Goal: Task Accomplishment & Management: Manage account settings

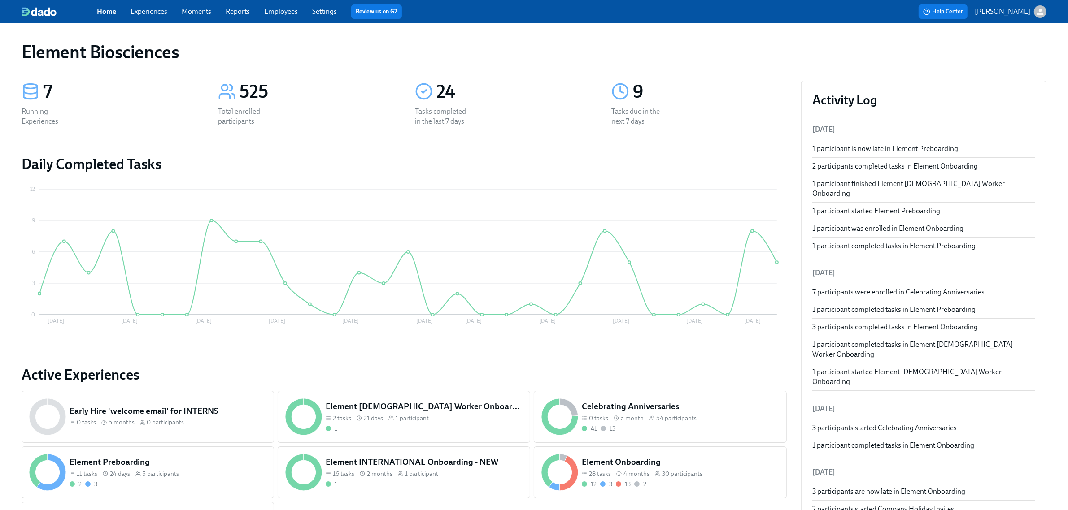
click at [148, 12] on link "Experiences" at bounding box center [149, 11] width 37 height 9
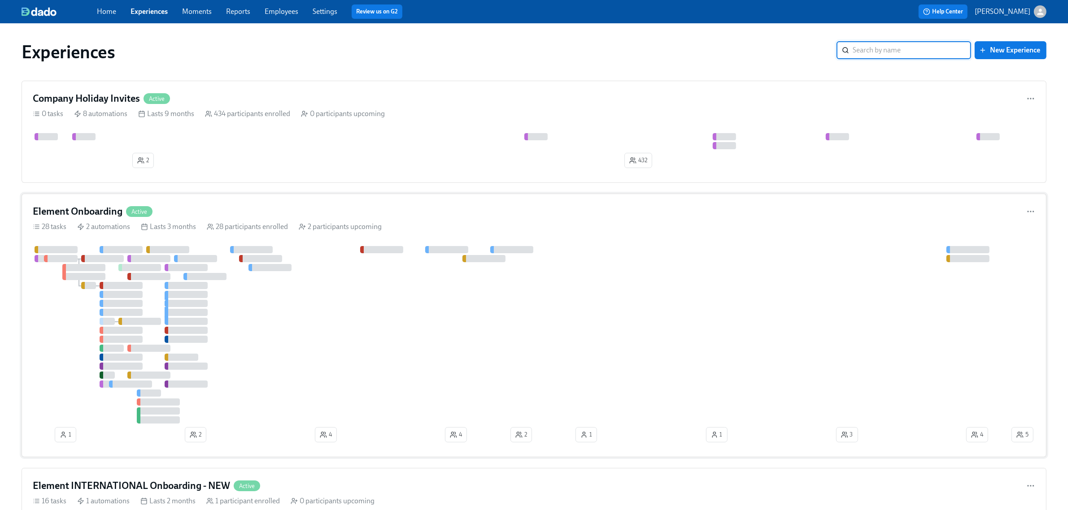
click at [448, 305] on div at bounding box center [521, 335] width 977 height 178
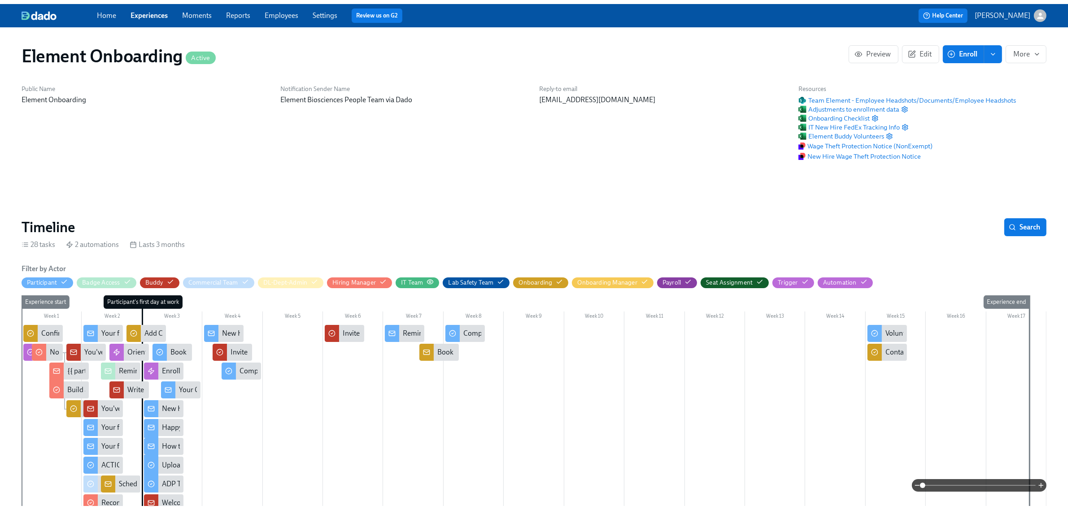
scroll to position [0, 10909]
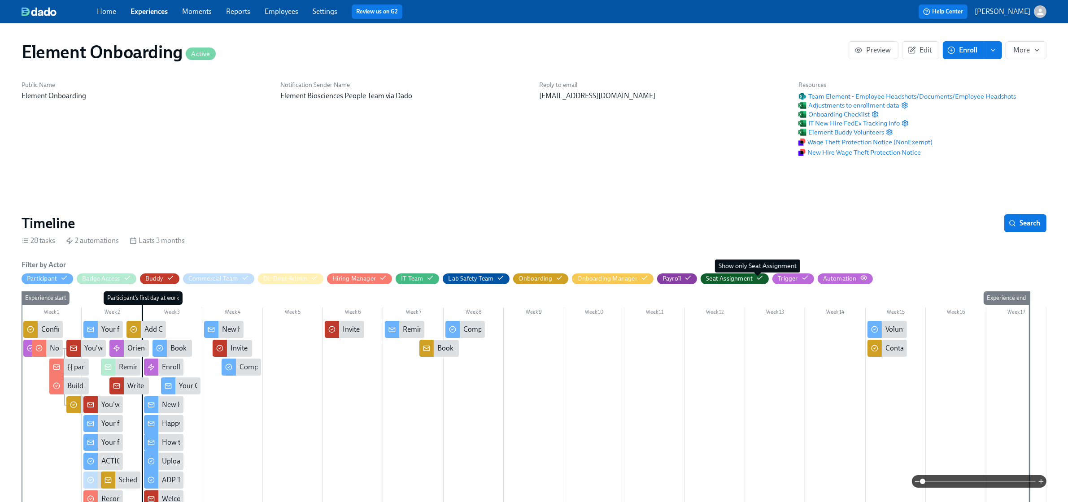
click at [0, 0] on icon "button" at bounding box center [0, 0] width 0 height 0
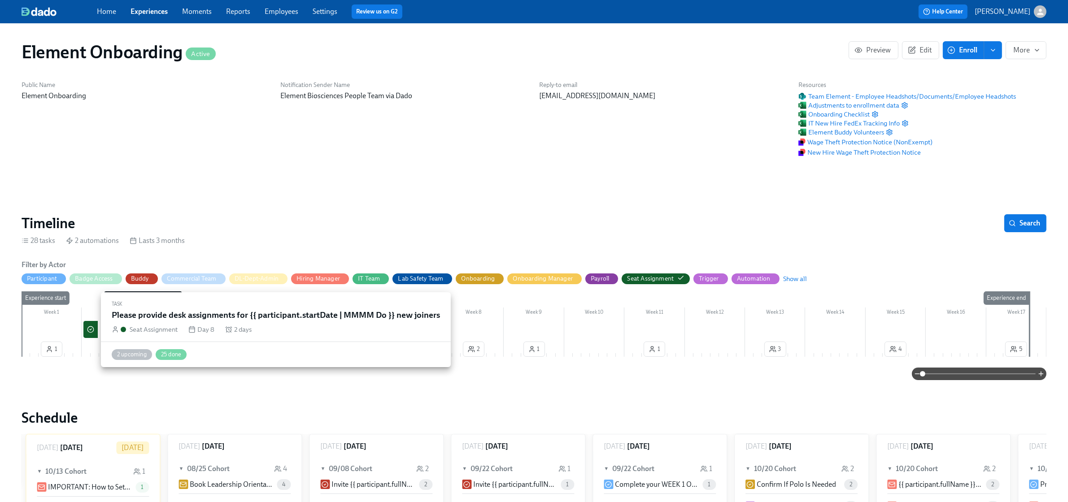
click at [93, 328] on icon at bounding box center [90, 329] width 7 height 7
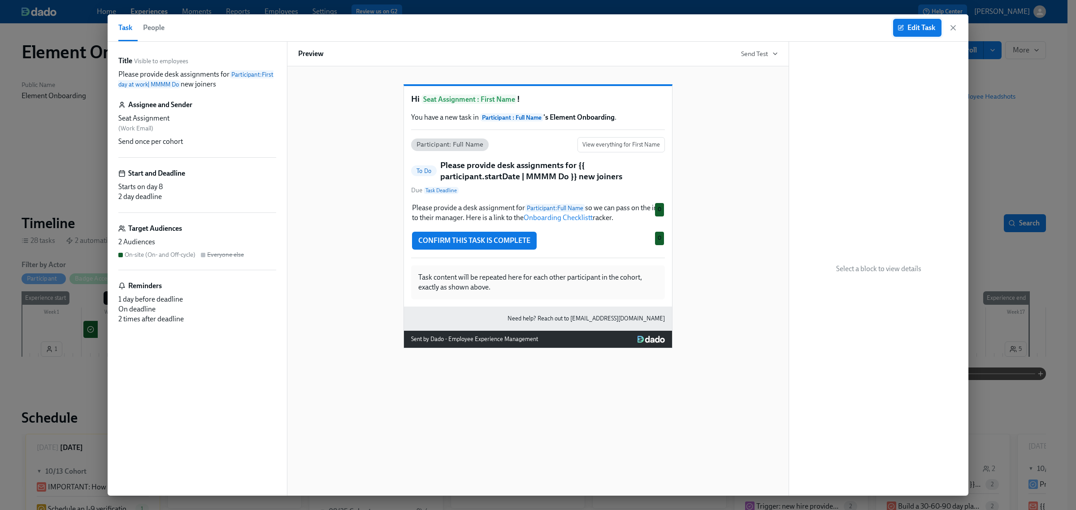
click at [898, 27] on icon "button" at bounding box center [901, 28] width 6 height 6
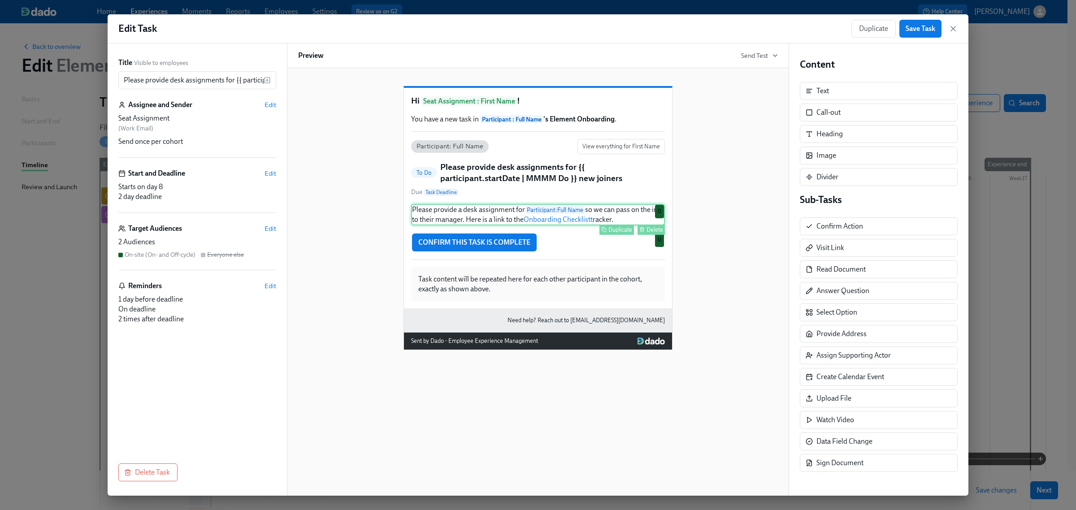
click at [496, 225] on div "Please provide a desk assignment for Participant : Full Name so we can pass on …" at bounding box center [538, 215] width 254 height 22
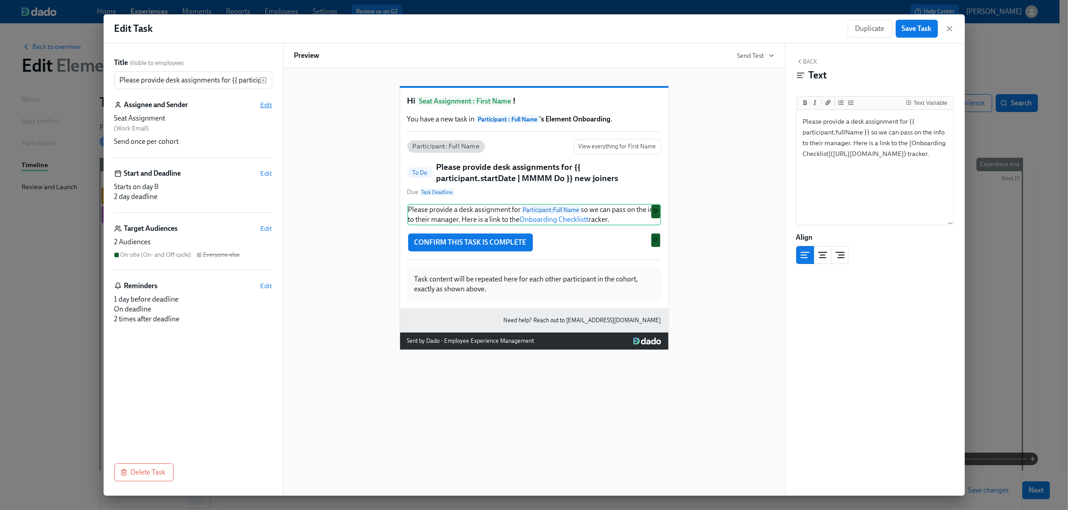
click at [270, 105] on span "Edit" at bounding box center [267, 104] width 12 height 9
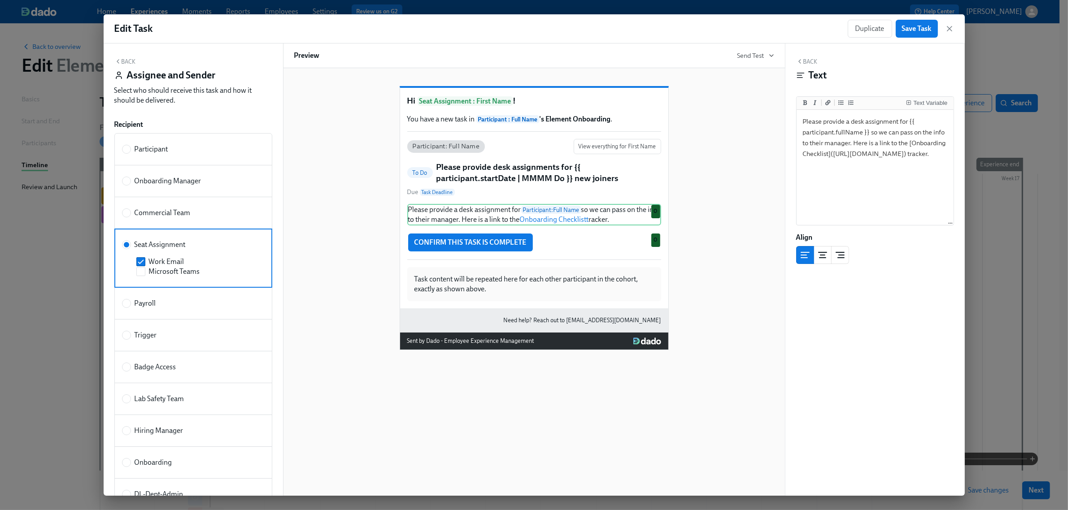
click at [194, 146] on div "Participant" at bounding box center [191, 149] width 139 height 10
click at [131, 146] on input "Participant" at bounding box center [126, 149] width 8 height 8
radio input "true"
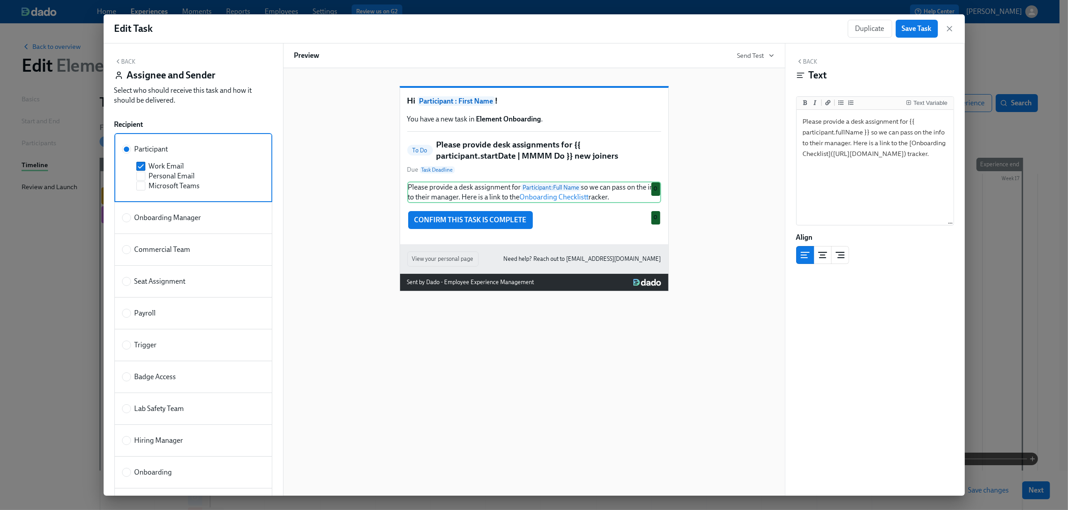
click at [200, 283] on div "Seat Assignment" at bounding box center [191, 282] width 139 height 10
click at [131, 283] on input "Seat Assignment" at bounding box center [126, 282] width 8 height 8
radio input "true"
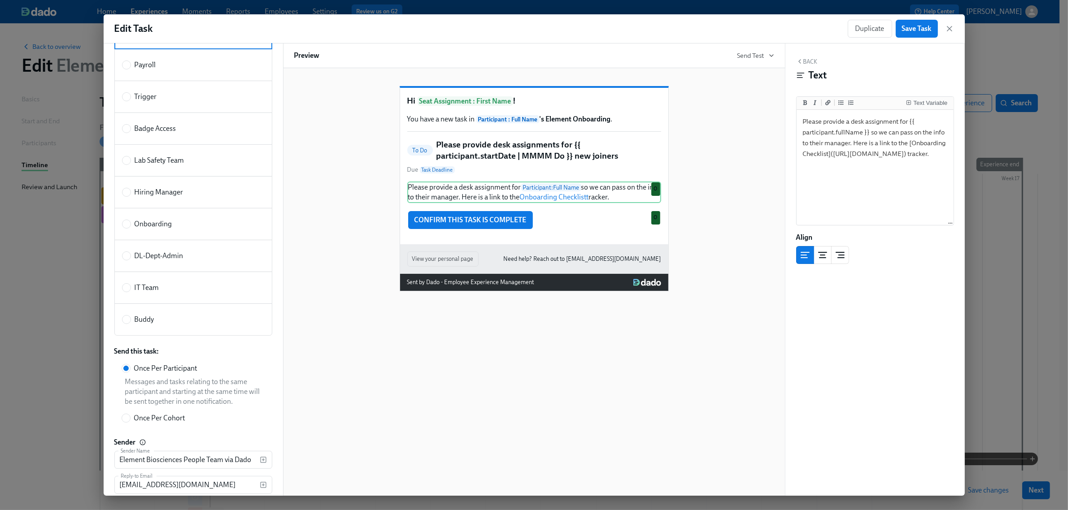
scroll to position [272, 0]
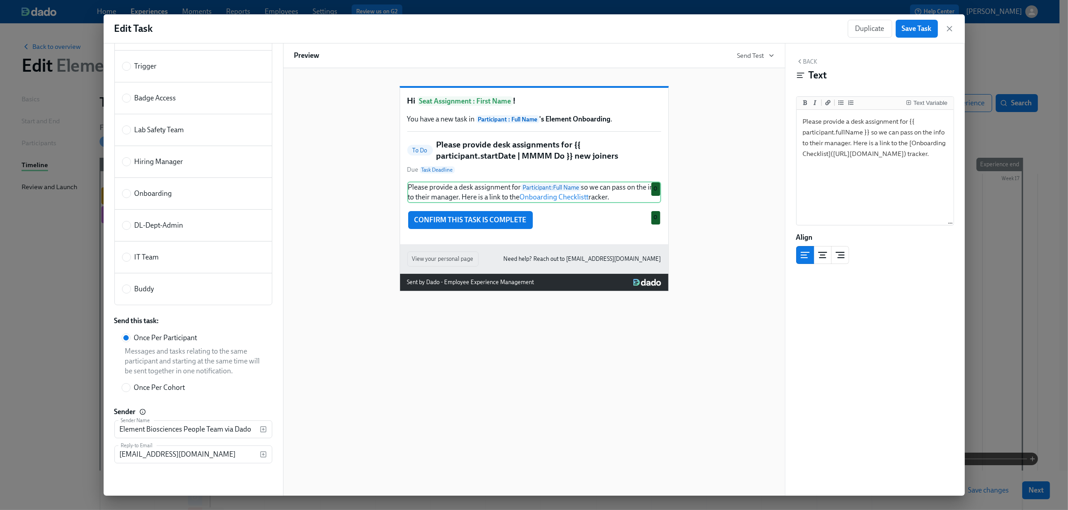
click at [180, 395] on label "Once Per Cohort" at bounding box center [193, 387] width 158 height 17
click at [130, 392] on input "Once Per Cohort" at bounding box center [126, 388] width 8 height 8
radio input "true"
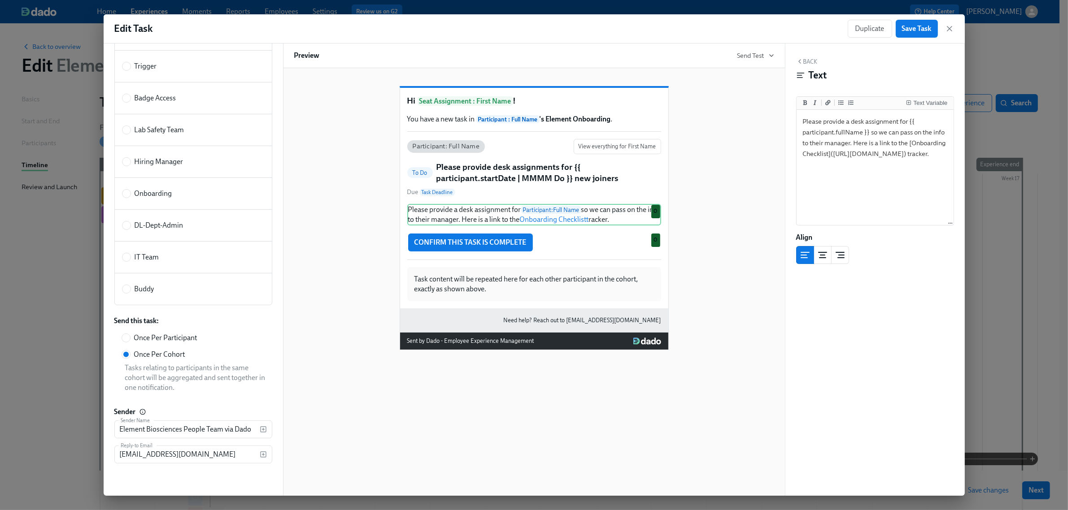
click at [184, 337] on span "Once Per Participant" at bounding box center [165, 338] width 63 height 10
click at [130, 337] on input "Once Per Participant" at bounding box center [126, 338] width 8 height 8
radio input "true"
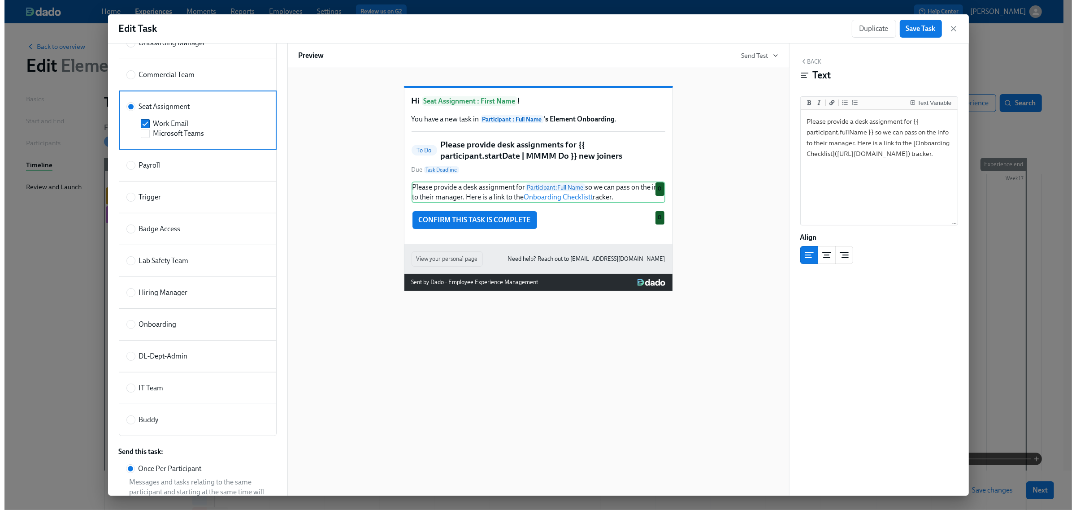
scroll to position [0, 0]
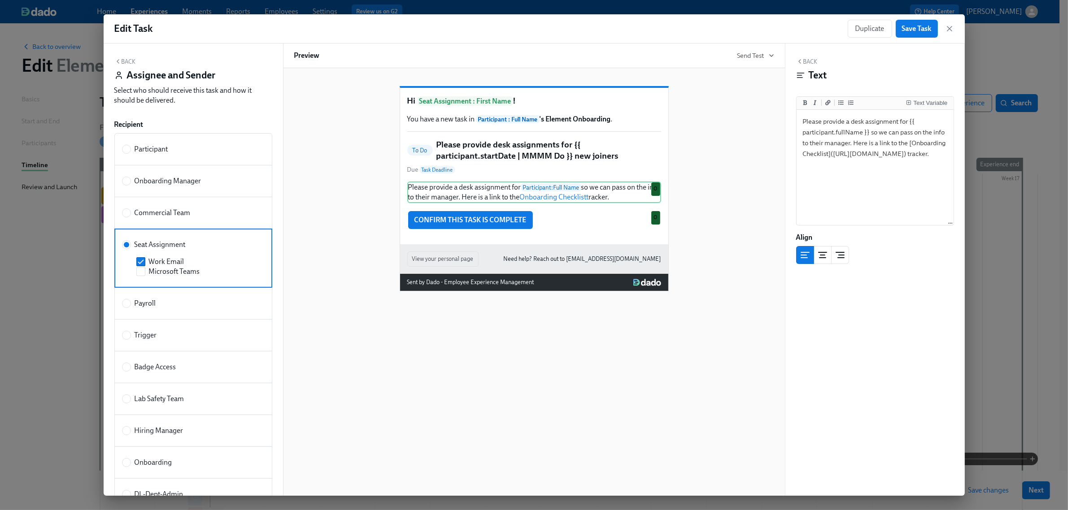
click at [133, 60] on button "Back" at bounding box center [125, 61] width 22 height 7
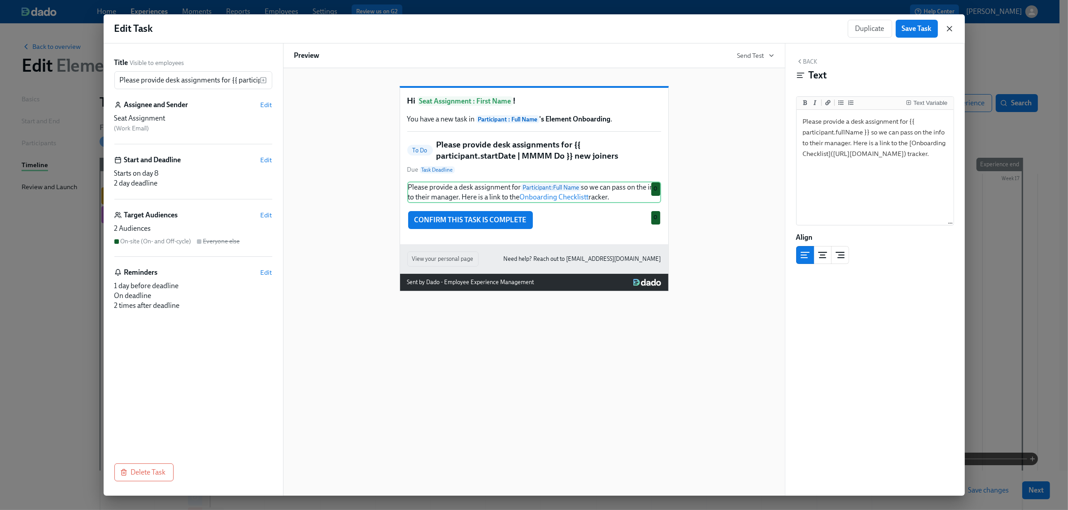
click at [948, 28] on icon "button" at bounding box center [949, 28] width 4 height 4
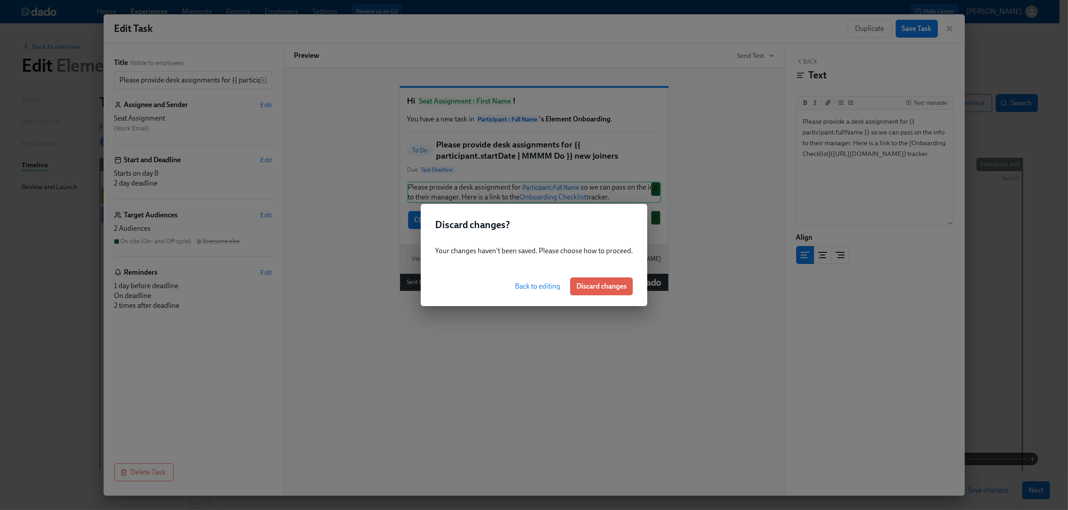
click at [622, 290] on span "Discard changes" at bounding box center [601, 286] width 50 height 9
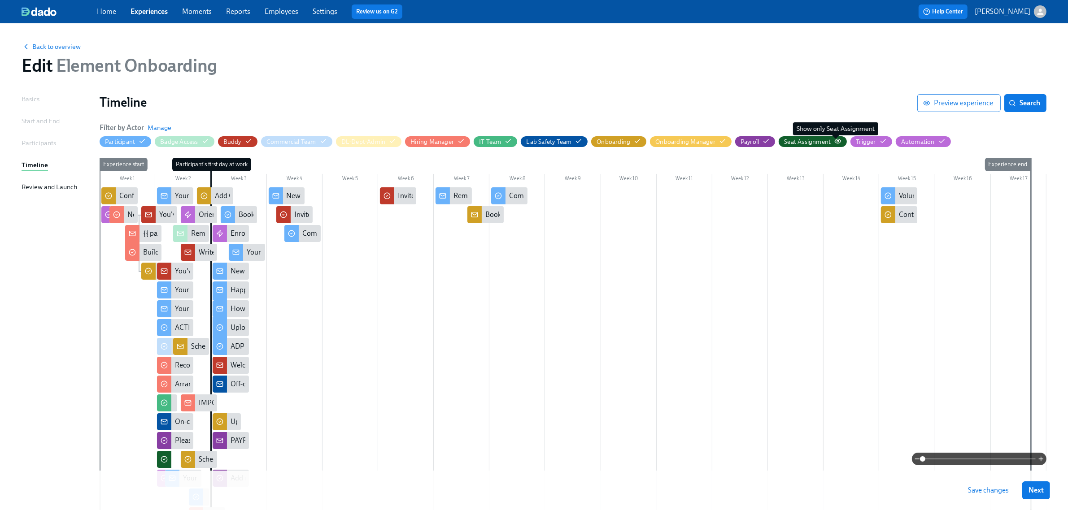
click at [835, 138] on icon "button" at bounding box center [837, 141] width 7 height 7
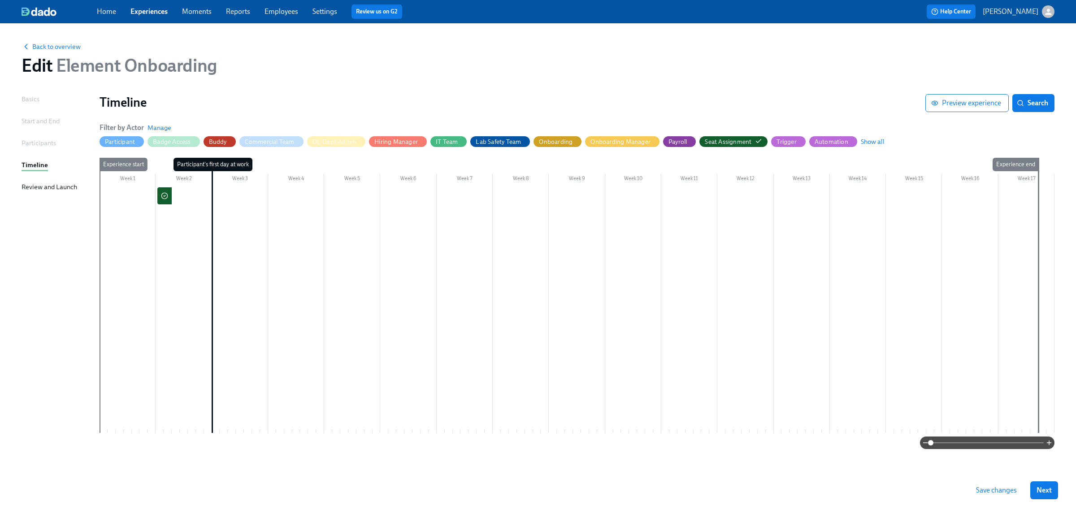
click at [171, 200] on div at bounding box center [164, 195] width 14 height 17
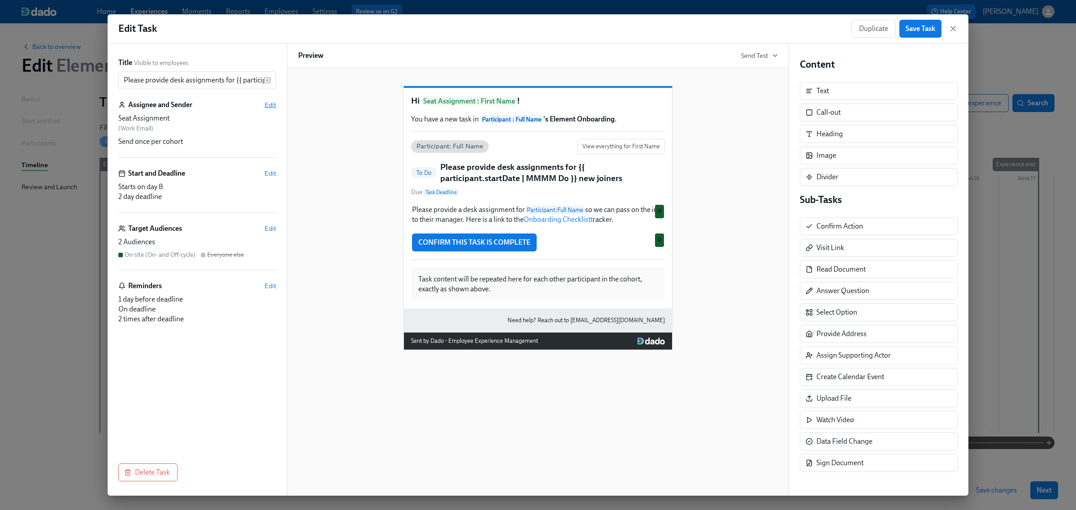
click at [269, 104] on span "Edit" at bounding box center [271, 104] width 12 height 9
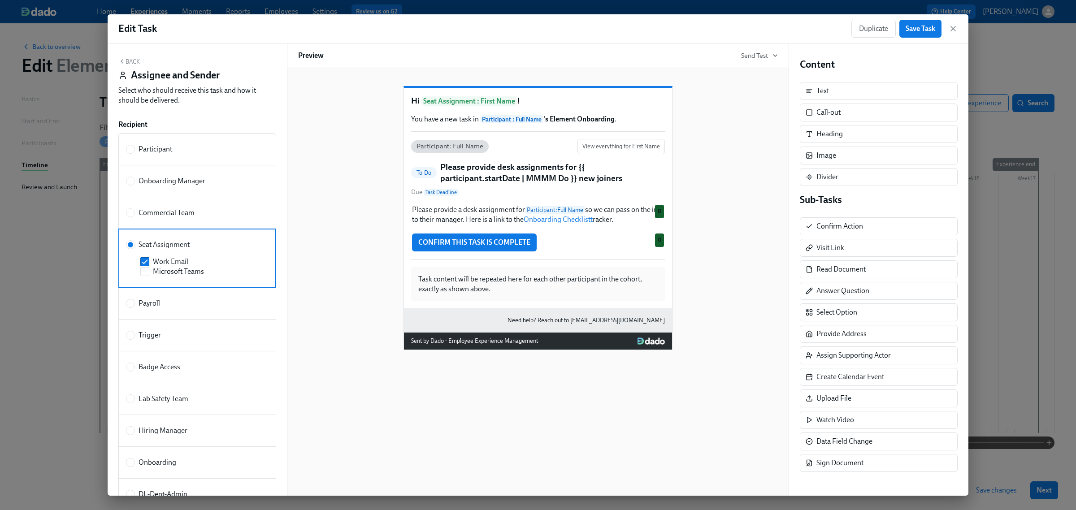
scroll to position [272, 0]
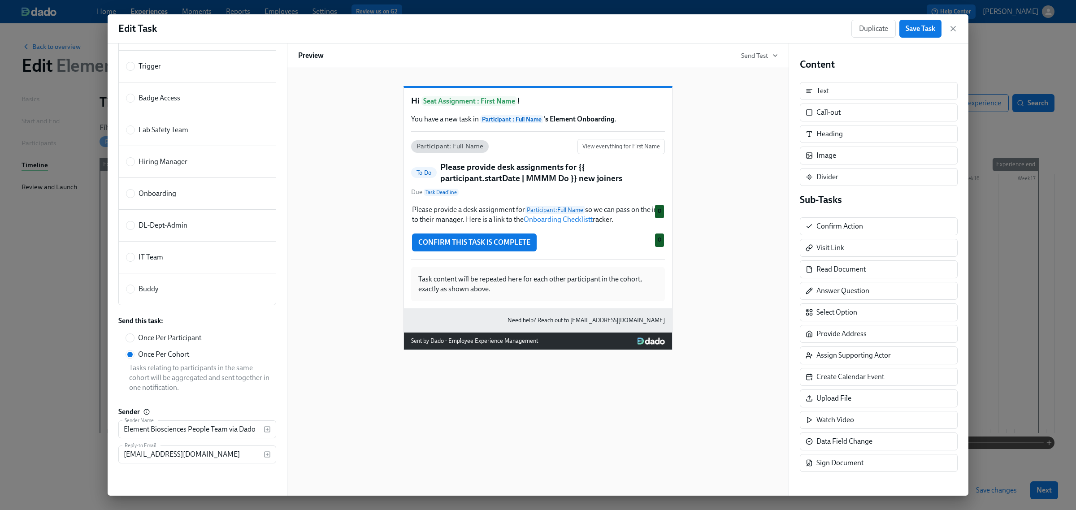
click at [162, 337] on span "Once Per Participant" at bounding box center [169, 338] width 63 height 10
click at [134, 337] on input "Once Per Participant" at bounding box center [130, 338] width 8 height 8
radio input "true"
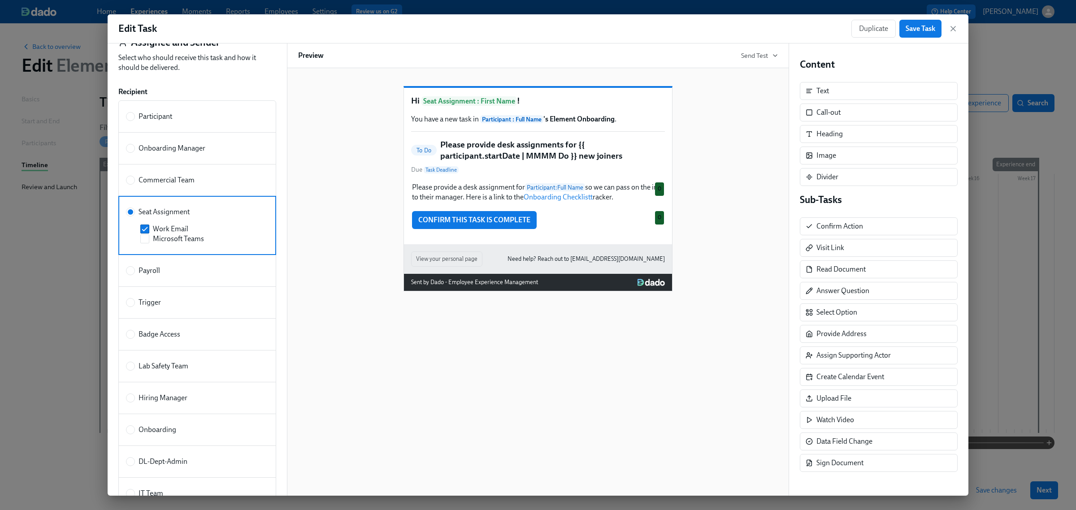
scroll to position [0, 0]
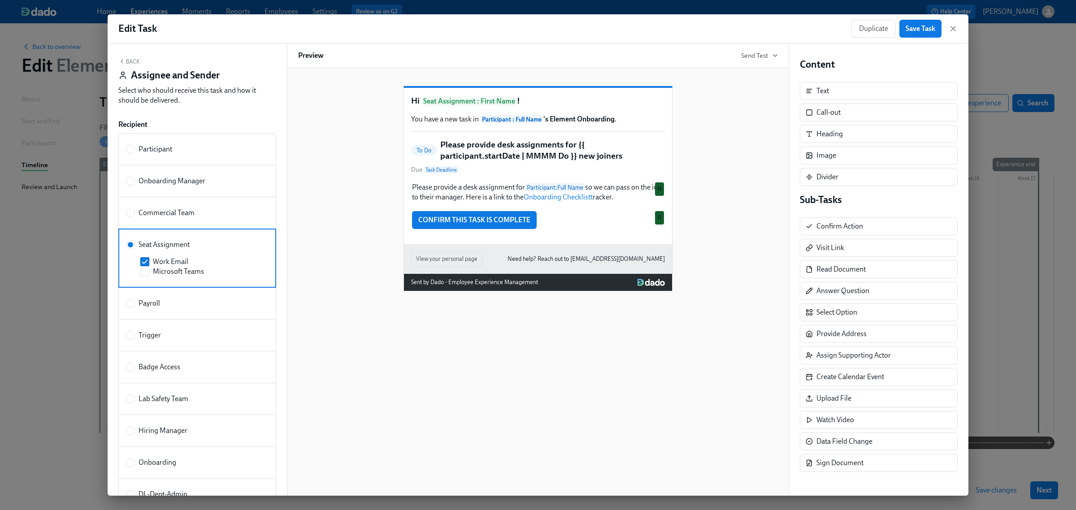
click at [131, 61] on button "Back" at bounding box center [129, 61] width 22 height 7
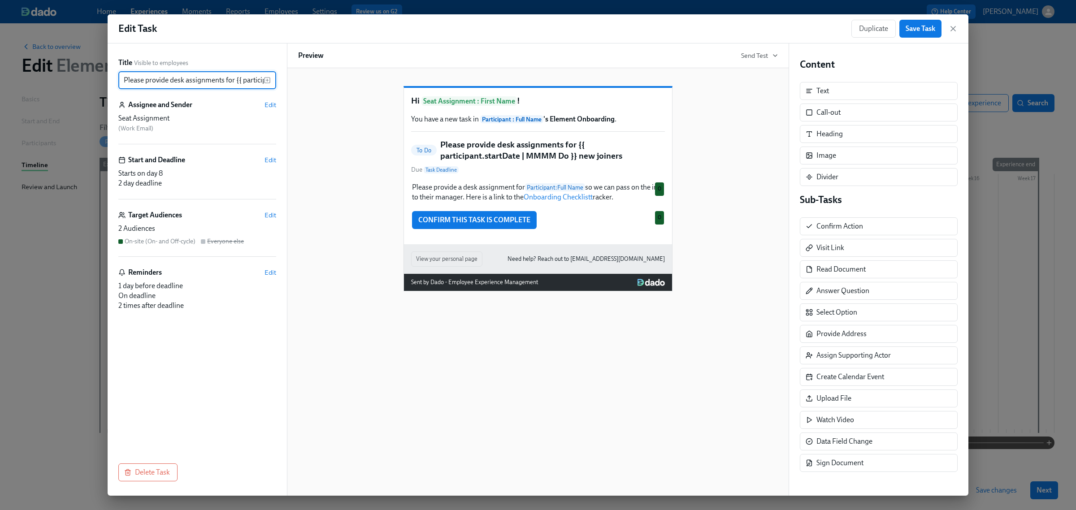
click at [197, 76] on input "Please provide desk assignments for {{ participant.startDate | MMMM Do }} new j…" at bounding box center [190, 80] width 145 height 18
drag, startPoint x: 218, startPoint y: 78, endPoint x: 279, endPoint y: 79, distance: 60.6
click at [279, 79] on div "Title Visible to employees Please provide desk assignments for {{ participant.s…" at bounding box center [197, 270] width 179 height 453
click at [218, 83] on input "Please provide desk assignments for {{ participant.startDate | MMMM Do }} new j…" at bounding box center [190, 80] width 145 height 18
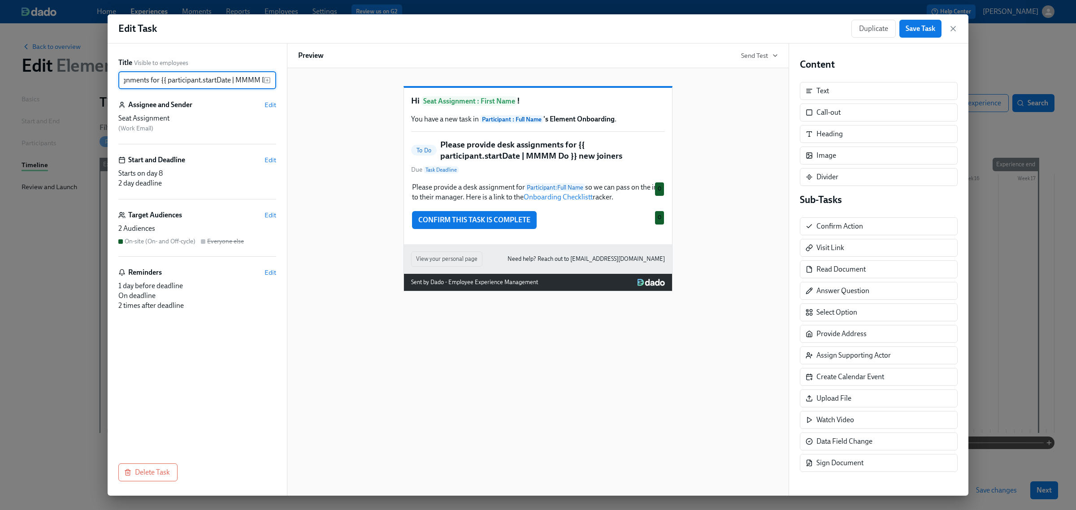
scroll to position [0, 0]
drag, startPoint x: 229, startPoint y: 80, endPoint x: 233, endPoint y: 76, distance: 5.7
click at [233, 76] on input "Please provide desk assignments for {{ participant.startDate | MMMM Do }} new j…" at bounding box center [190, 80] width 145 height 18
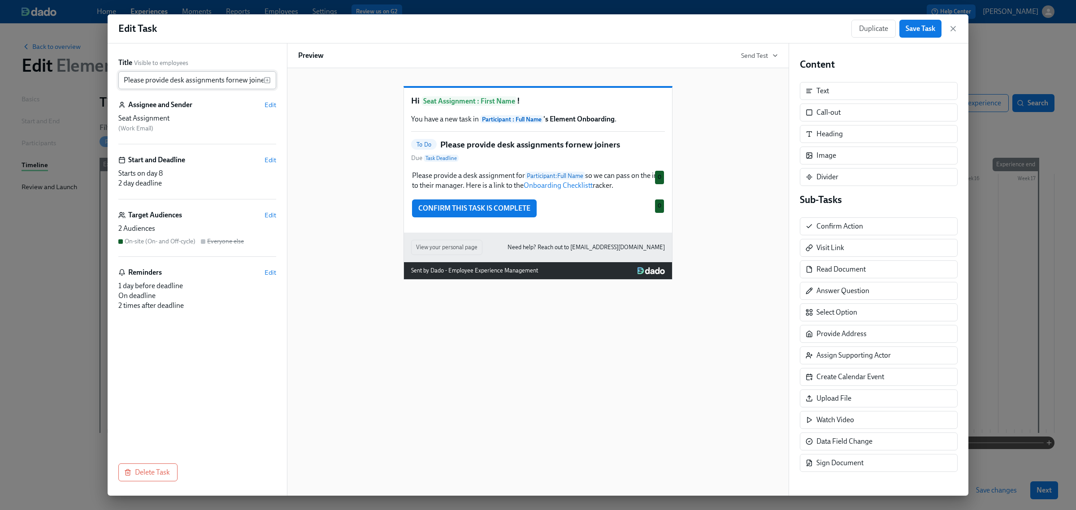
click at [234, 83] on input "Please provide desk assignments fornew joiners" at bounding box center [190, 80] width 145 height 18
click at [269, 81] on icon "button" at bounding box center [267, 80] width 7 height 7
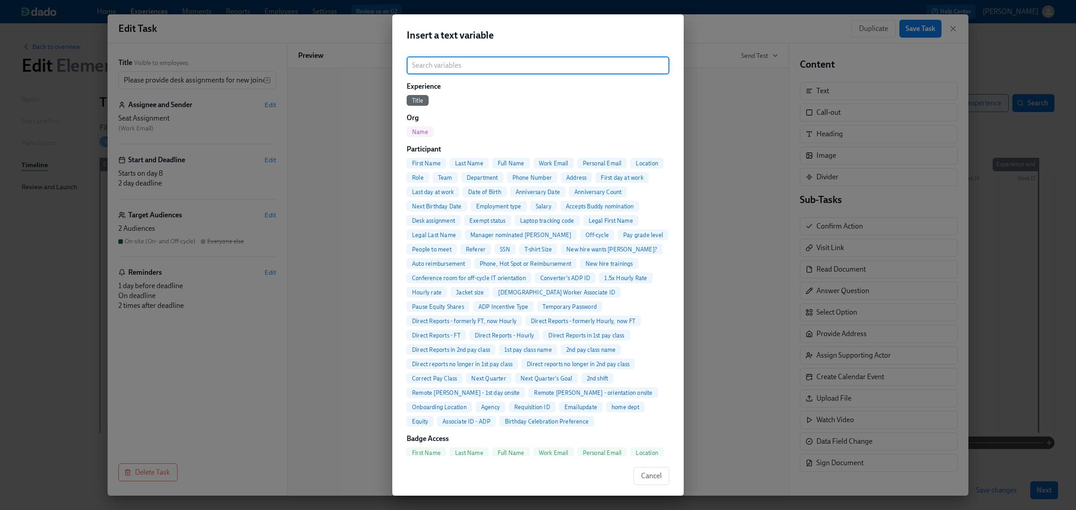
click at [516, 162] on span "Full Name" at bounding box center [511, 163] width 38 height 7
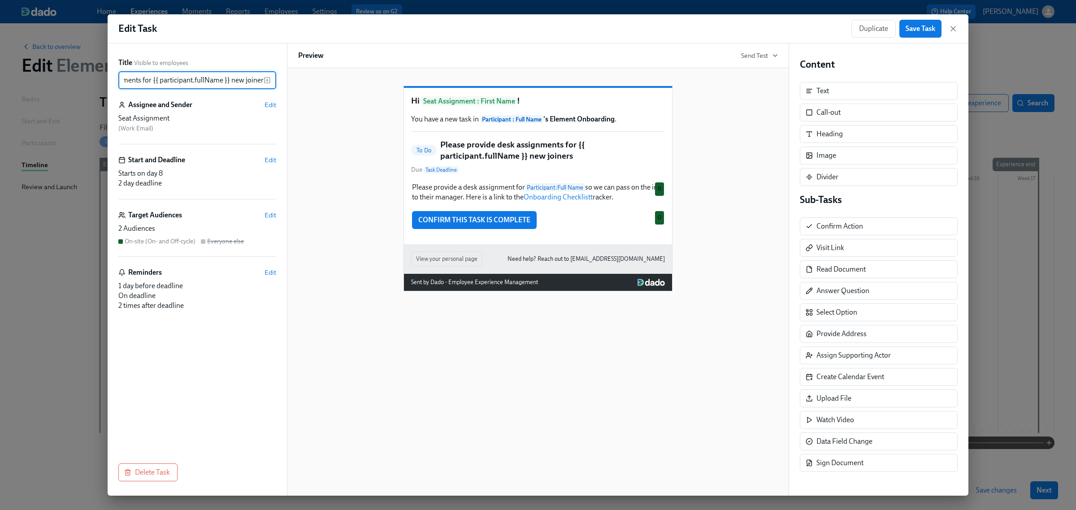
scroll to position [0, 85]
drag, startPoint x: 230, startPoint y: 81, endPoint x: 361, endPoint y: 92, distance: 131.4
click at [361, 92] on div "Title Visible to employees Please provide desk assignments for {{ participant.f…" at bounding box center [538, 270] width 861 height 453
click at [459, 201] on div "Please provide a desk assignment for Participant : Full Name so we can pass on …" at bounding box center [538, 193] width 254 height 22
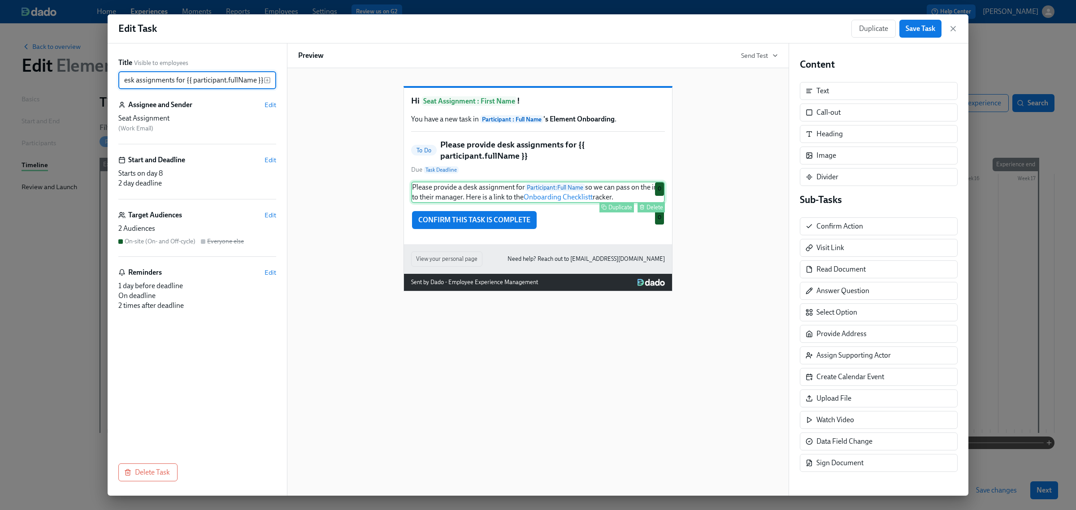
type input "Please provide desk assignments for {{ participant.fullName }}"
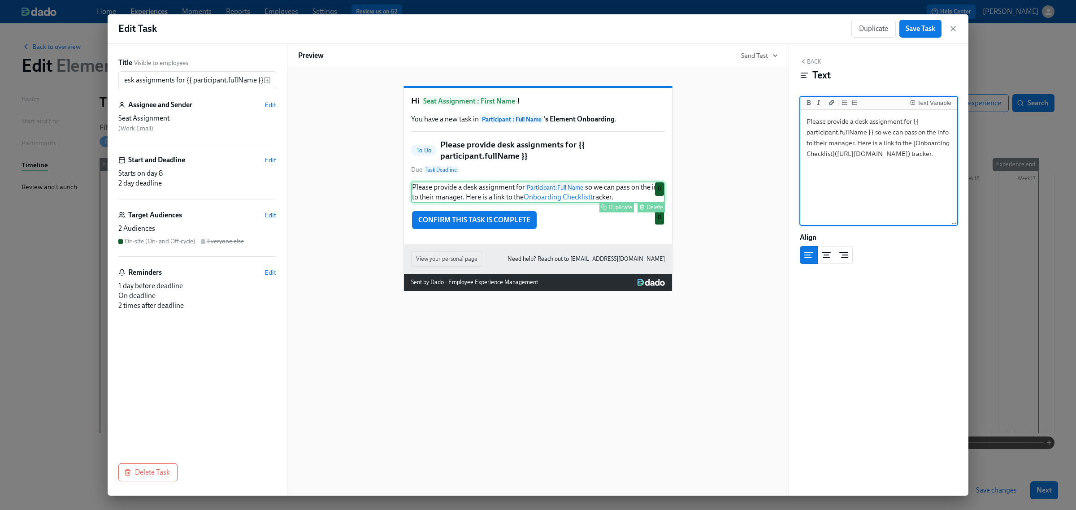
scroll to position [0, 0]
click at [831, 120] on textarea "Please provide a desk assignment for {{ participant.fullName }} so we can pass …" at bounding box center [878, 168] width 153 height 113
drag, startPoint x: 875, startPoint y: 131, endPoint x: 869, endPoint y: 143, distance: 12.9
click at [869, 143] on textarea "Please enter the desk assignment for {{ participant.fullName }} so we can pass …" at bounding box center [878, 168] width 153 height 113
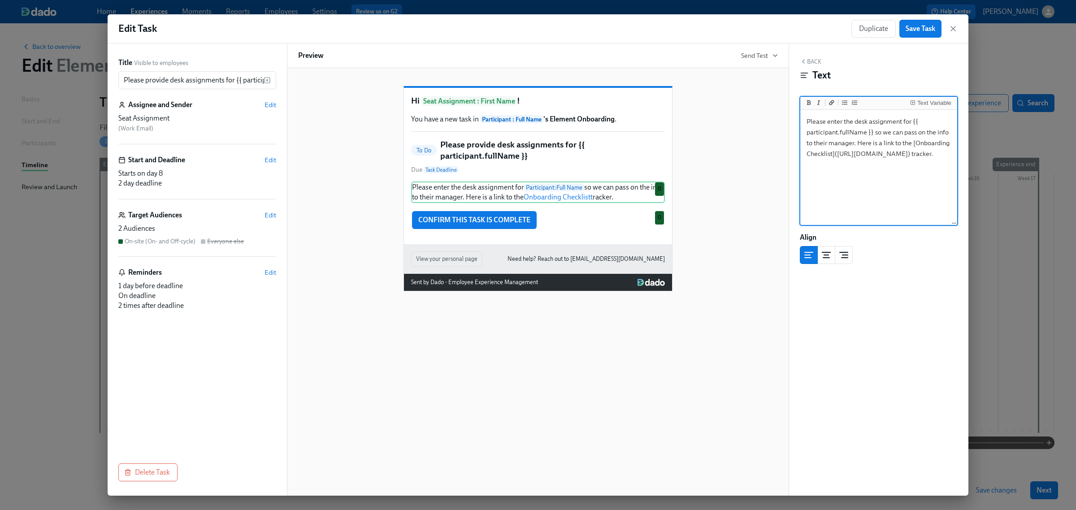
click at [873, 134] on textarea "Please enter the desk assignment for {{ participant.fullName }} so we can pass …" at bounding box center [878, 168] width 153 height 113
drag, startPoint x: 875, startPoint y: 133, endPoint x: 916, endPoint y: 232, distance: 107.5
click at [916, 232] on div "Back Text Text Variable Please enter the desk assignment for {{ participant.ful…" at bounding box center [878, 270] width 179 height 453
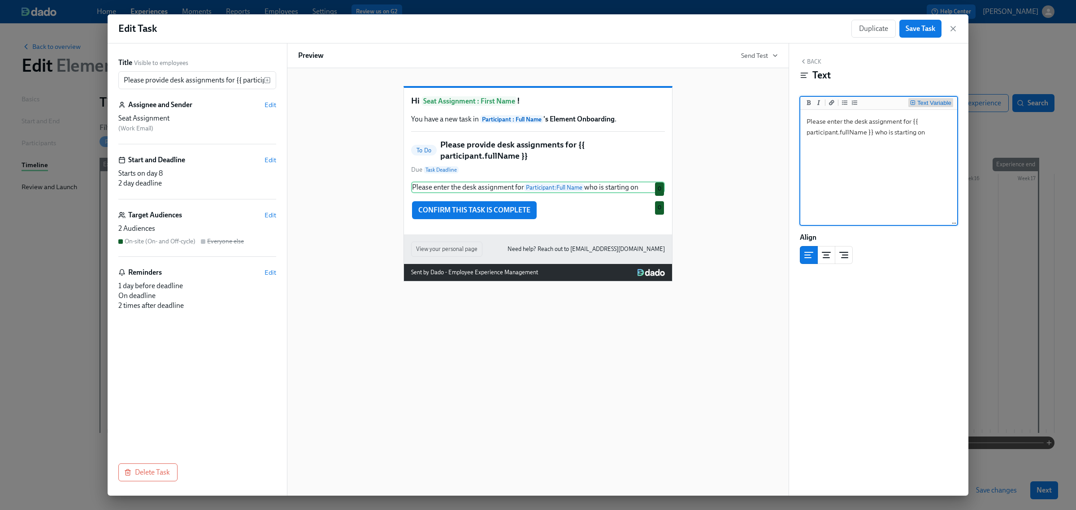
click at [927, 101] on div "Text Variable" at bounding box center [935, 103] width 34 height 6
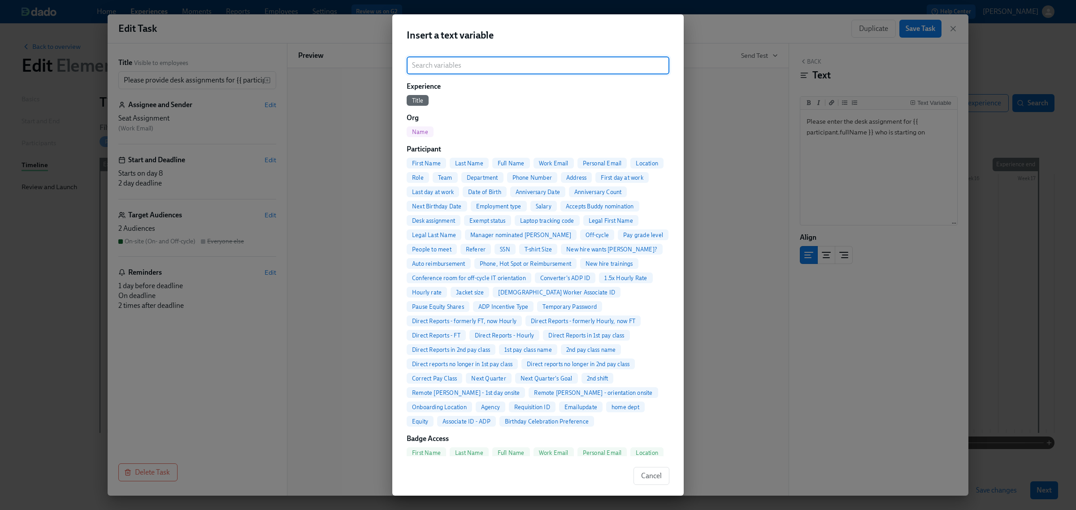
click at [596, 181] on span "First day at work" at bounding box center [622, 177] width 53 height 7
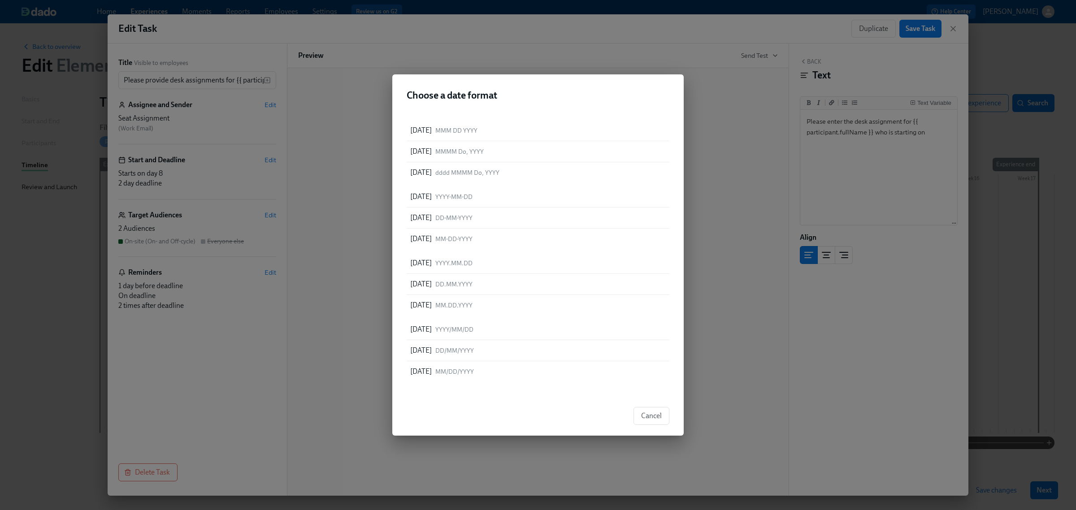
click at [478, 133] on span "MMM DD YYYY" at bounding box center [456, 130] width 42 height 9
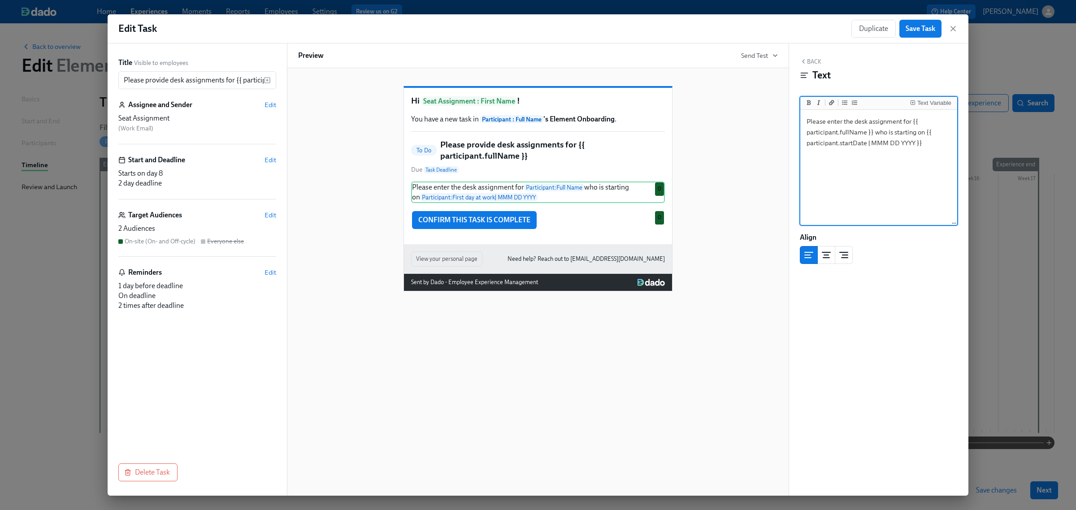
click at [908, 144] on textarea "Please enter the desk assignment for {{ participant.fullName }} who is starting…" at bounding box center [878, 168] width 153 height 113
click at [240, 83] on input "Please provide desk assignments for {{ participant.fullName }}" at bounding box center [190, 80] width 145 height 18
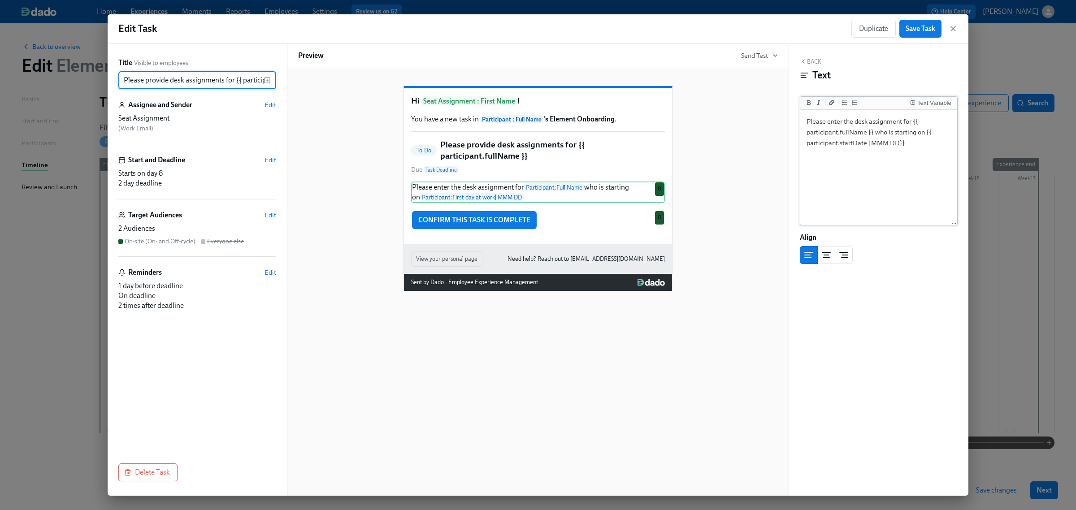
click at [901, 145] on textarea "Please enter the desk assignment for {{ participant.fullName }} who is starting…" at bounding box center [878, 168] width 153 height 113
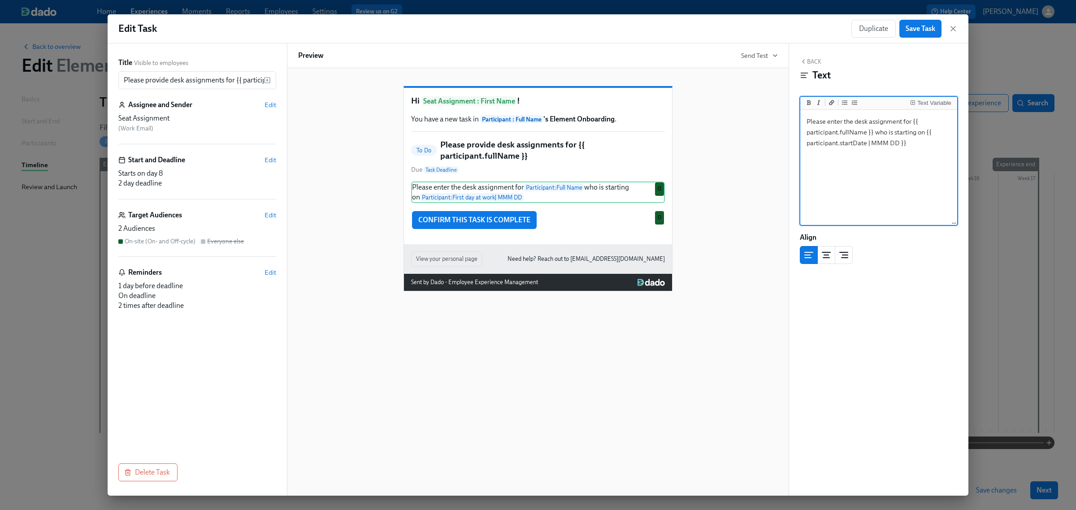
click at [918, 140] on textarea "Please enter the desk assignment for {{ participant.fullName }} who is starting…" at bounding box center [878, 168] width 153 height 113
type textarea "Please enter the desk assignment for {{ participant.fullName }} who is starting…"
click at [595, 230] on div "CONFIRM THIS TASK IS COMPLETE Duplicate Delete O" at bounding box center [538, 220] width 254 height 20
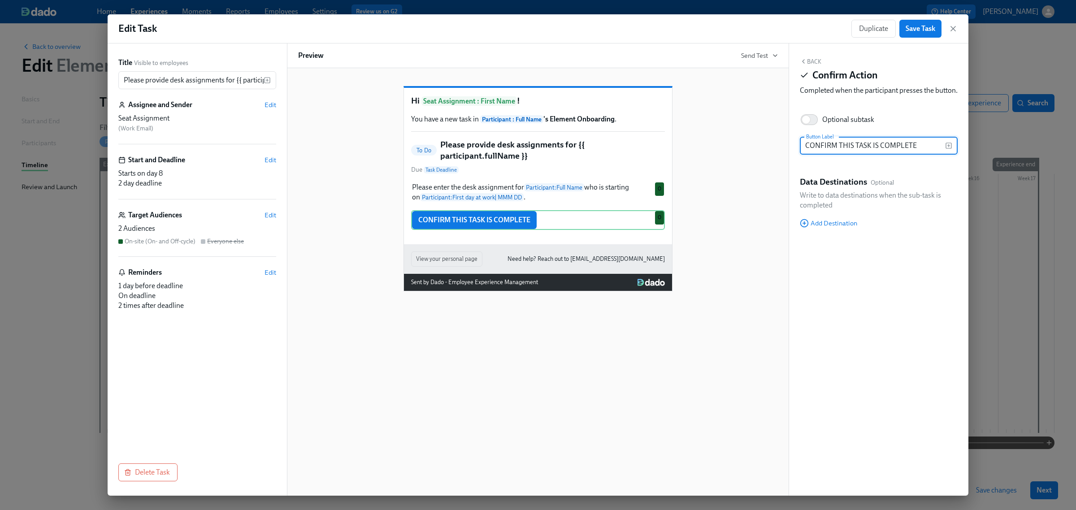
click at [871, 155] on input "CONFIRM THIS TASK IS COMPLETE" at bounding box center [872, 146] width 145 height 18
click at [651, 238] on div "Delete" at bounding box center [655, 234] width 17 height 7
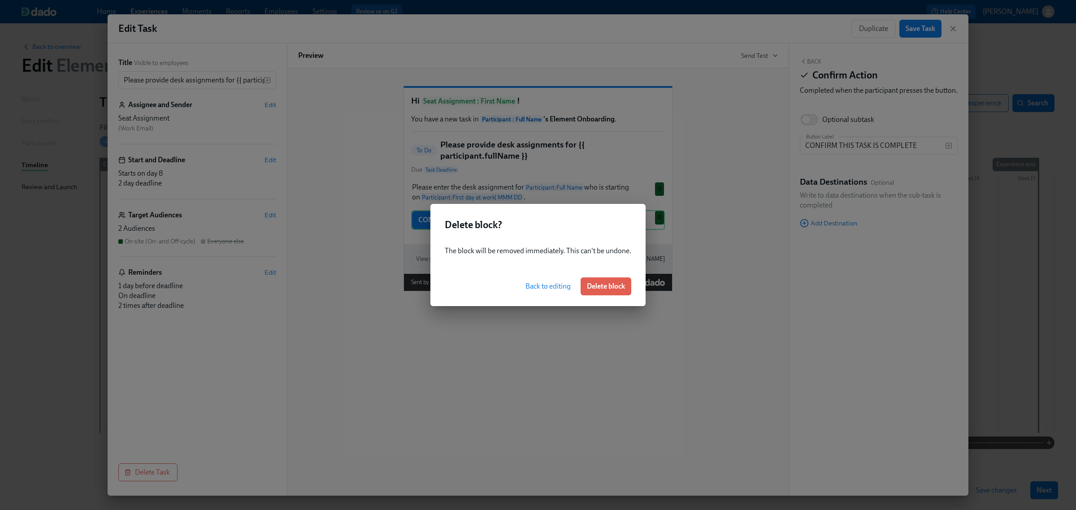
click at [606, 286] on span "Delete block" at bounding box center [606, 286] width 38 height 9
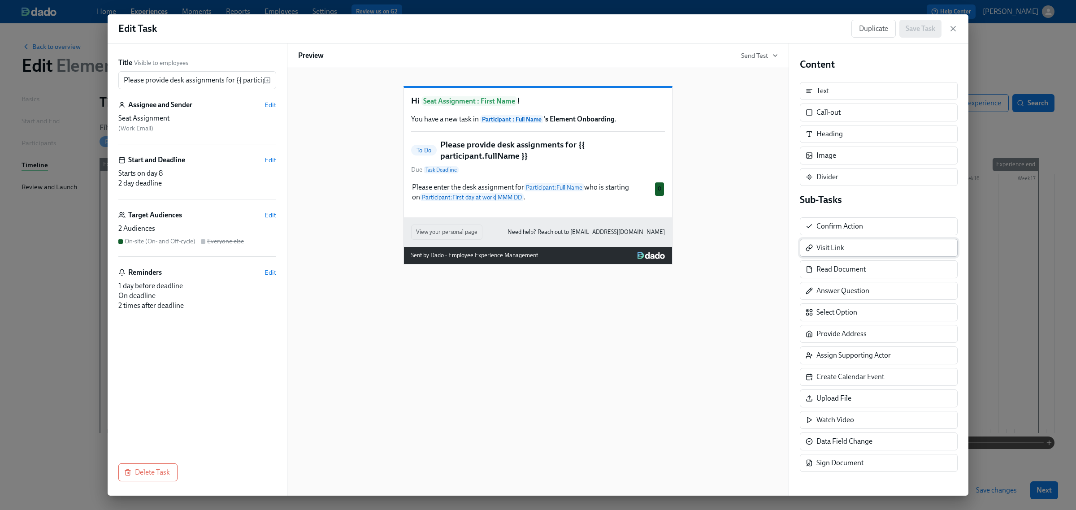
scroll to position [1, 0]
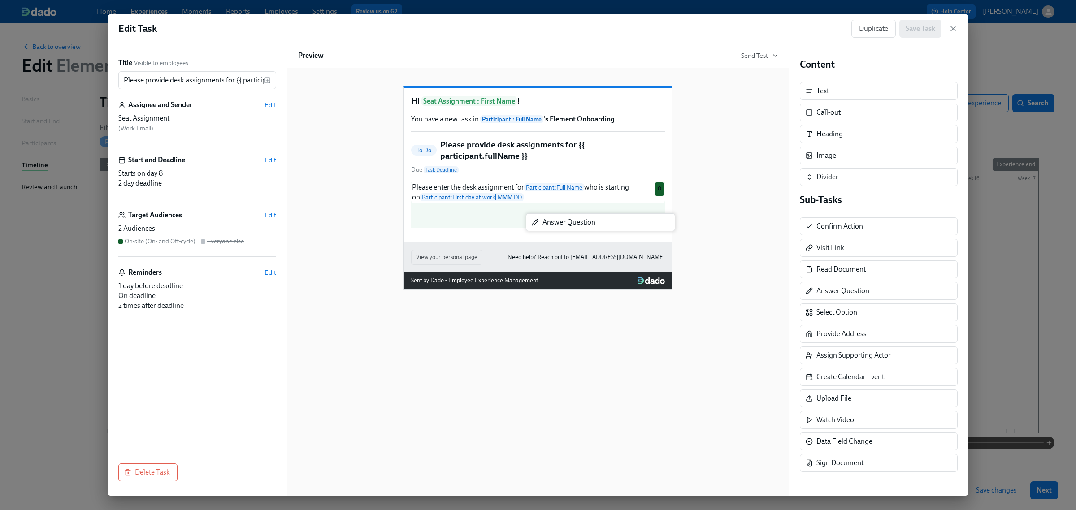
drag, startPoint x: 840, startPoint y: 292, endPoint x: 563, endPoint y: 222, distance: 285.3
click at [563, 222] on div "Title Visible to employees Please provide desk assignments for {{ participant.f…" at bounding box center [538, 270] width 861 height 453
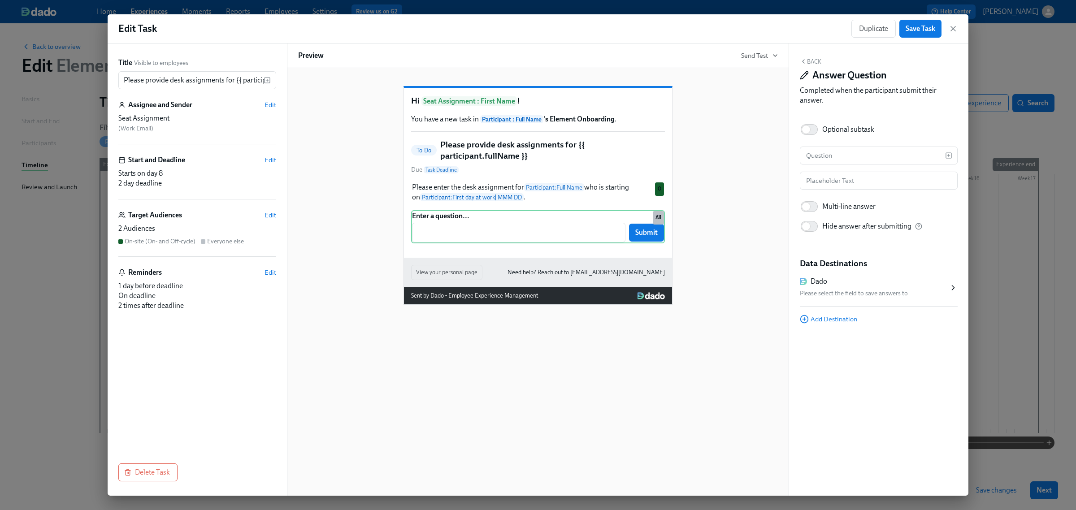
click at [841, 291] on div "Please select the field to save answers to" at bounding box center [874, 293] width 149 height 11
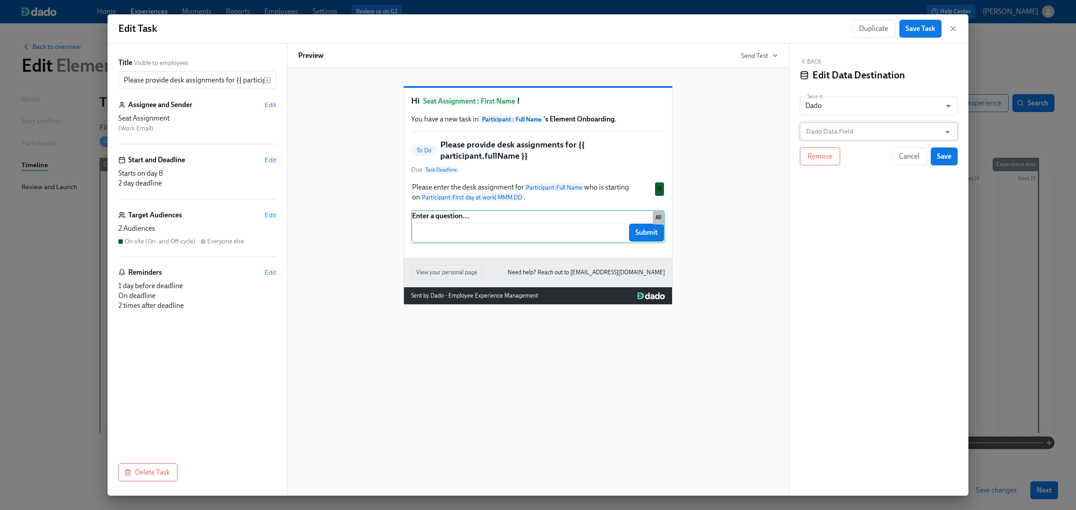
click at [862, 135] on input "Dado Data Field" at bounding box center [873, 131] width 136 height 18
type input "seat"
click at [862, 282] on div "Back Edit Data Destination Save in Dado USER_PROFILE ​ Dado Data Field Dado Dat…" at bounding box center [878, 270] width 179 height 453
click at [910, 160] on span "Cancel" at bounding box center [909, 156] width 21 height 9
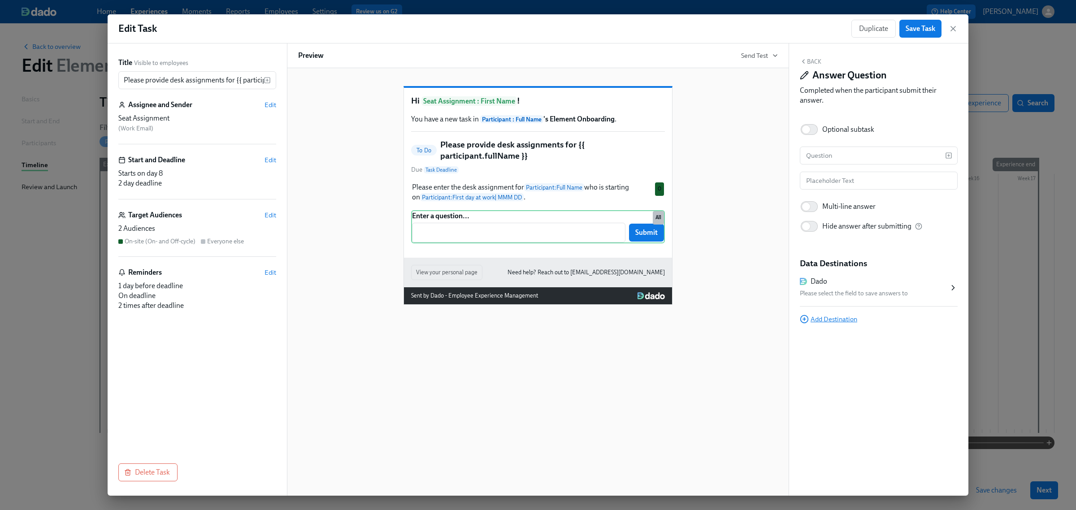
click at [821, 318] on span "Add Destination" at bounding box center [828, 319] width 57 height 9
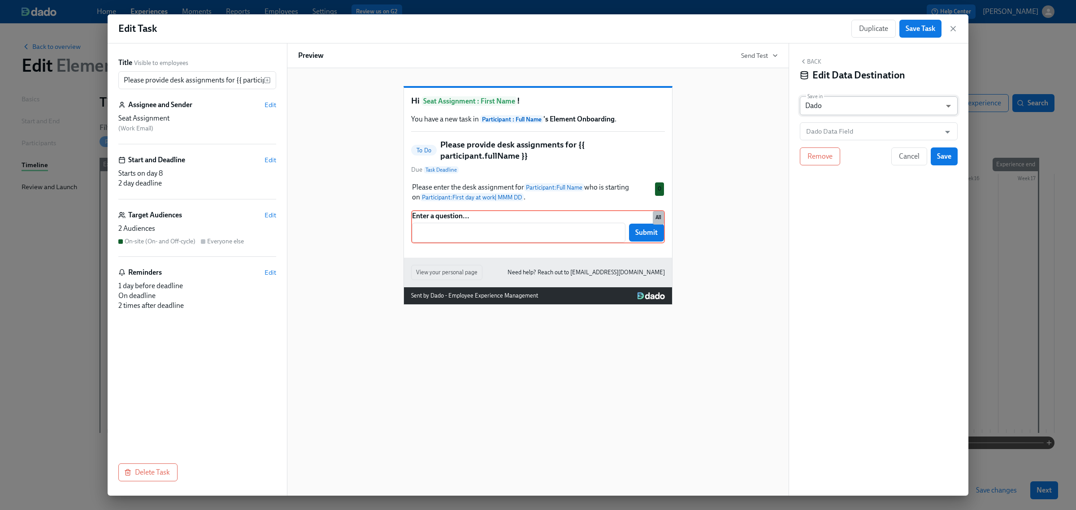
click at [859, 103] on body "Home Experiences Moments Reports Employees Settings Review us on G2 Help Center…" at bounding box center [538, 255] width 1076 height 510
click at [860, 91] on li "Microsoft Excel" at bounding box center [879, 90] width 158 height 15
type input "MS_EXCEL"
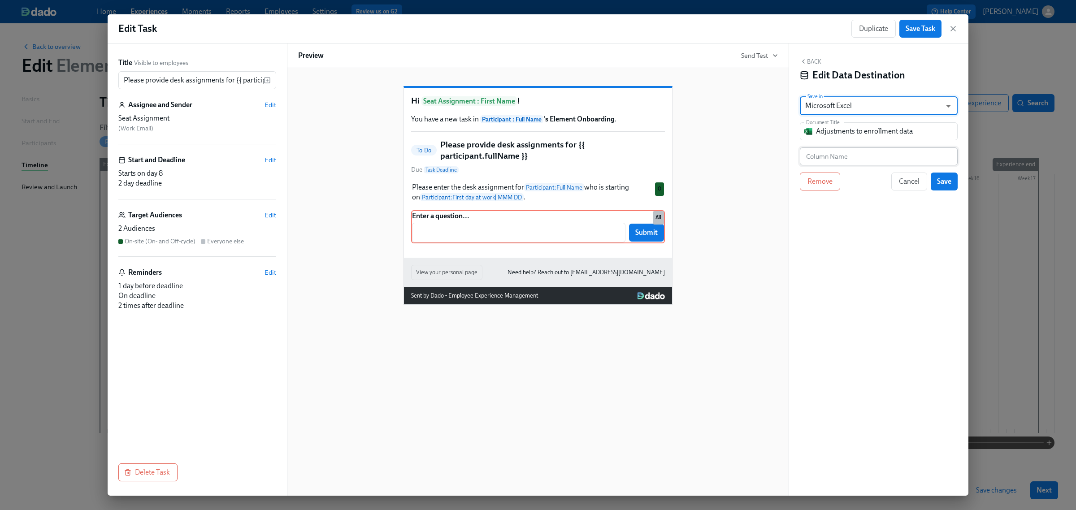
click at [838, 156] on input "text" at bounding box center [879, 157] width 158 height 18
click at [841, 130] on input "Adjustments to enrollment data" at bounding box center [884, 131] width 137 height 18
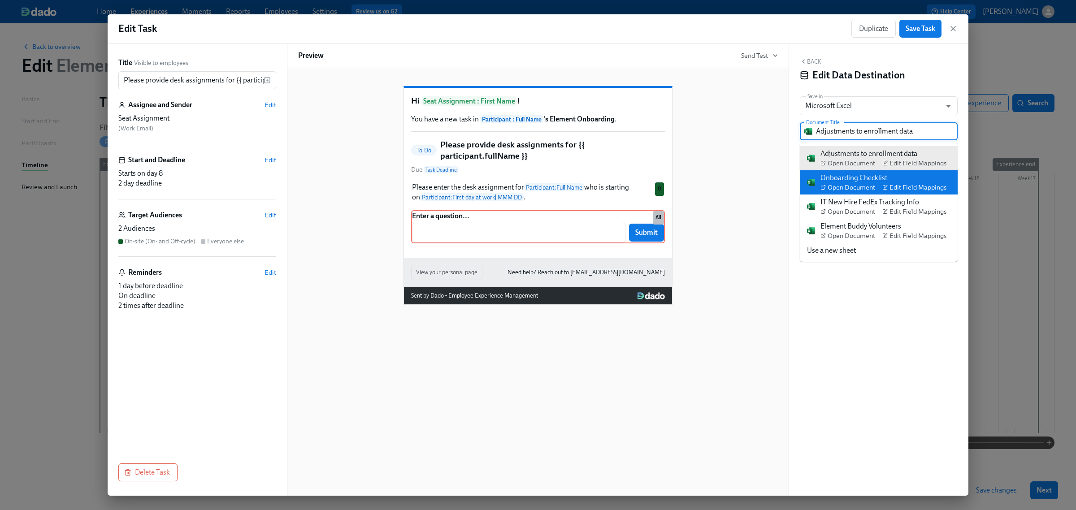
click at [888, 174] on div "Onboarding Checklist Open Document Edit Field Mappings" at bounding box center [884, 182] width 126 height 19
type input "Onboarding Checklist"
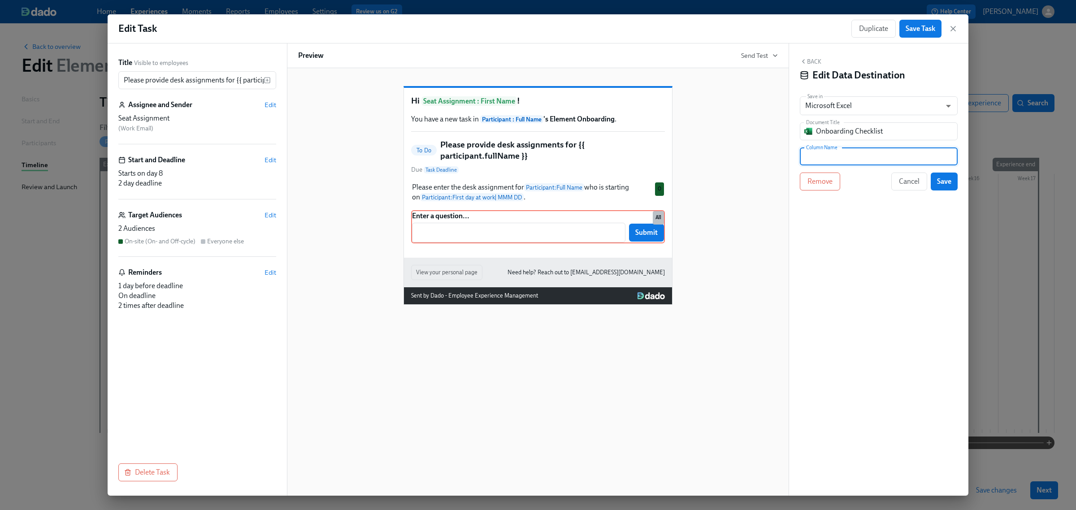
click at [884, 159] on input "text" at bounding box center [879, 157] width 158 height 18
click at [833, 162] on input "text" at bounding box center [879, 157] width 158 height 18
paste input "Seat Assignment"
type input "Seat Assignment"
click at [937, 188] on button "Save" at bounding box center [944, 182] width 27 height 18
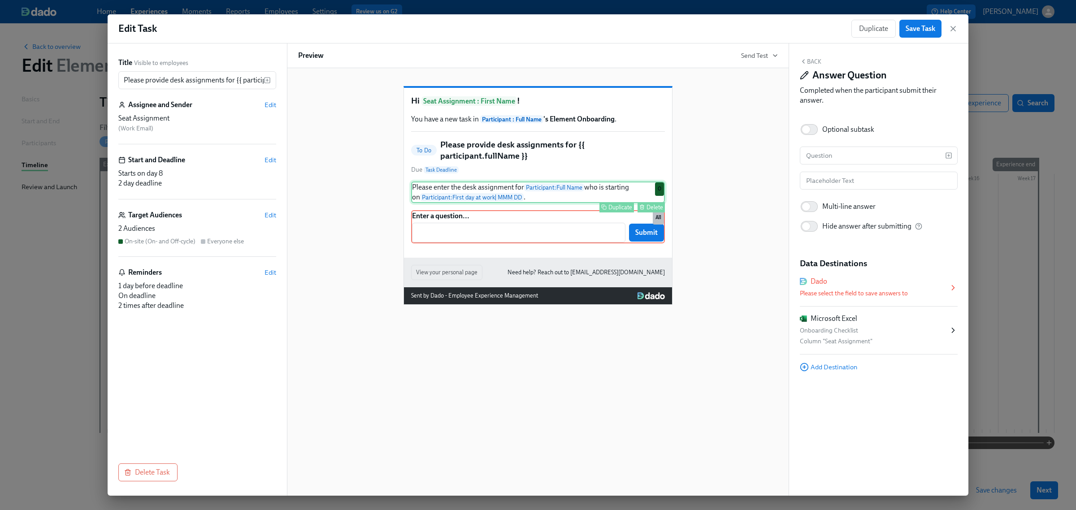
click at [482, 201] on div "Please enter the desk assignment for Participant : Full Name who is starting on…" at bounding box center [538, 193] width 254 height 22
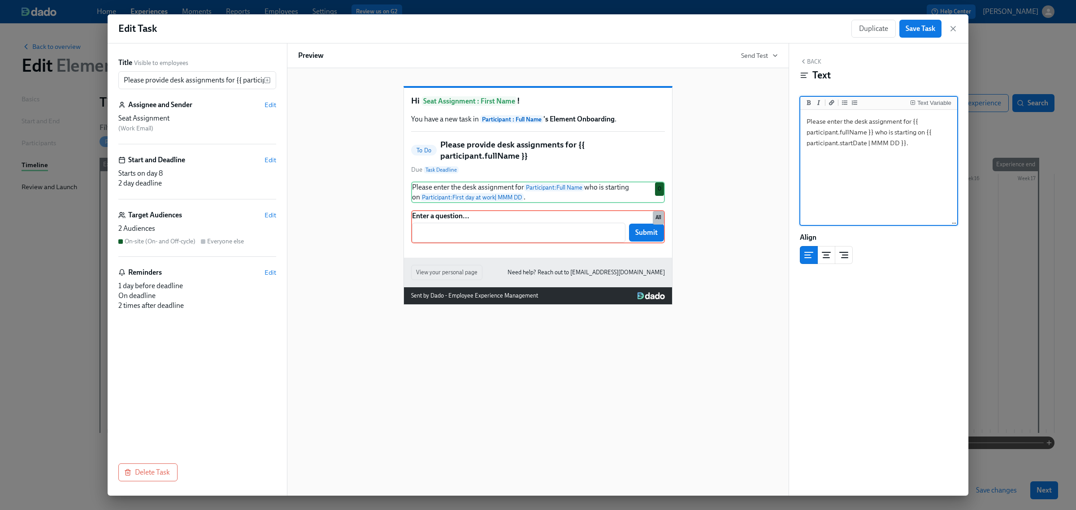
click at [814, 121] on textarea "Please enter the desk assignment for {{ participant.fullName }} who is starting…" at bounding box center [878, 168] width 153 height 113
drag, startPoint x: 915, startPoint y: 147, endPoint x: 753, endPoint y: 113, distance: 164.9
click at [753, 113] on div "Title Visible to employees Please provide desk assignments for {{ participant.f…" at bounding box center [538, 270] width 861 height 453
type textarea "What is the desk assignment for {{ participant.fullName }} who is starting on {…"
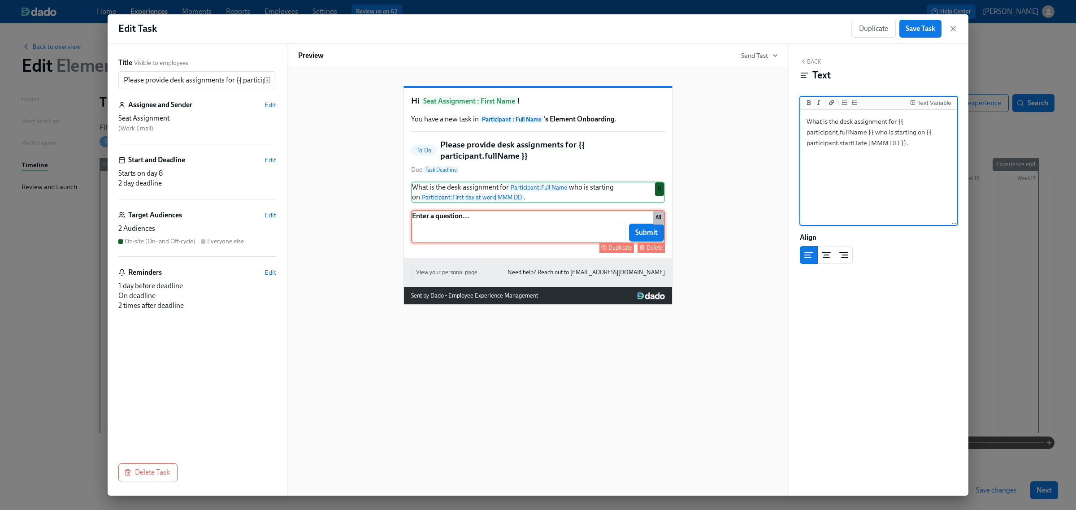
drag, startPoint x: 483, startPoint y: 217, endPoint x: 483, endPoint y: 223, distance: 6.7
click at [483, 217] on div "What is the desk assignment for Participant : Full Name who is starting on Part…" at bounding box center [538, 213] width 254 height 62
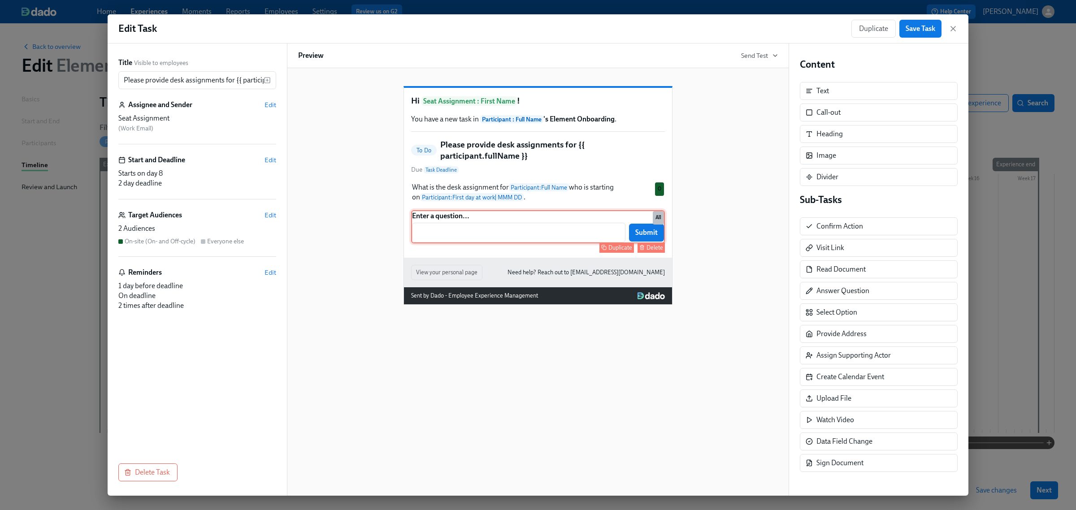
click at [483, 232] on div "Enter a question... ​ Submit Duplicate Delete All" at bounding box center [538, 226] width 254 height 33
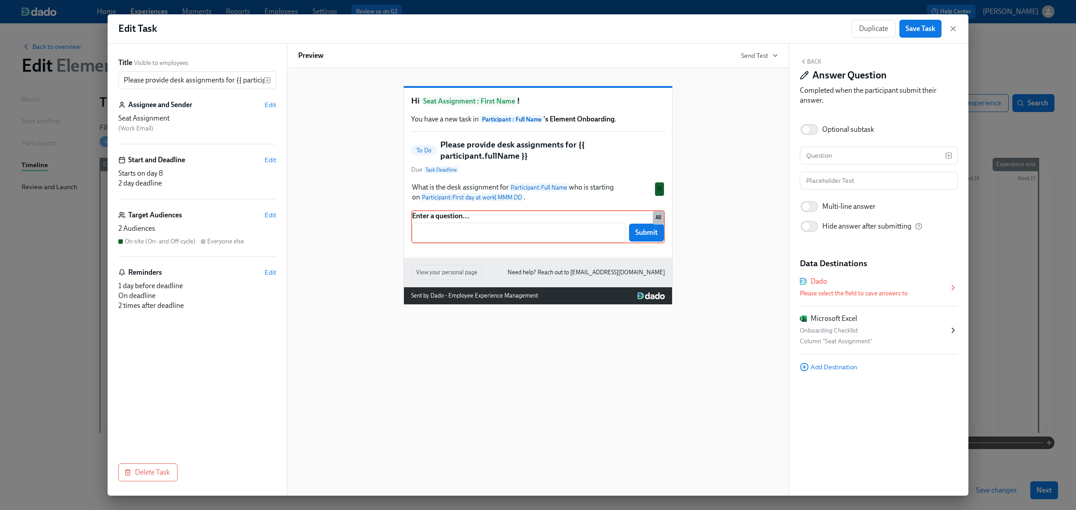
click at [853, 287] on div "Dado Please select the field to save answers to" at bounding box center [874, 288] width 149 height 22
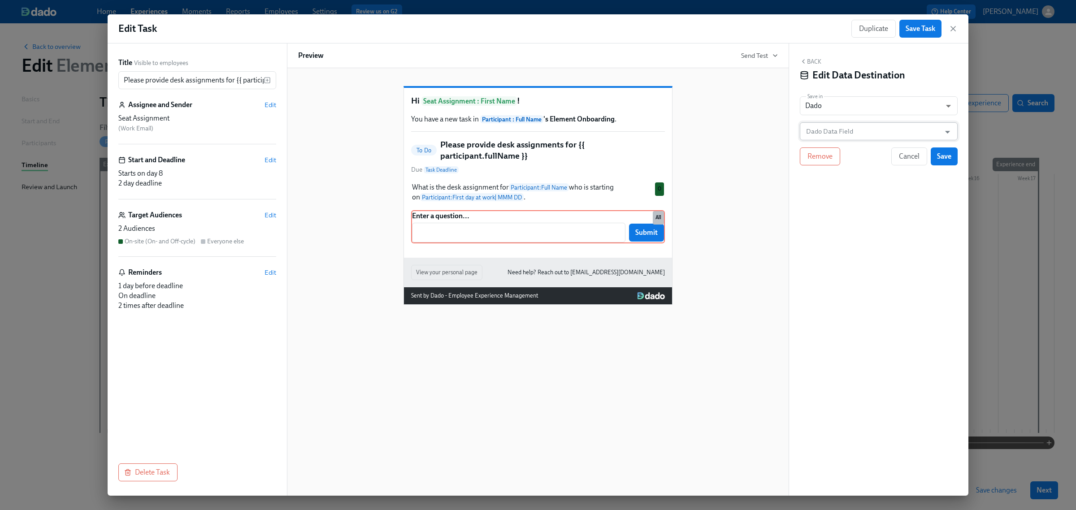
click at [840, 135] on input "Dado Data Field" at bounding box center [873, 131] width 136 height 18
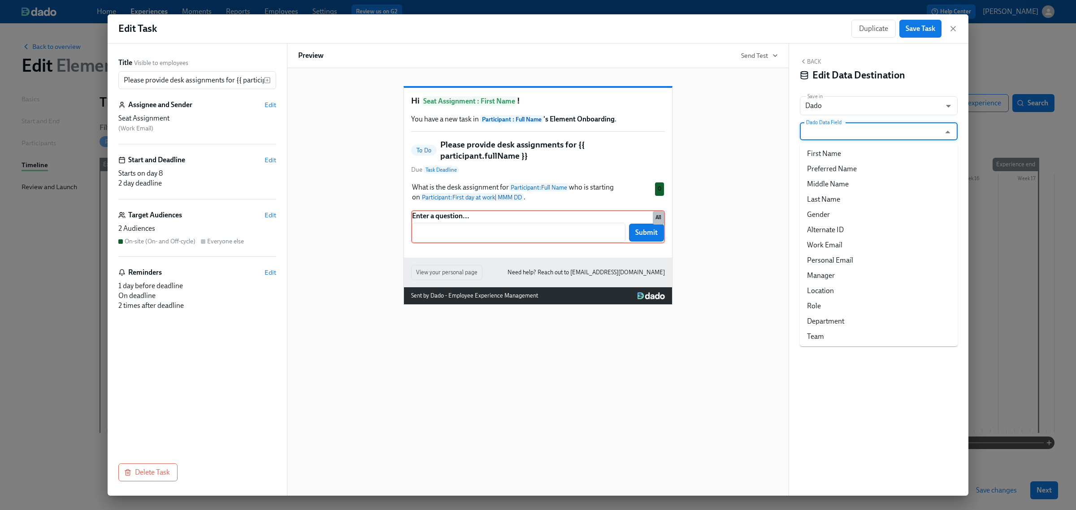
type input "e"
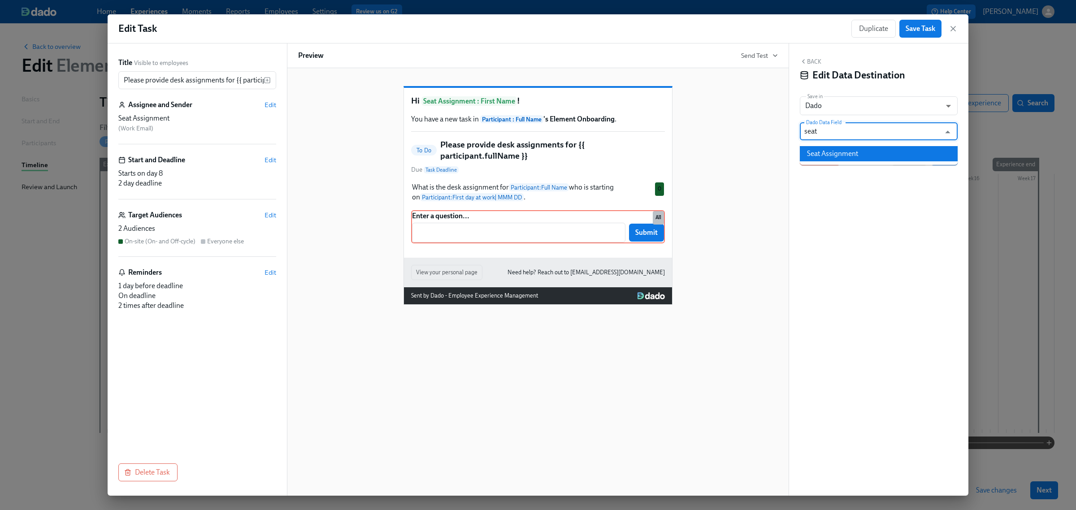
click at [841, 153] on li "Seat Assignment" at bounding box center [879, 153] width 158 height 15
type input "Seat Assignment"
click at [948, 161] on span "Save" at bounding box center [944, 156] width 14 height 9
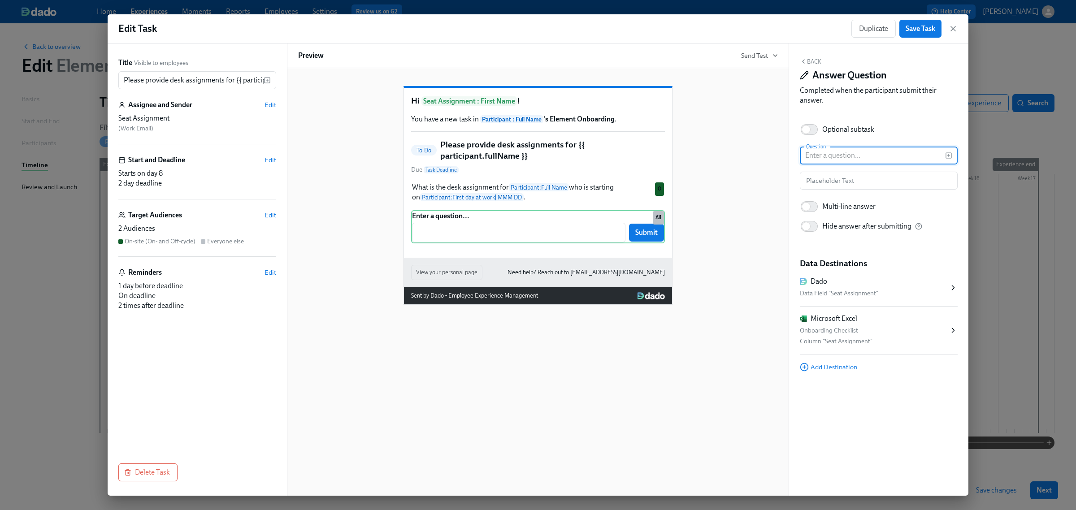
click at [840, 154] on input "text" at bounding box center [872, 156] width 145 height 18
paste input "What is the desk assignment for {{ participant.fullName }} who is starting on {…"
type input "What is the desk assignment for {{ participant.fullName }} who is starting on {…"
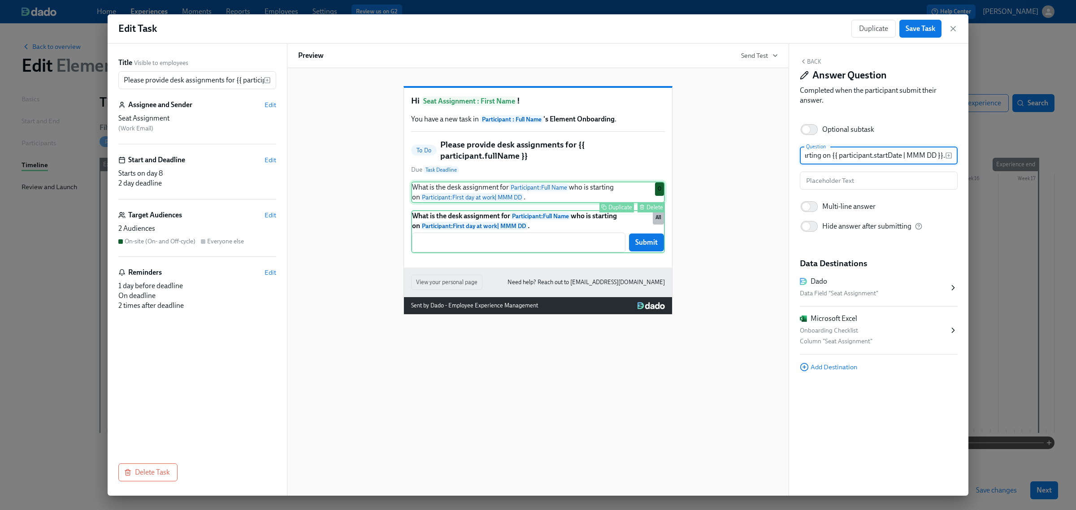
click at [618, 203] on div "What is the desk assignment for Participant : Full Name who is starting on Part…" at bounding box center [538, 193] width 254 height 22
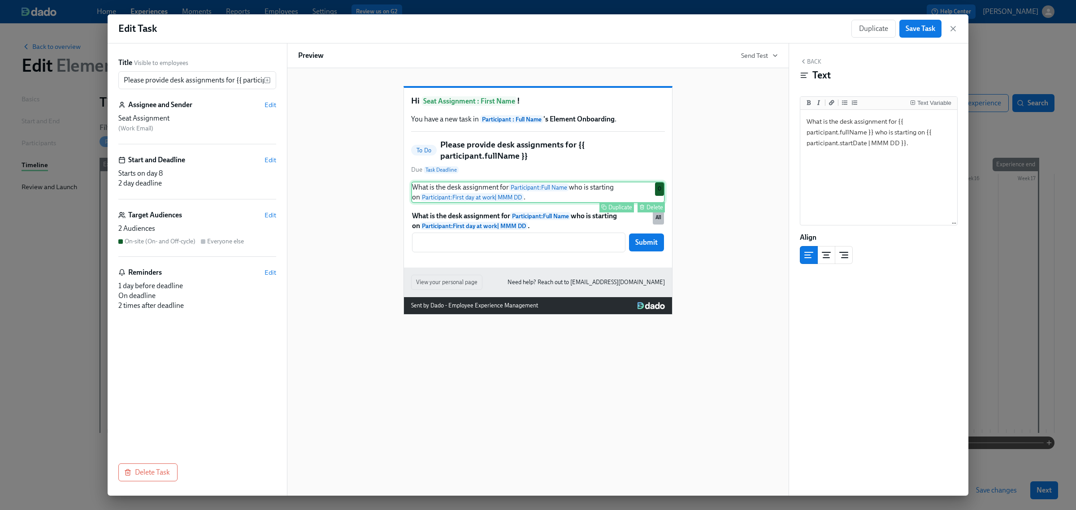
click at [647, 211] on div "Delete" at bounding box center [655, 207] width 17 height 7
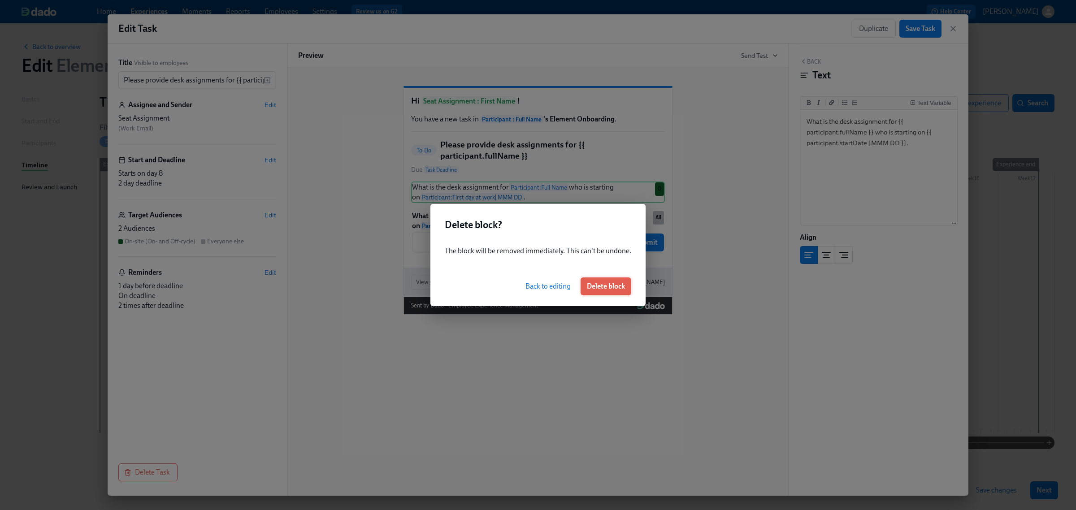
click at [604, 288] on span "Delete block" at bounding box center [606, 286] width 38 height 9
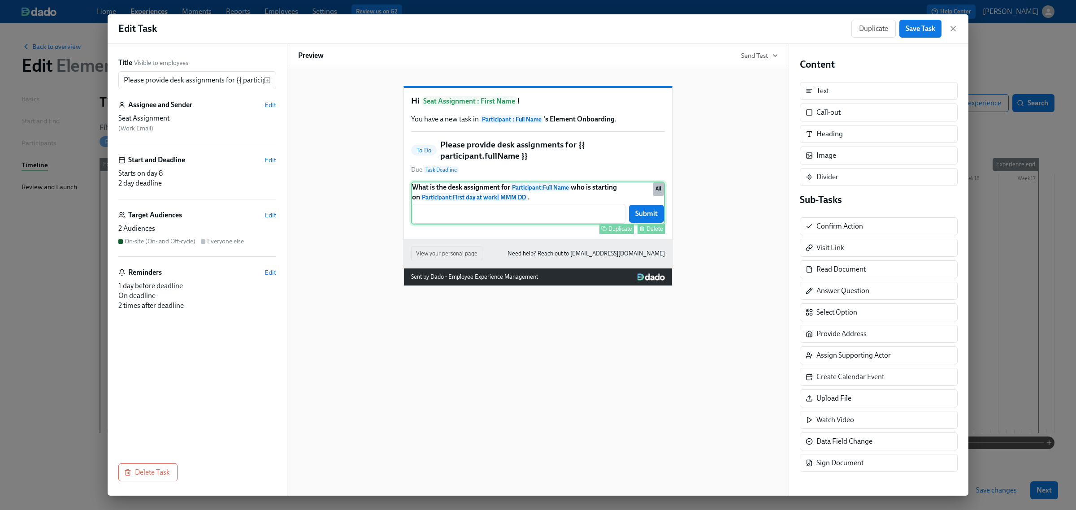
click at [542, 225] on div "What is the desk assignment for Participant : Full Name who is starting on Part…" at bounding box center [538, 203] width 254 height 43
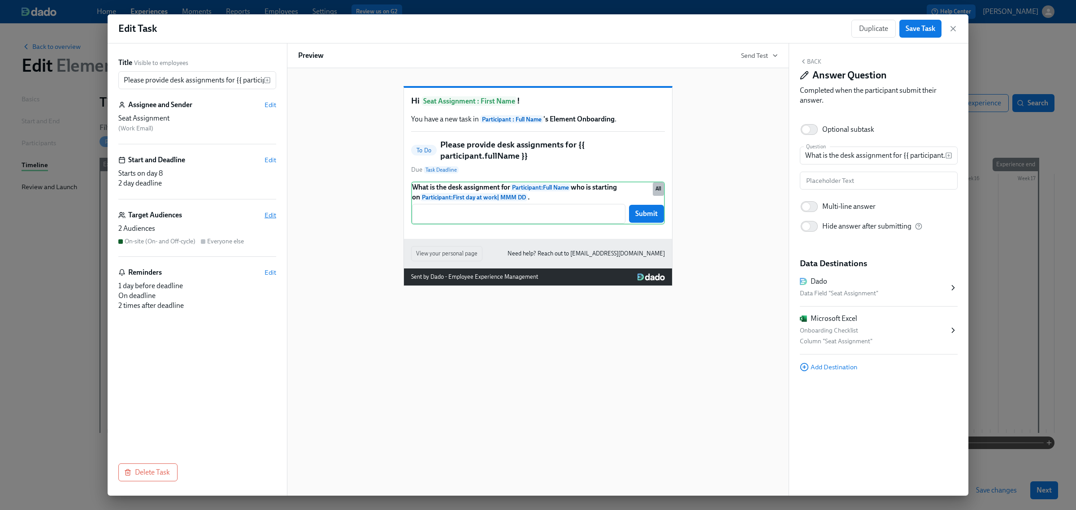
click at [266, 211] on span "Edit" at bounding box center [271, 215] width 12 height 9
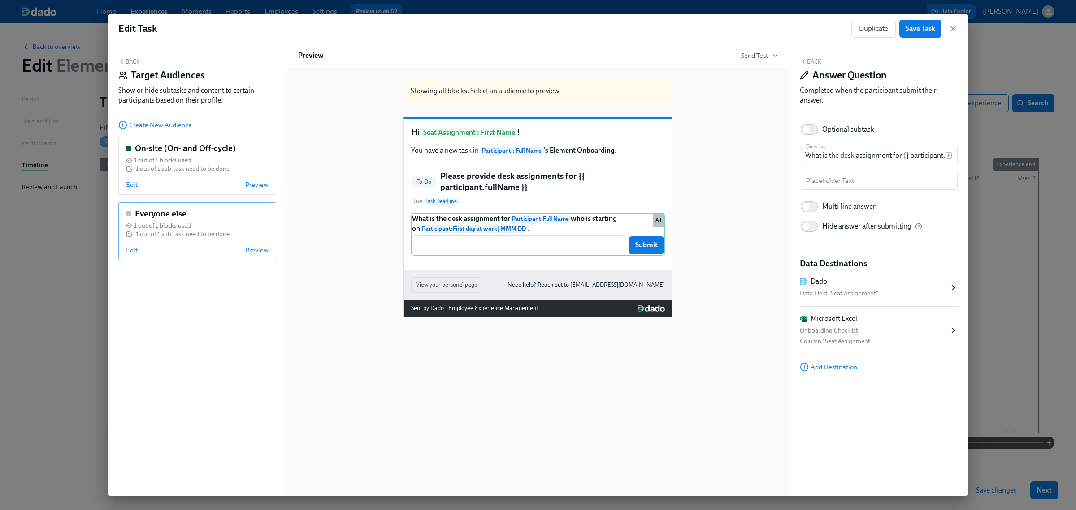
click at [261, 248] on span "Preview" at bounding box center [256, 250] width 23 height 9
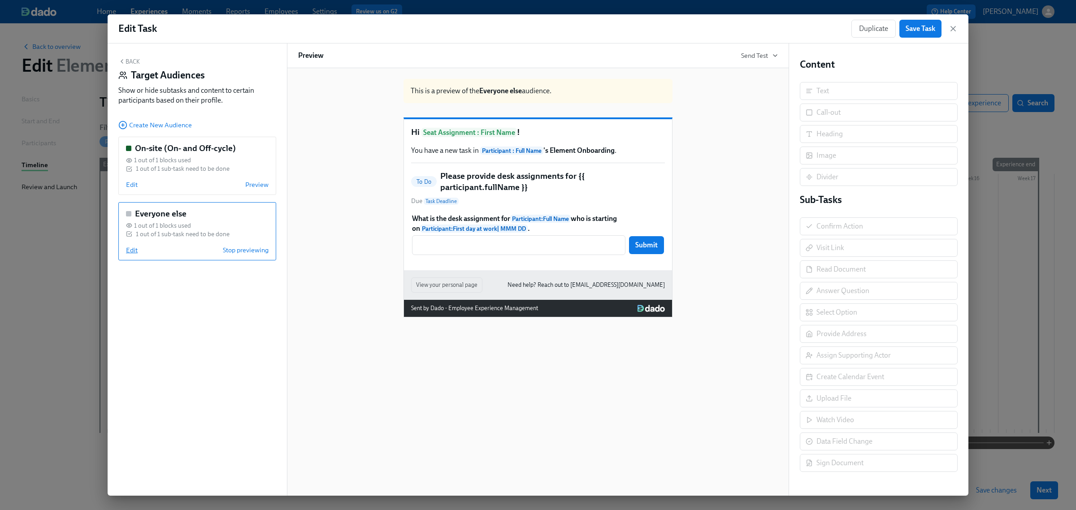
click at [129, 252] on span "Edit" at bounding box center [132, 250] width 12 height 9
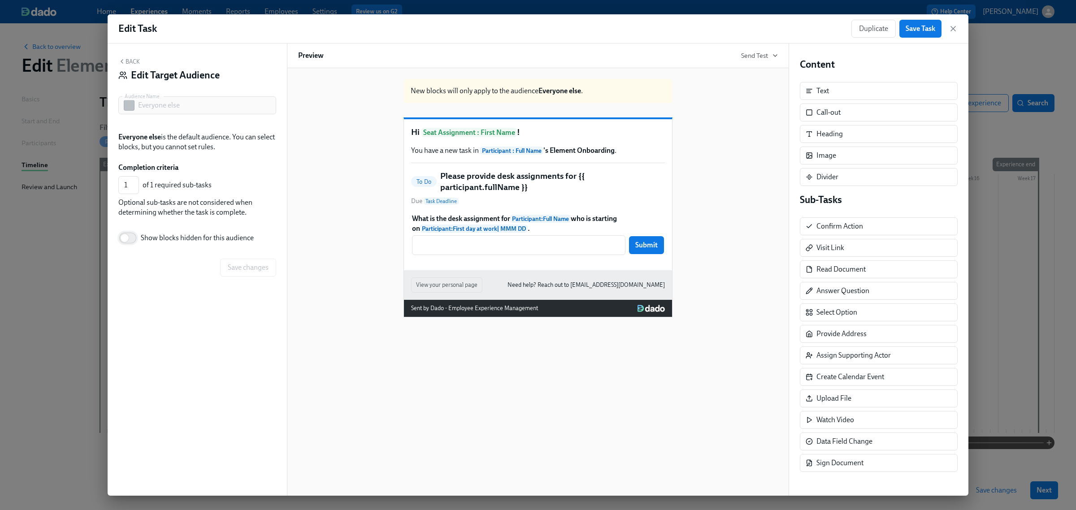
click at [128, 241] on input "Show blocks hidden for this audience" at bounding box center [124, 238] width 59 height 20
click at [128, 241] on input "Show blocks hidden for this audience" at bounding box center [130, 238] width 59 height 20
checkbox input "false"
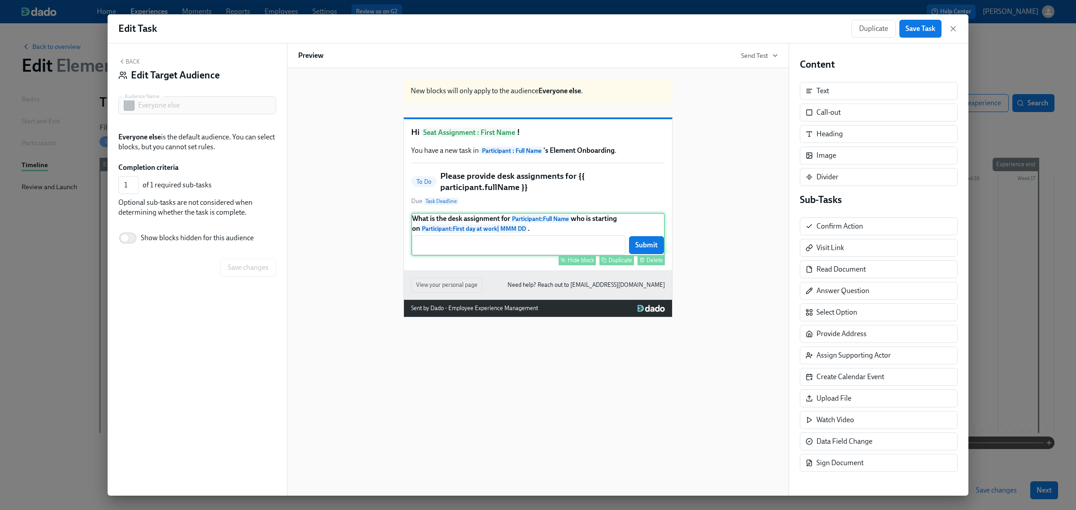
click at [571, 264] on div "Hide block" at bounding box center [581, 260] width 26 height 7
type input "0"
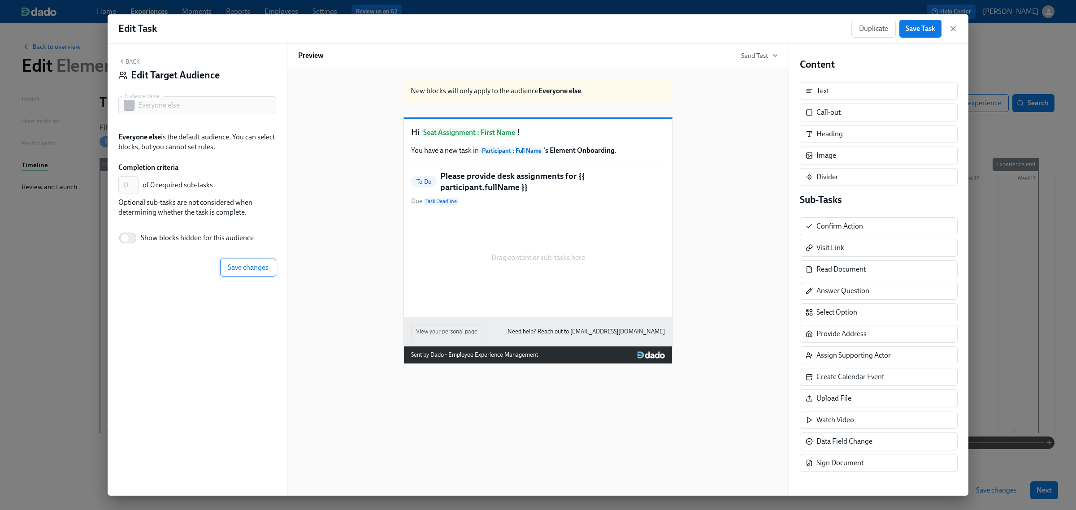
click at [251, 266] on span "Save changes" at bounding box center [248, 267] width 41 height 9
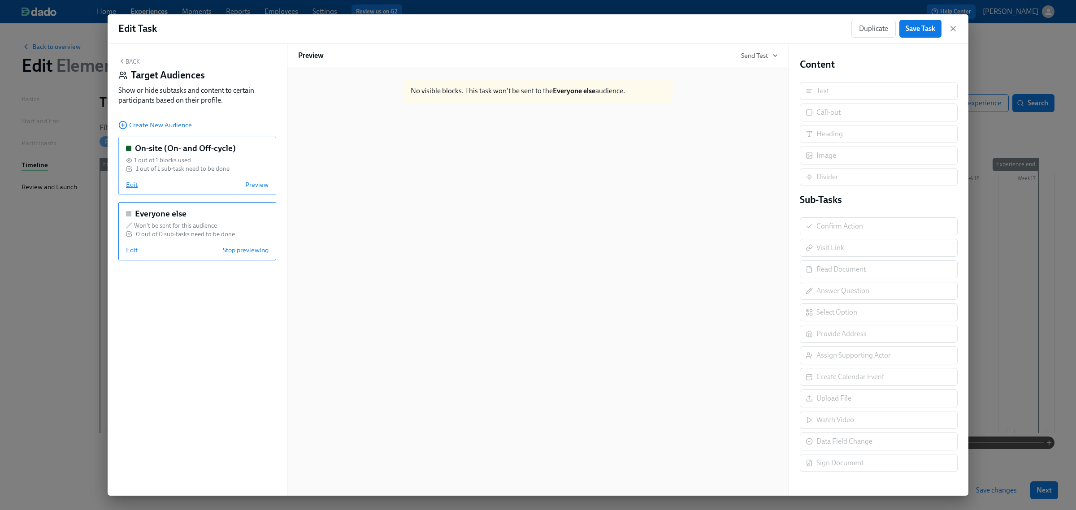
click at [133, 183] on span "Edit" at bounding box center [132, 184] width 12 height 9
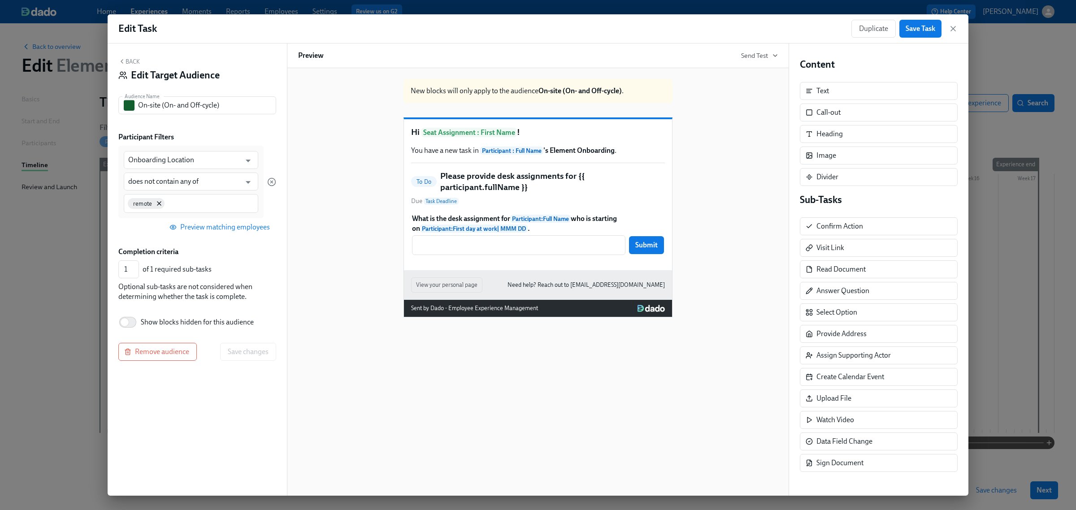
click at [133, 64] on button "Back" at bounding box center [129, 61] width 22 height 7
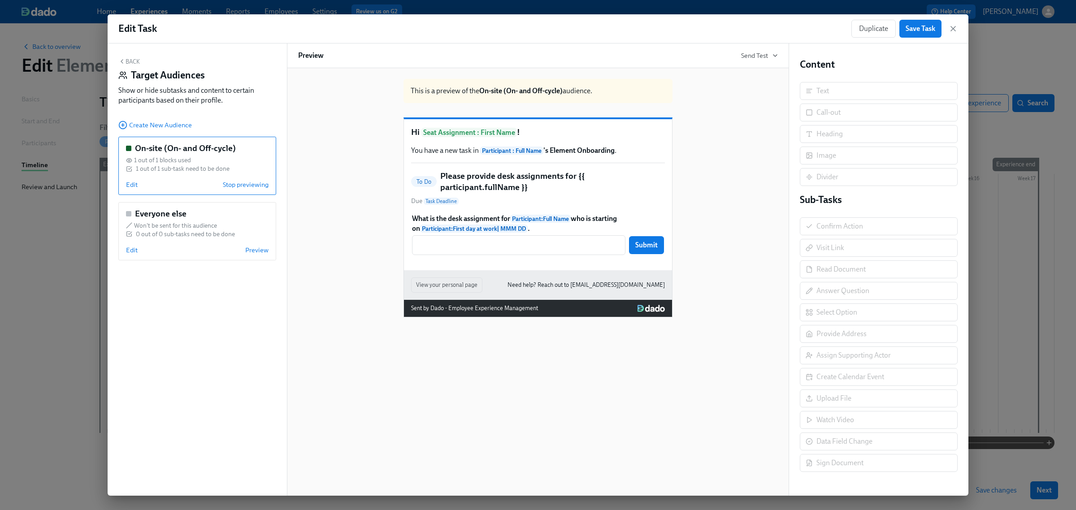
click at [137, 63] on button "Back" at bounding box center [129, 61] width 22 height 7
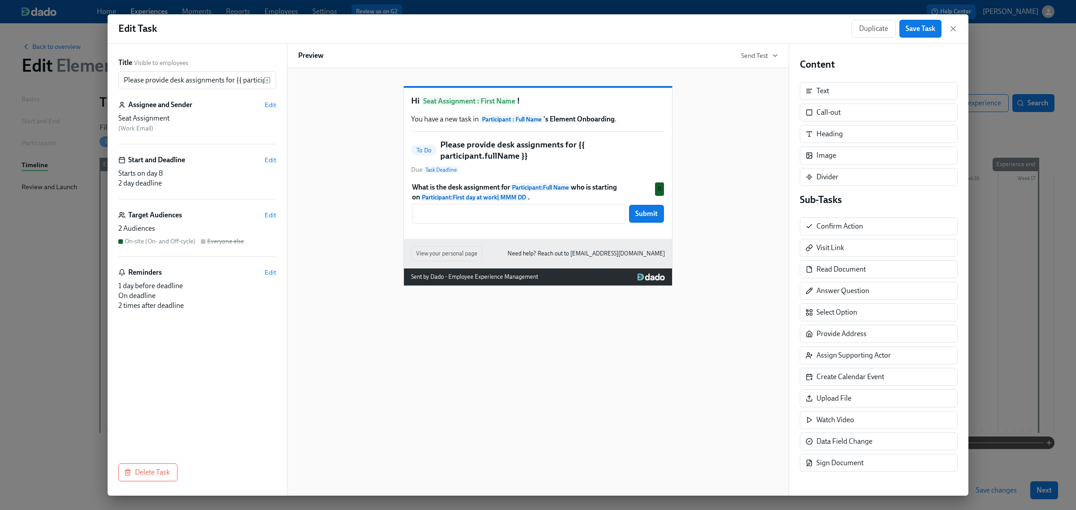
drag, startPoint x: 911, startPoint y: 27, endPoint x: 667, endPoint y: 162, distance: 278.2
click at [911, 27] on span "Save Task" at bounding box center [921, 28] width 30 height 9
click at [956, 31] on icon "button" at bounding box center [953, 28] width 4 height 4
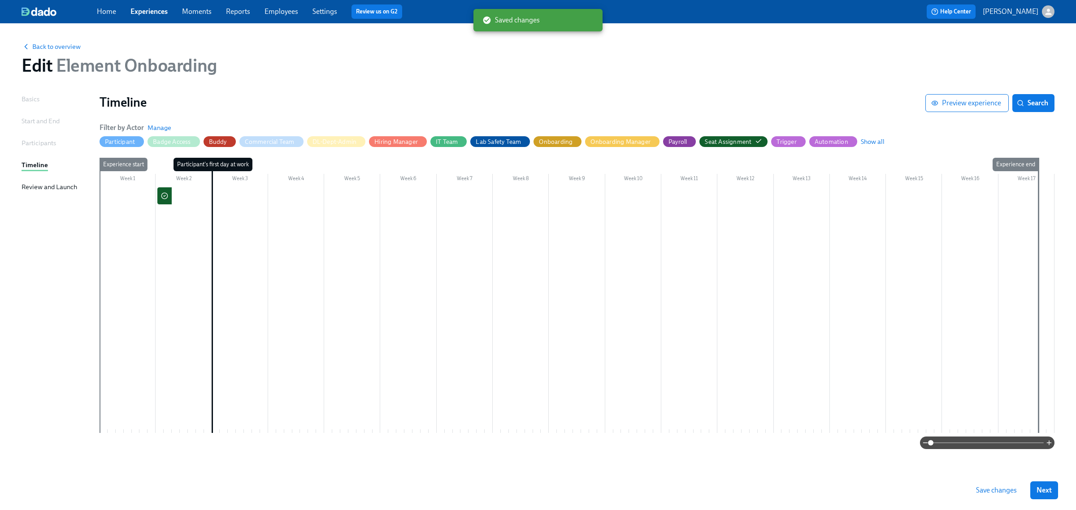
click at [174, 222] on div at bounding box center [577, 310] width 955 height 246
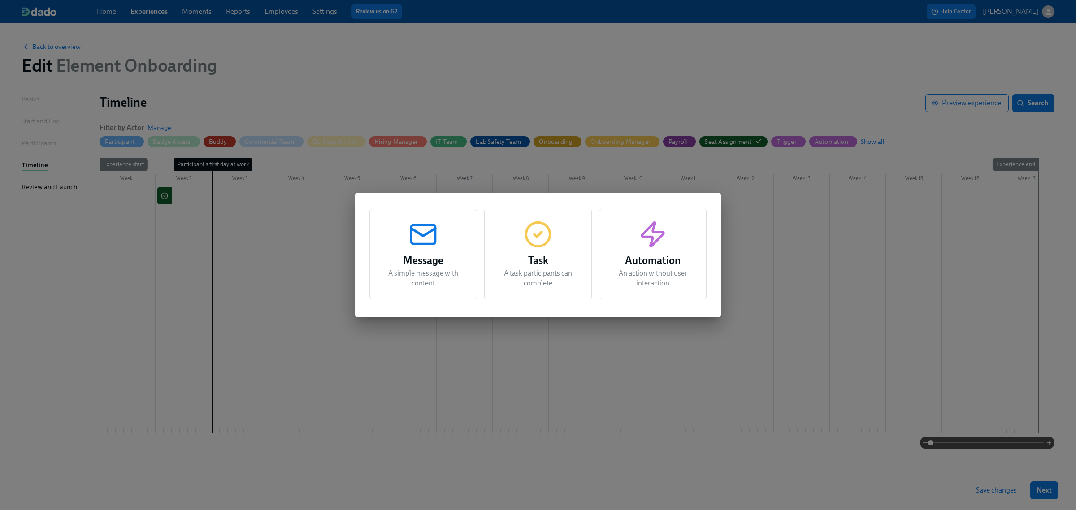
click at [424, 259] on h3 "Message" at bounding box center [423, 260] width 85 height 16
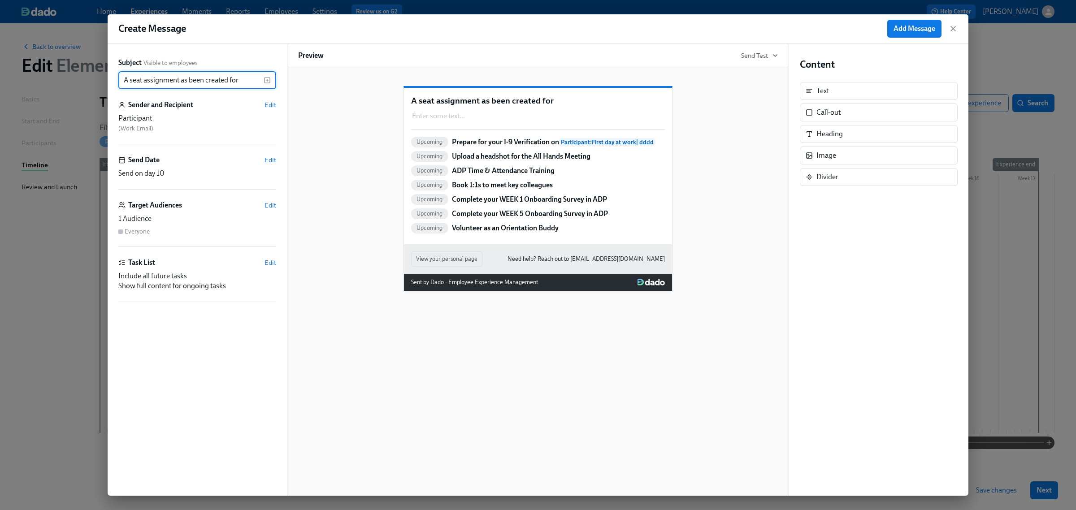
drag, startPoint x: 134, startPoint y: 79, endPoint x: 72, endPoint y: 76, distance: 61.9
click at [72, 76] on div "Create Message Add Message Subject Visible to employees A seat assignment as be…" at bounding box center [538, 255] width 1076 height 510
click at [142, 79] on input "A seat assignment as been created for" at bounding box center [190, 80] width 145 height 18
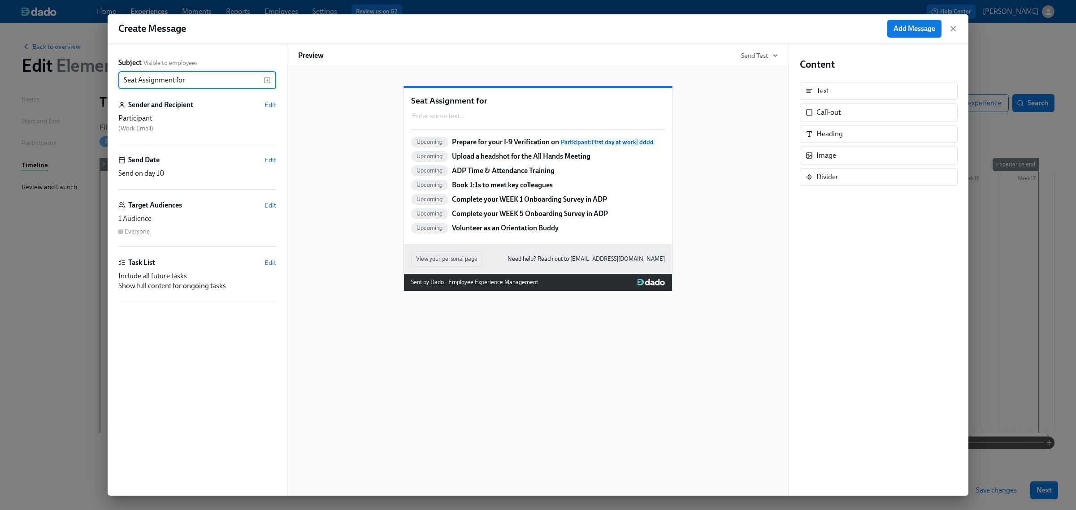
click at [261, 76] on input "Seat Assignment for" at bounding box center [190, 80] width 145 height 18
click at [268, 78] on icon "button" at bounding box center [267, 80] width 7 height 7
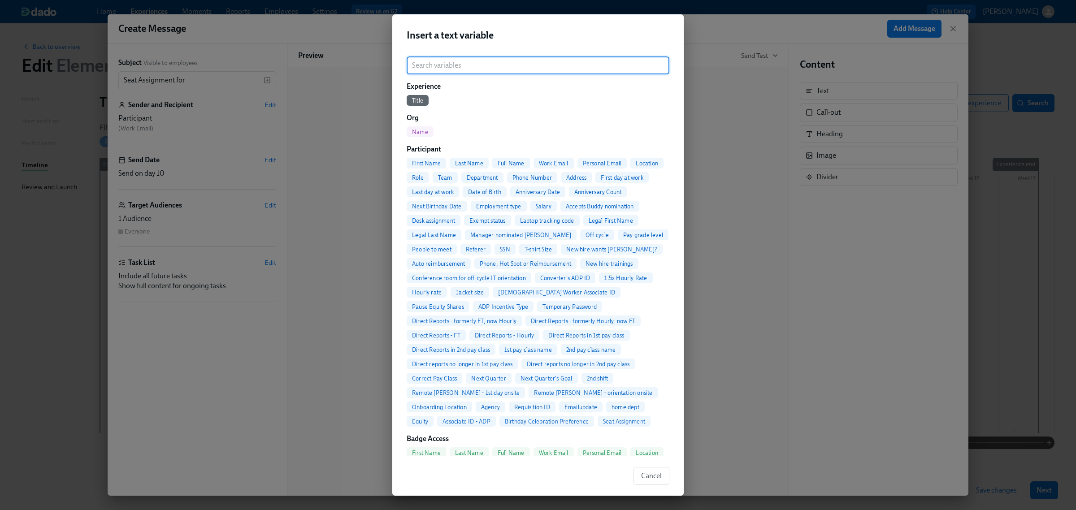
click at [506, 164] on span "Full Name" at bounding box center [511, 163] width 38 height 7
type input "Seat Assignment for {{ participant.fullName }}"
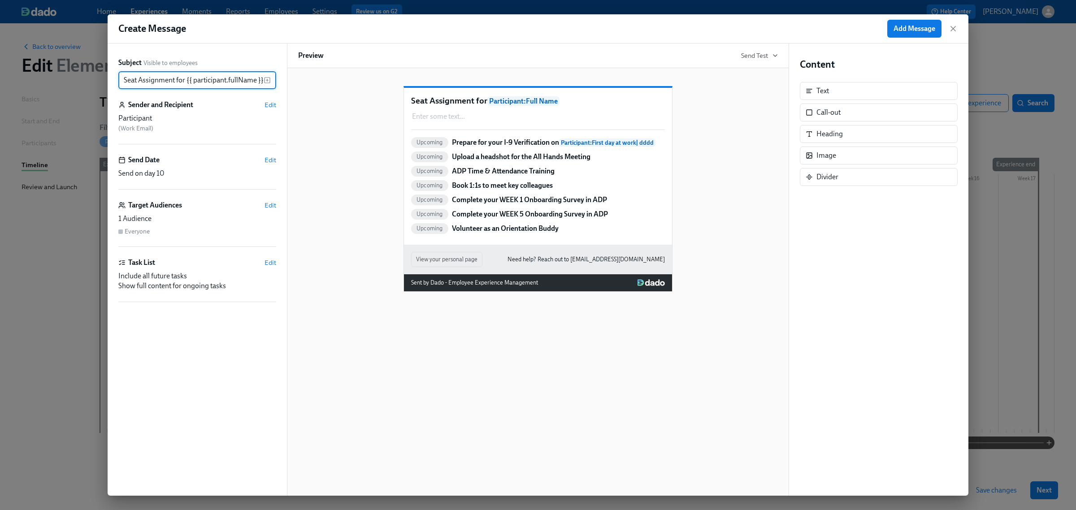
click at [549, 205] on p "Complete your WEEK 1 Onboarding Survey in ADP" at bounding box center [529, 200] width 155 height 10
click at [269, 108] on span "Edit" at bounding box center [271, 104] width 12 height 9
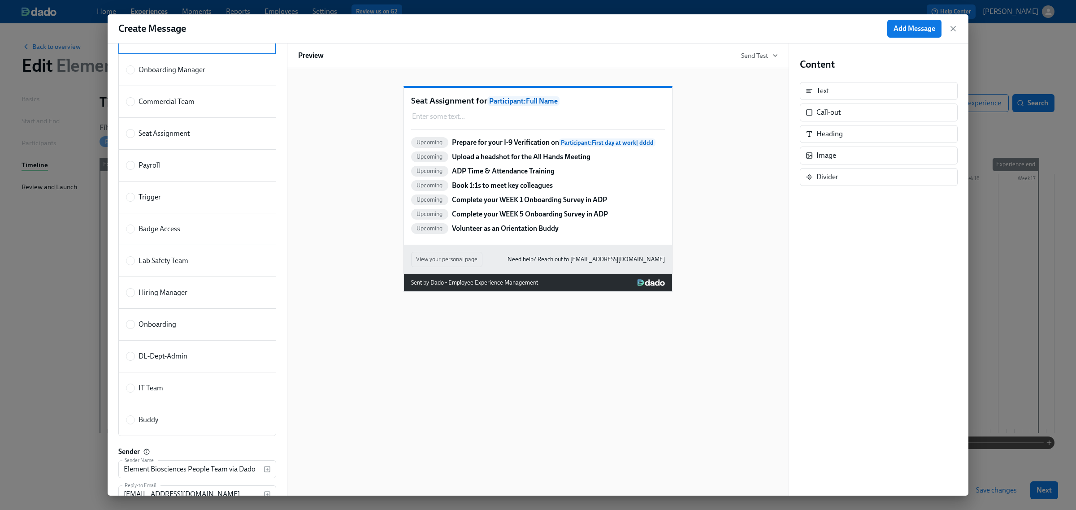
scroll to position [168, 0]
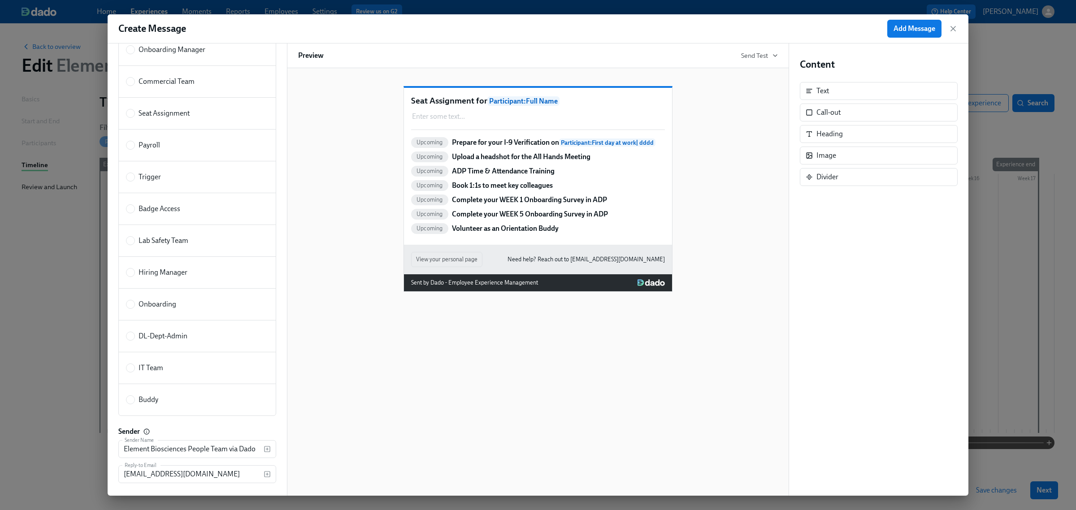
click at [201, 373] on div "IT Team" at bounding box center [195, 368] width 139 height 10
click at [135, 372] on input "IT Team" at bounding box center [130, 368] width 8 height 8
radio input "true"
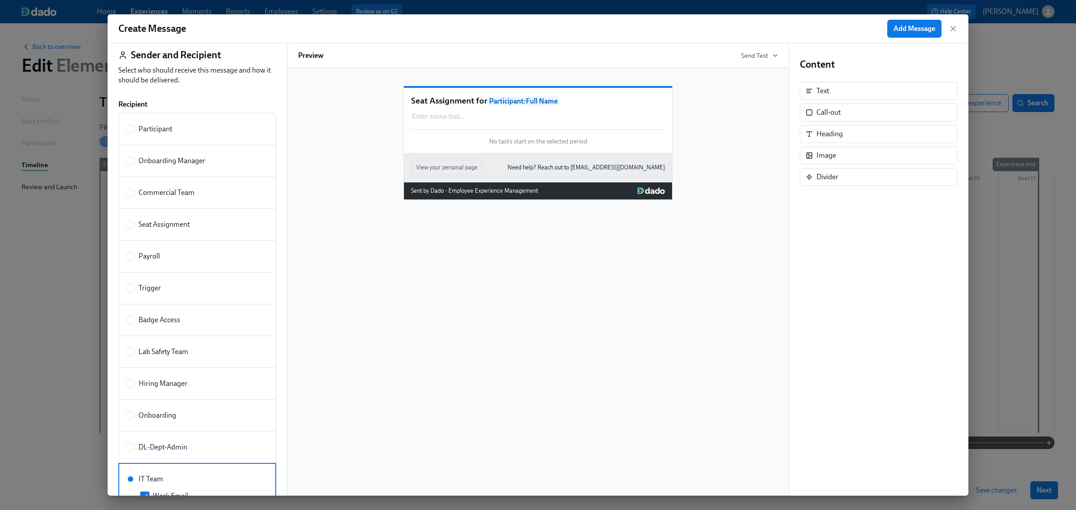
scroll to position [0, 0]
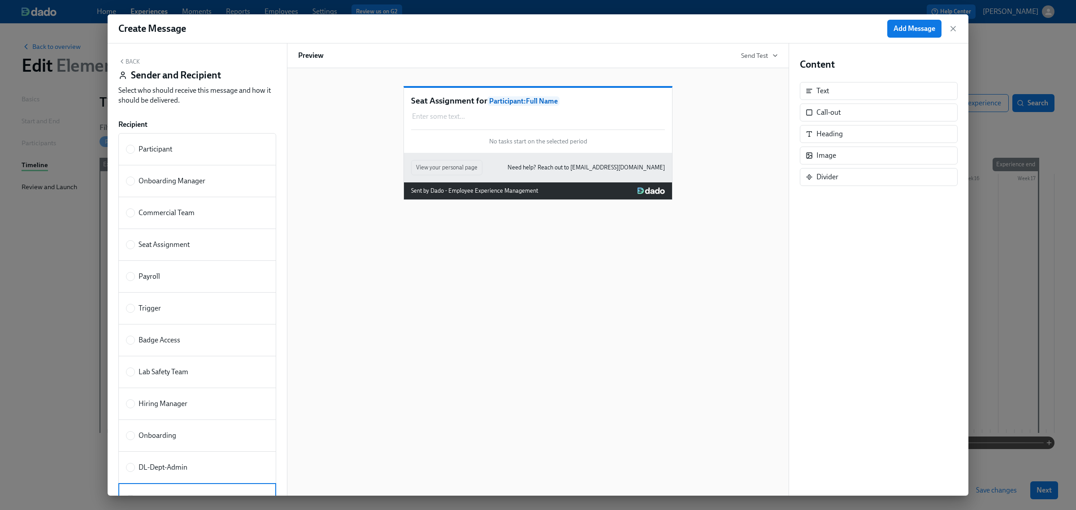
click at [139, 63] on button "Back" at bounding box center [129, 61] width 22 height 7
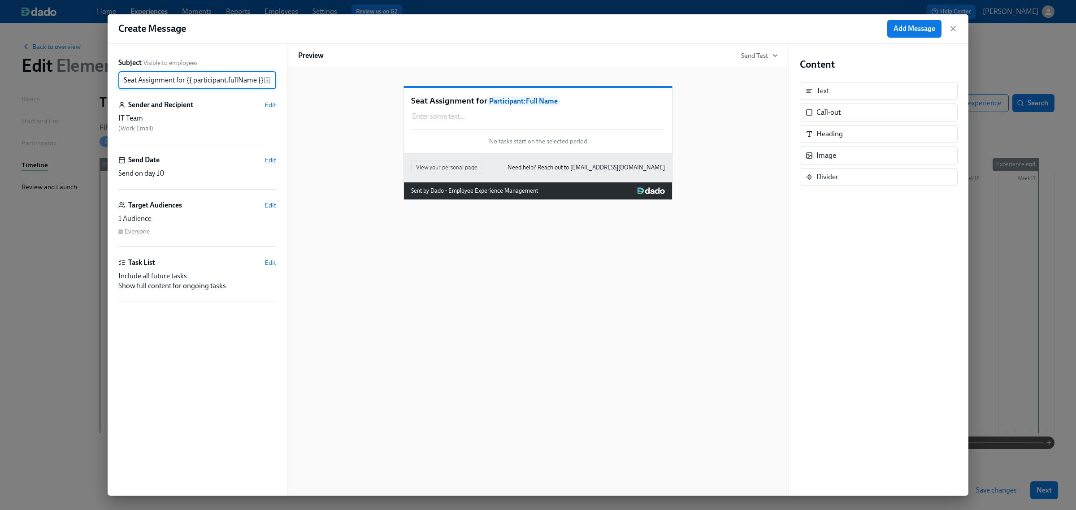
click at [267, 157] on span "Edit" at bounding box center [271, 160] width 12 height 9
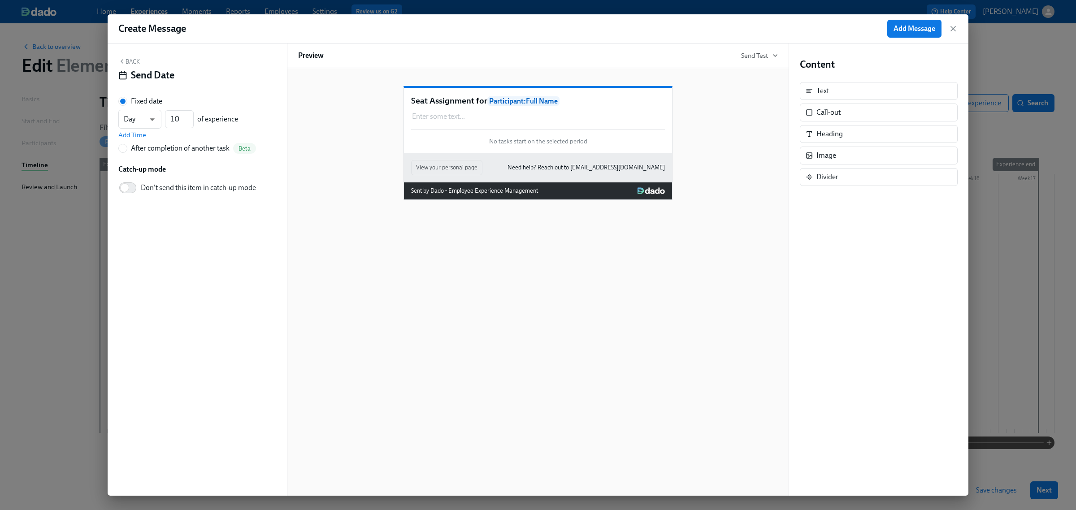
click at [175, 148] on div "After completion of another task" at bounding box center [180, 149] width 99 height 10
click at [127, 148] on input "After completion of another task Beta" at bounding box center [123, 148] width 8 height 8
radio input "true"
radio input "false"
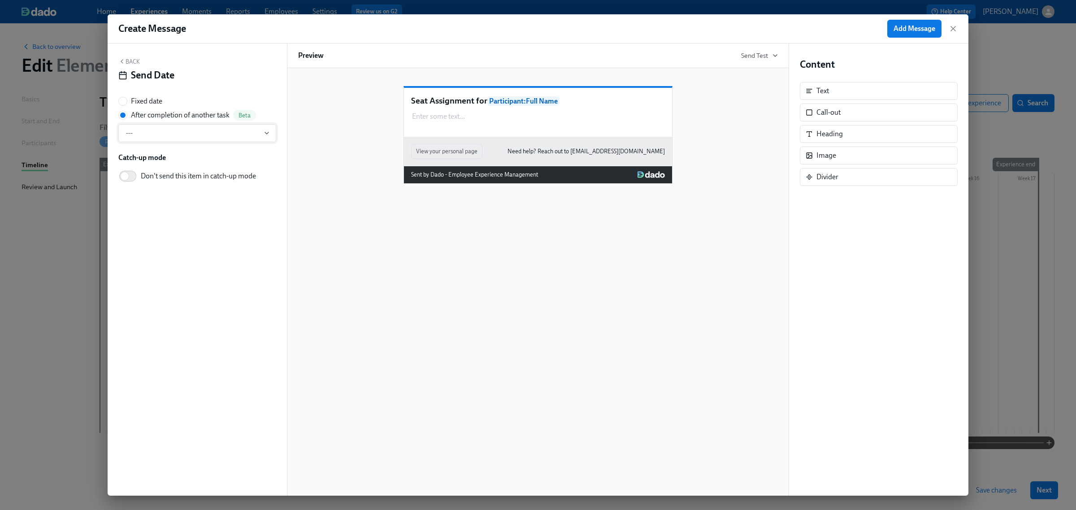
click at [182, 130] on span "---" at bounding box center [197, 133] width 143 height 9
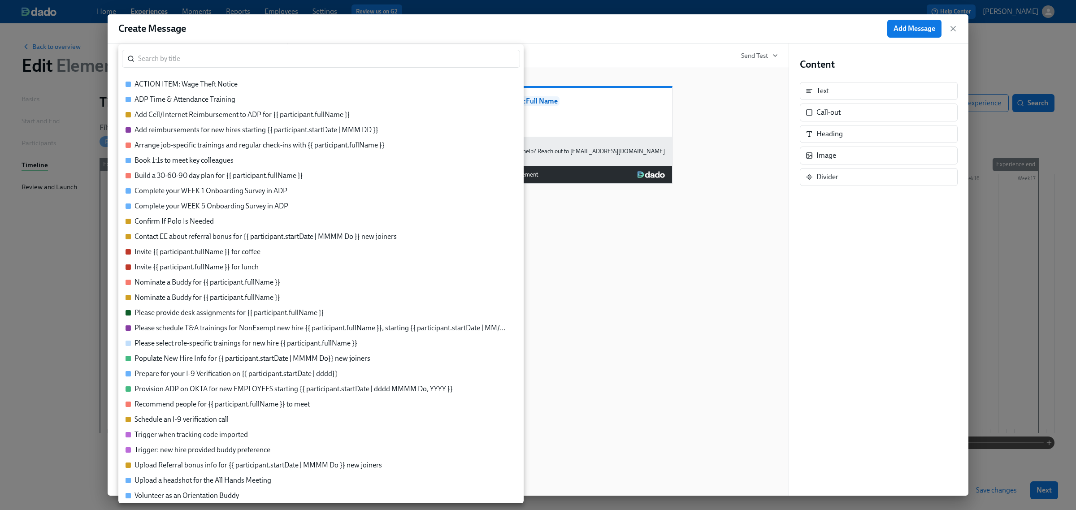
click at [207, 308] on div "Please provide desk assignments for {{ participant.fullName }}" at bounding box center [230, 313] width 190 height 10
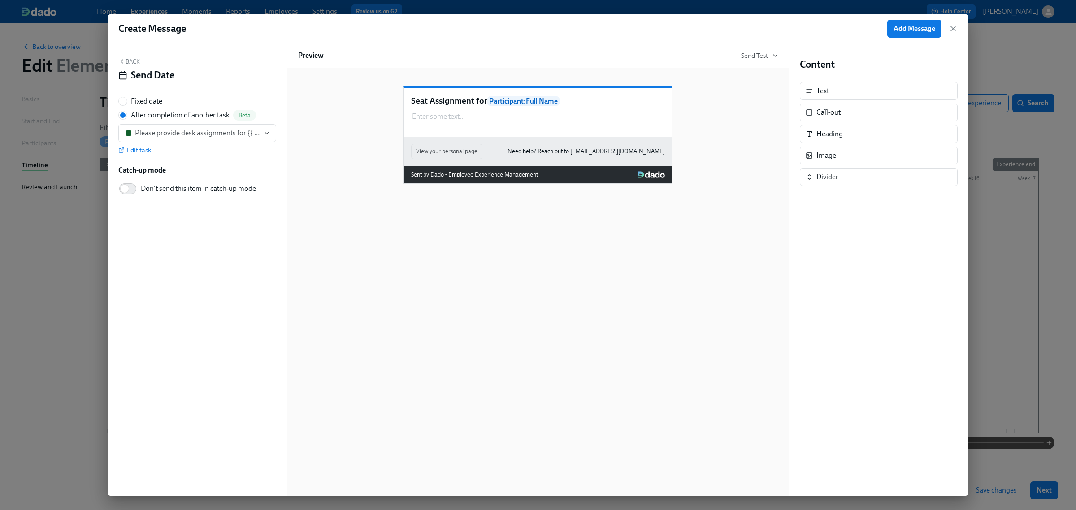
click at [135, 61] on button "Back" at bounding box center [129, 61] width 22 height 7
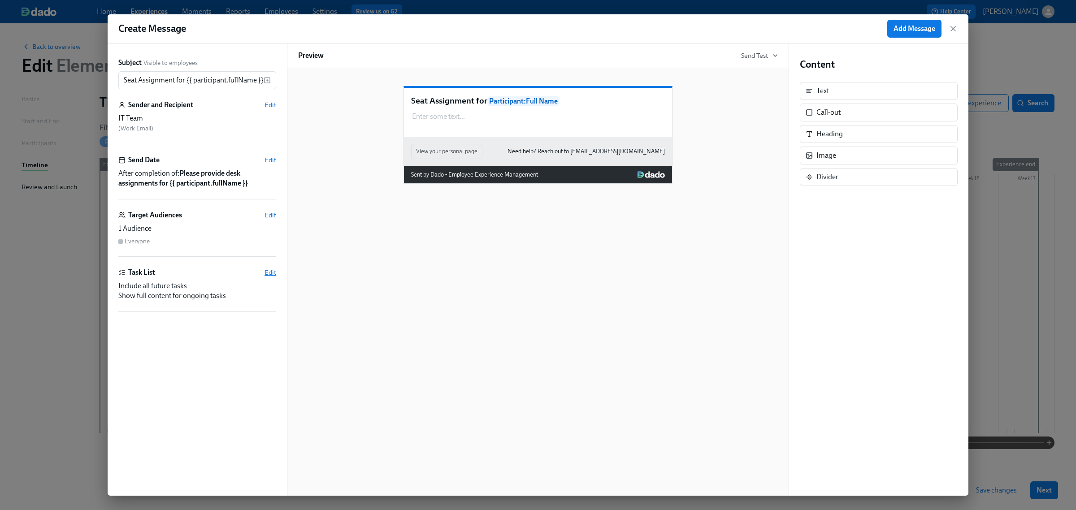
click at [268, 270] on span "Edit" at bounding box center [271, 272] width 12 height 9
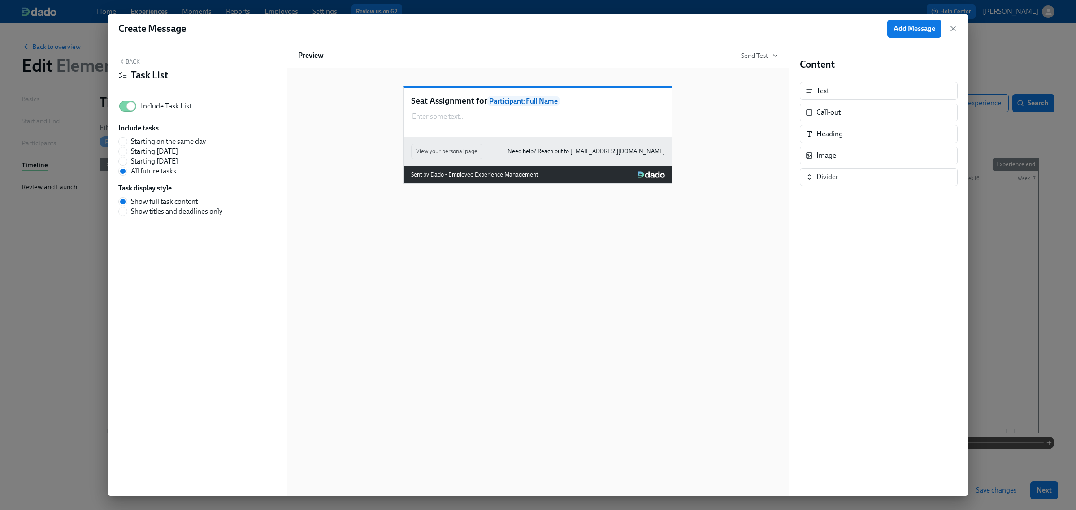
click at [189, 139] on span "Starting on the same day" at bounding box center [168, 142] width 75 height 10
click at [127, 139] on input "Starting on the same day" at bounding box center [123, 142] width 8 height 8
radio input "true"
click at [135, 61] on button "Back" at bounding box center [129, 61] width 22 height 7
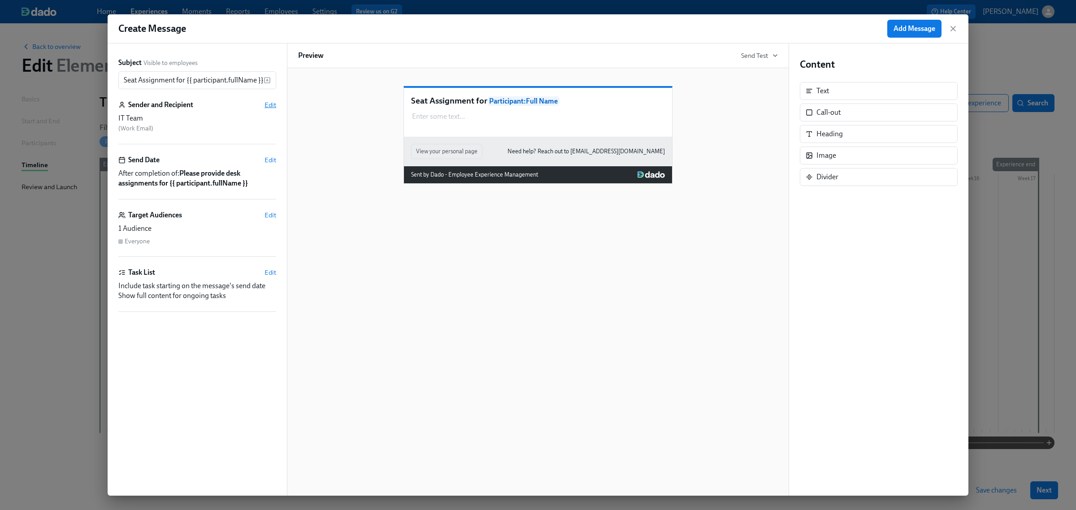
click at [276, 106] on span "Edit" at bounding box center [271, 104] width 12 height 9
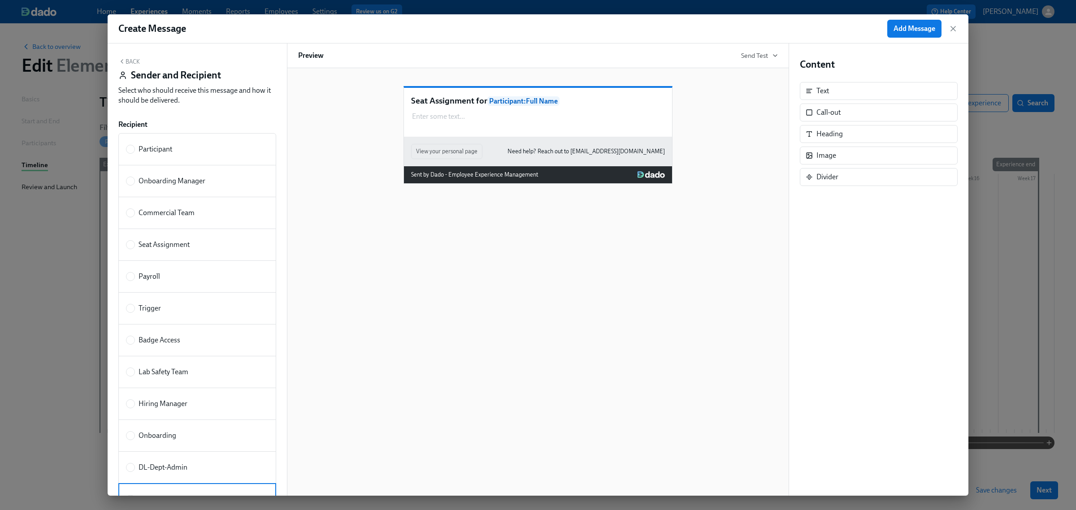
click at [137, 61] on button "Back" at bounding box center [129, 61] width 22 height 7
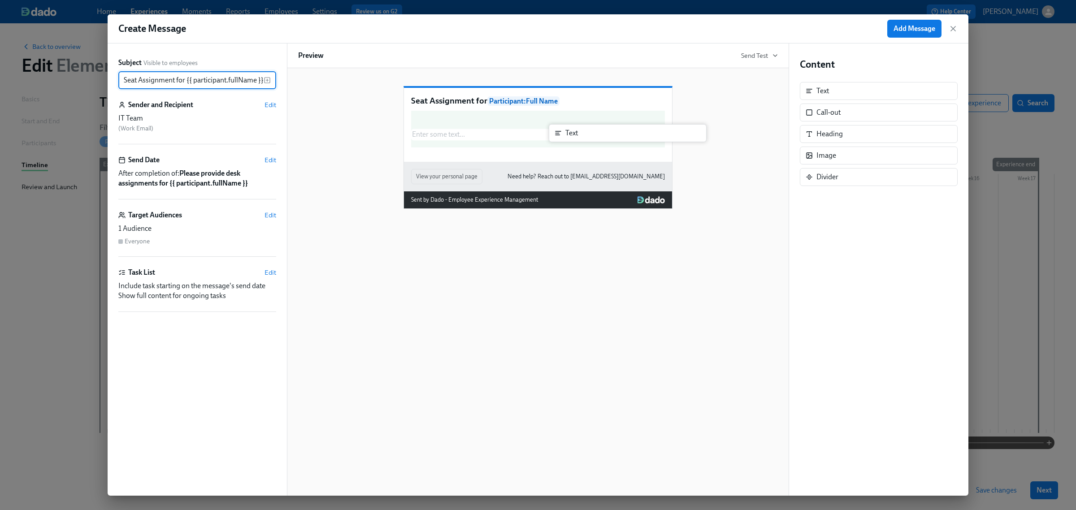
drag, startPoint x: 846, startPoint y: 95, endPoint x: 589, endPoint y: 138, distance: 261.0
click at [589, 138] on div "Subject Visible to employees Seat Assignment for {{ participant.fullName }} ​ S…" at bounding box center [538, 270] width 861 height 453
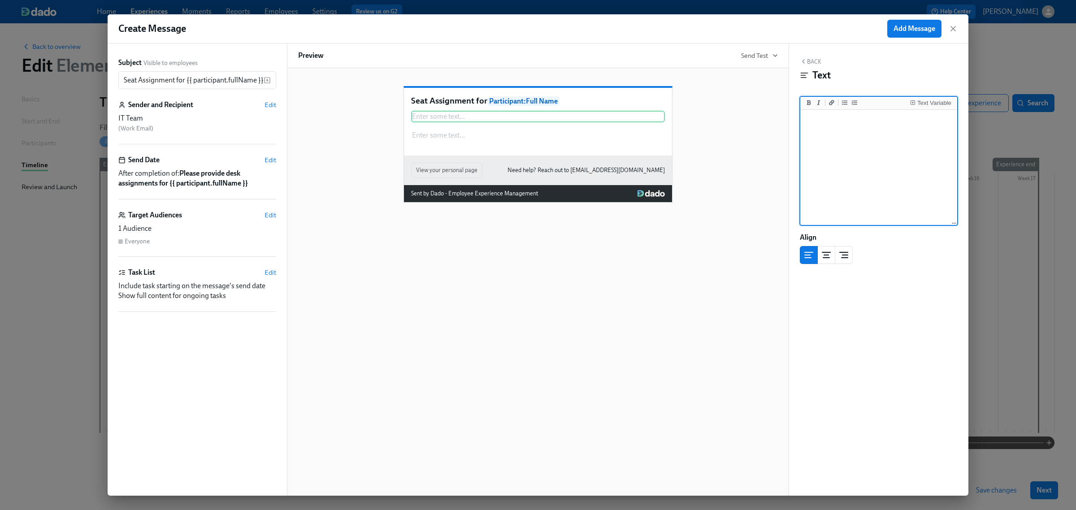
click at [880, 152] on textarea at bounding box center [878, 168] width 153 height 113
click at [932, 105] on div "Text Variable" at bounding box center [935, 103] width 34 height 6
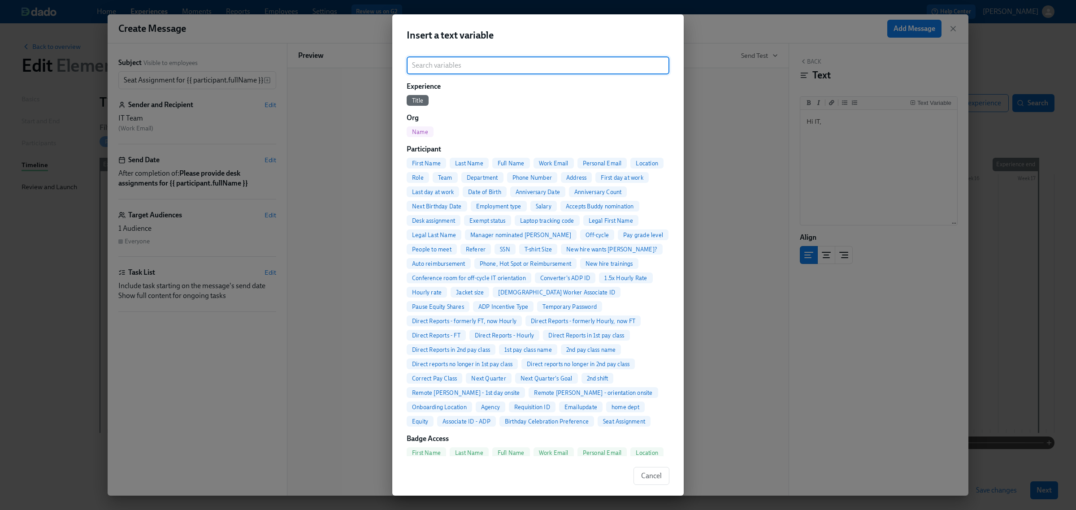
click at [501, 163] on span "Full Name" at bounding box center [511, 163] width 38 height 7
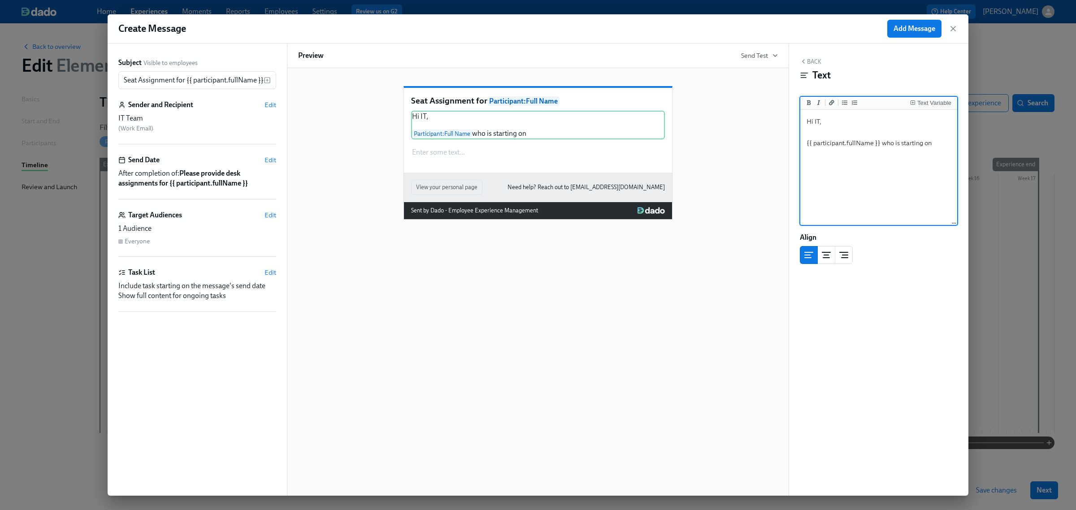
type textarea "Hi IT, {{ participant.fullName }} who is starting on"
click at [267, 100] on div "Sender and Recipient Edit" at bounding box center [197, 105] width 158 height 10
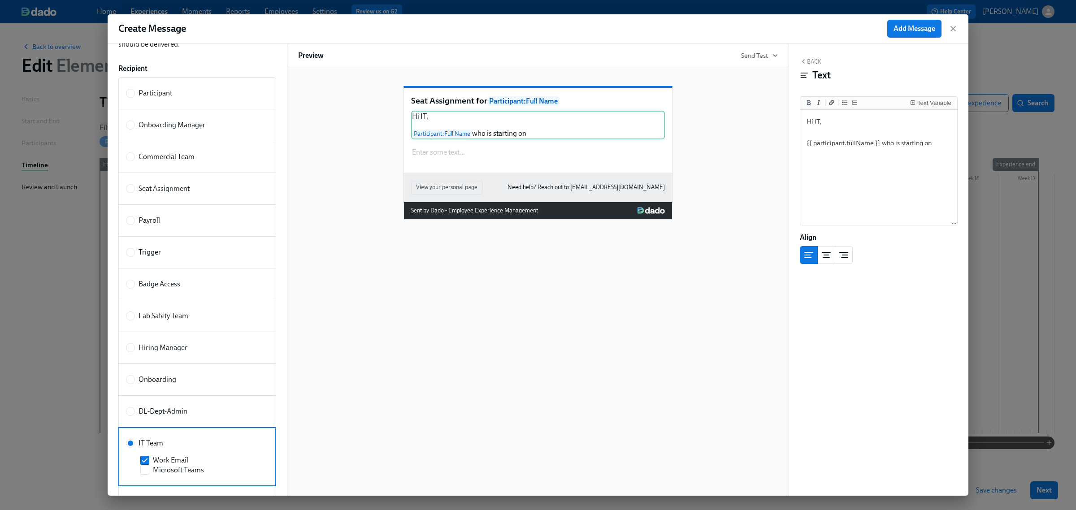
scroll to position [271, 0]
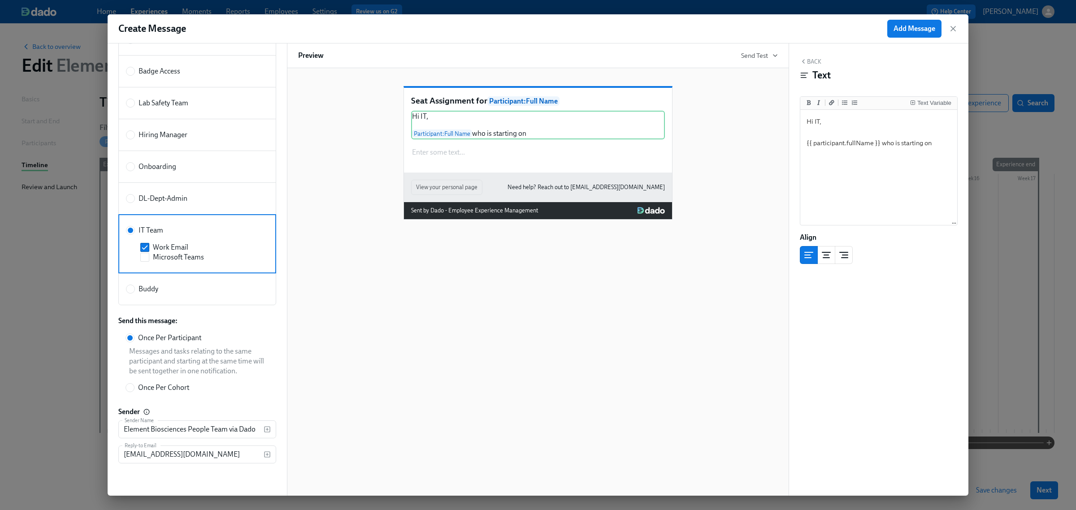
drag, startPoint x: 189, startPoint y: 392, endPoint x: 226, endPoint y: 407, distance: 39.4
click at [190, 392] on div "Once Per Cohort" at bounding box center [199, 388] width 147 height 10
click at [134, 392] on input "Once Per Cohort" at bounding box center [130, 388] width 8 height 8
radio input "true"
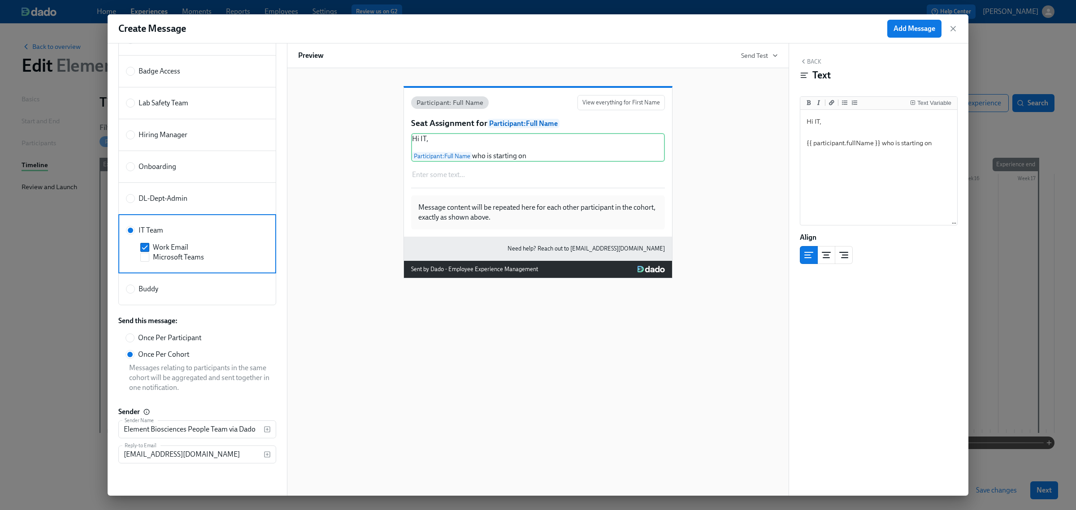
click at [168, 346] on label "Once Per Cohort Messages relating to participants in the same cohort will be ag…" at bounding box center [197, 371] width 158 height 50
click at [134, 351] on input "Once Per Cohort" at bounding box center [130, 355] width 8 height 8
click at [174, 343] on span "Once Per Participant" at bounding box center [169, 338] width 63 height 10
click at [134, 342] on input "Once Per Participant" at bounding box center [130, 338] width 8 height 8
radio input "true"
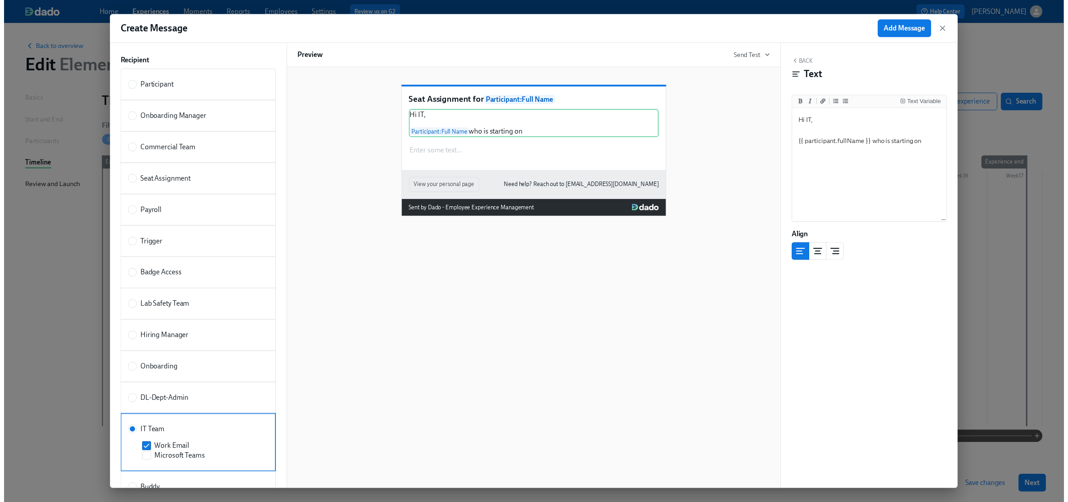
scroll to position [0, 0]
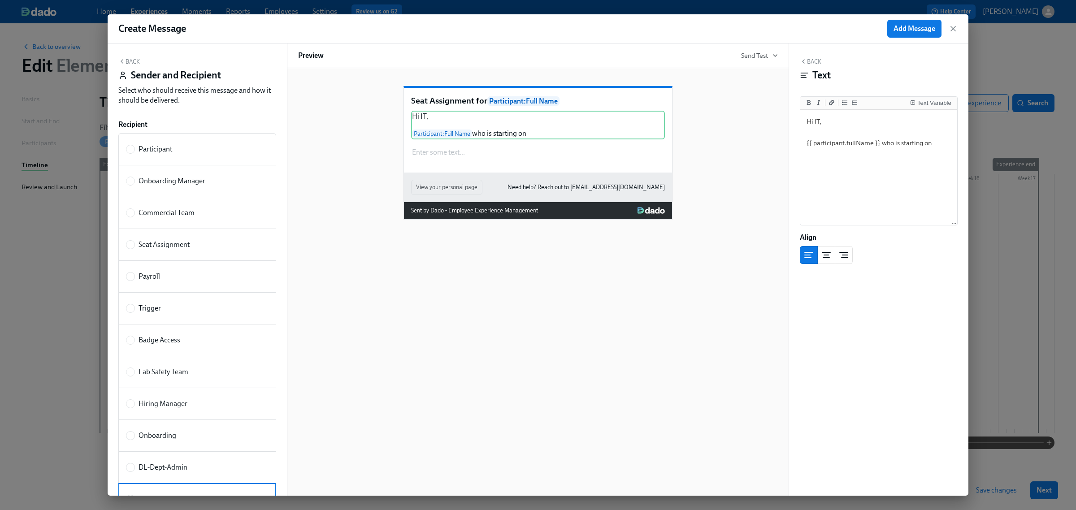
click at [131, 62] on button "Back" at bounding box center [129, 61] width 22 height 7
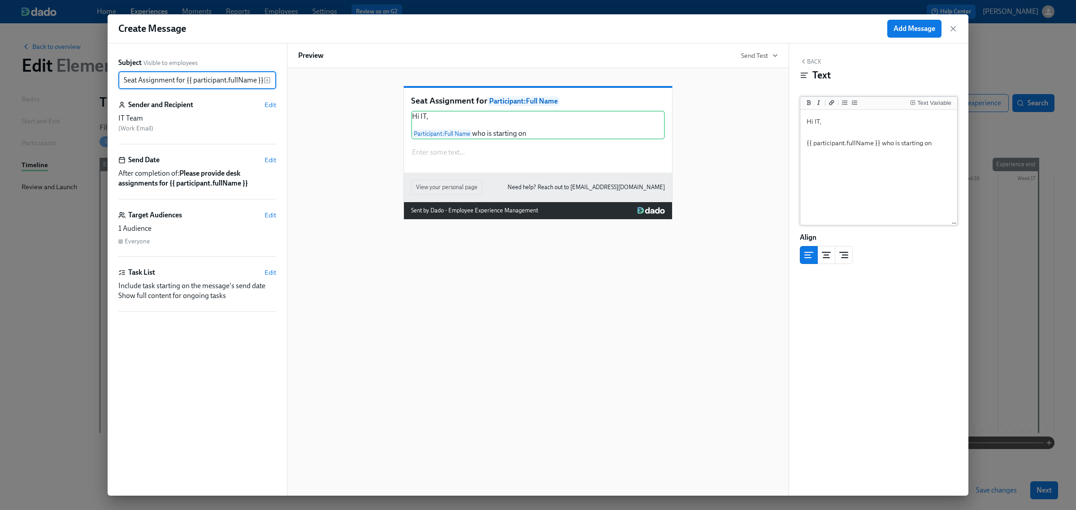
click at [935, 141] on textarea "Hi IT, {{ participant.fullName }} who is starting on" at bounding box center [878, 168] width 153 height 113
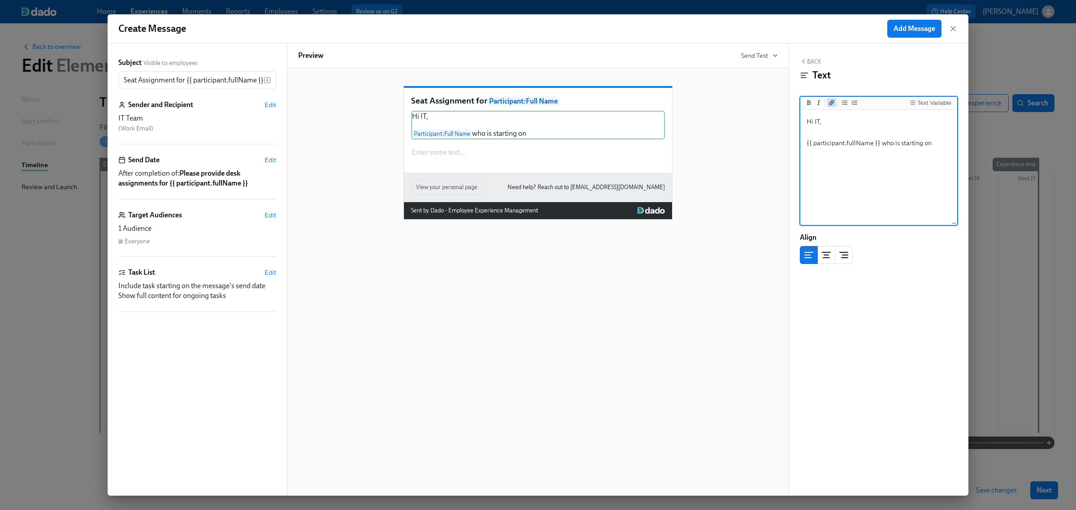
click at [833, 106] on button "Add a link" at bounding box center [831, 102] width 9 height 9
drag, startPoint x: 953, startPoint y: 144, endPoint x: 927, endPoint y: 139, distance: 26.8
click at [927, 139] on textarea "Hi IT, {{ participant.fullName }} who is starting on [](url)" at bounding box center [878, 168] width 153 height 113
click at [933, 104] on div "Text Variable" at bounding box center [935, 103] width 34 height 6
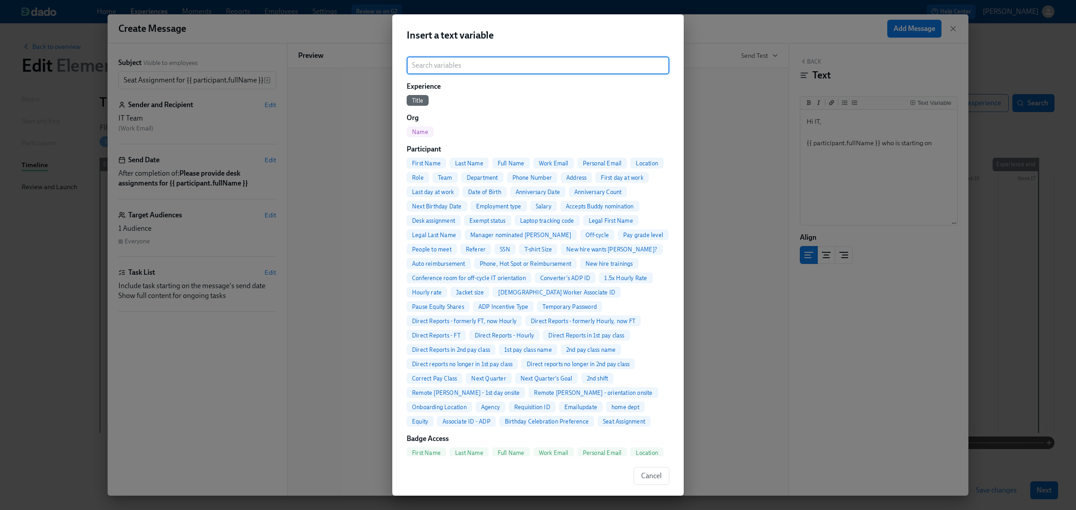
click at [596, 181] on span "First day at work" at bounding box center [622, 177] width 53 height 7
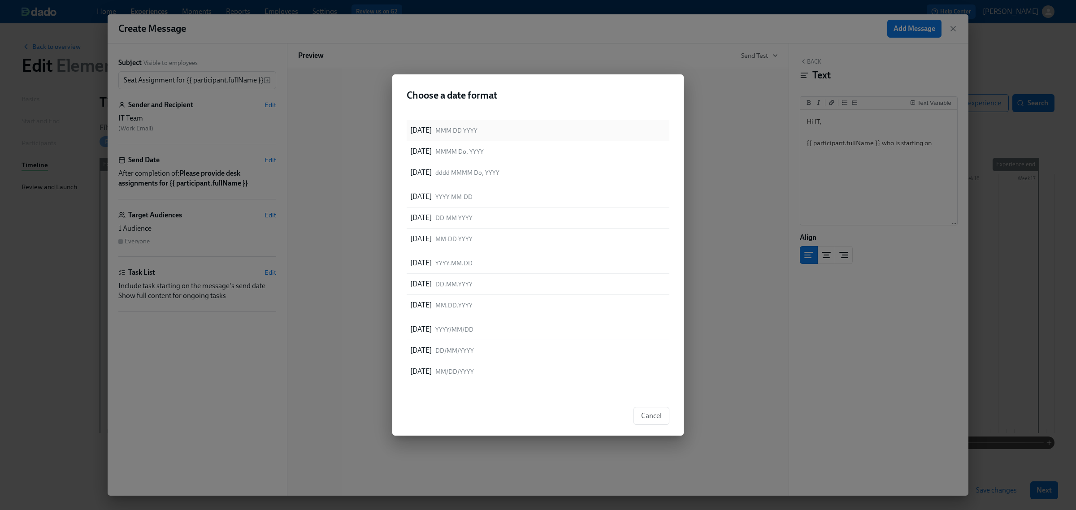
click at [463, 126] on span "MMM DD YYYY" at bounding box center [456, 130] width 42 height 9
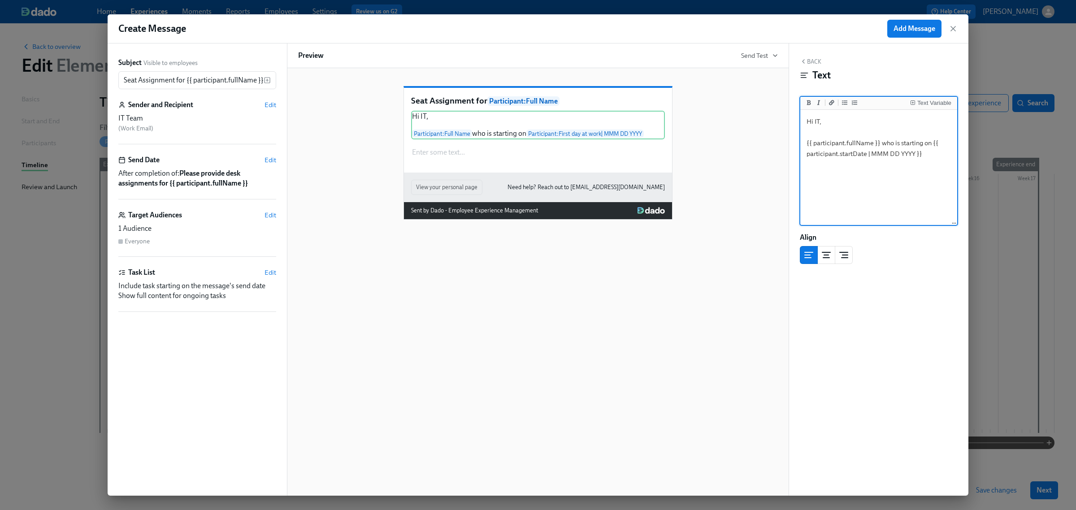
click at [911, 155] on textarea "Hi IT, {{ participant.fullName }} who is starting on {{ participant.startDate |…" at bounding box center [878, 168] width 153 height 113
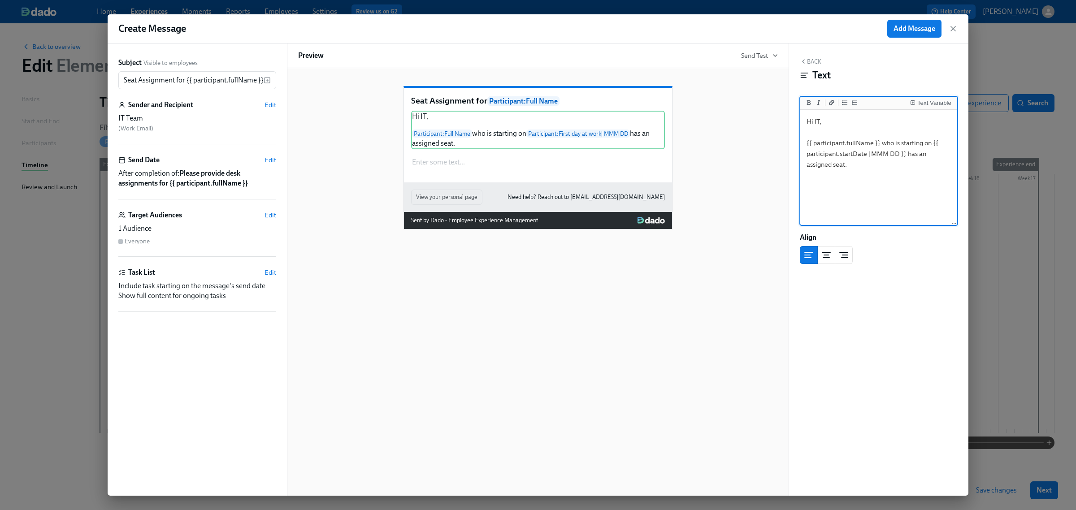
click at [849, 167] on textarea "Hi IT, {{ participant.fullName }} who is starting on {{ participant.startDate |…" at bounding box center [878, 168] width 153 height 113
click at [904, 194] on textarea "Hi IT, {{ participant.fullName }} who is starting on {{ participant.startDate |…" at bounding box center [878, 168] width 153 height 113
click at [891, 175] on textarea "Hi IT, {{ participant.fullName }} who is starting on {{ participant.startDate |…" at bounding box center [878, 168] width 153 height 113
click at [889, 166] on textarea "Hi IT, {{ participant.fullName }} who is starting on {{ participant.startDate |…" at bounding box center [878, 168] width 153 height 113
click at [846, 166] on textarea "Hi IT, {{ participant.fullName }} who is starting on {{ participant.startDate |…" at bounding box center [878, 168] width 153 height 113
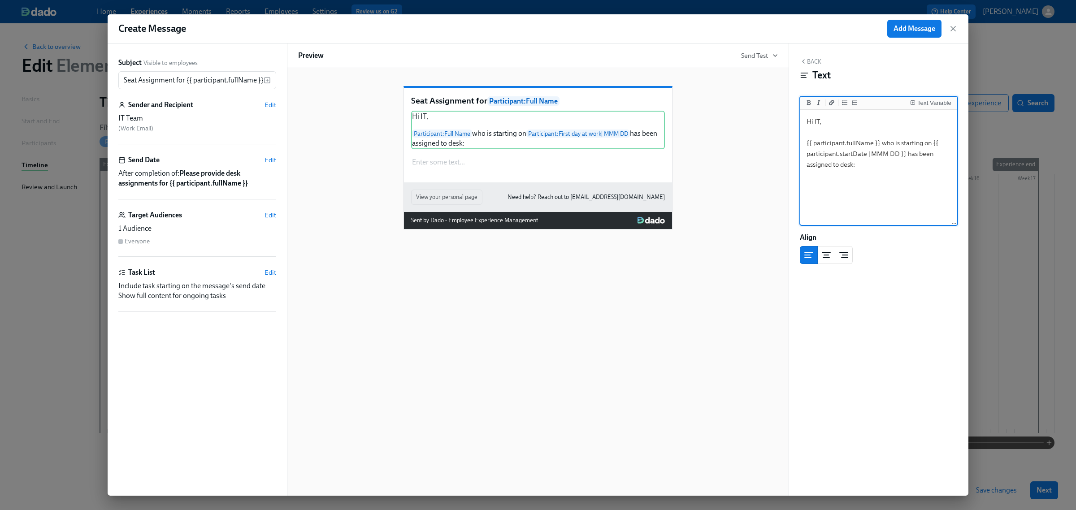
click at [846, 166] on textarea "Hi IT, {{ participant.fullName }} who is starting on {{ participant.startDate |…" at bounding box center [878, 168] width 153 height 113
click at [878, 167] on textarea "Hi IT, {{ participant.fullName }} who is starting on {{ participant.startDate |…" at bounding box center [878, 168] width 153 height 113
click at [932, 102] on div "Text Variable" at bounding box center [935, 103] width 34 height 6
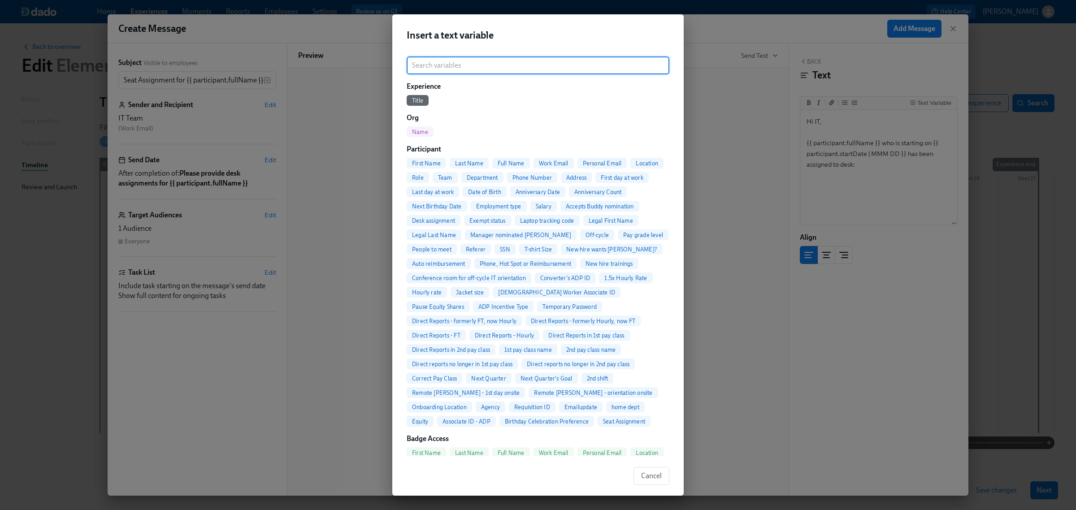
click at [598, 425] on span "Seat Assignment" at bounding box center [624, 421] width 53 height 7
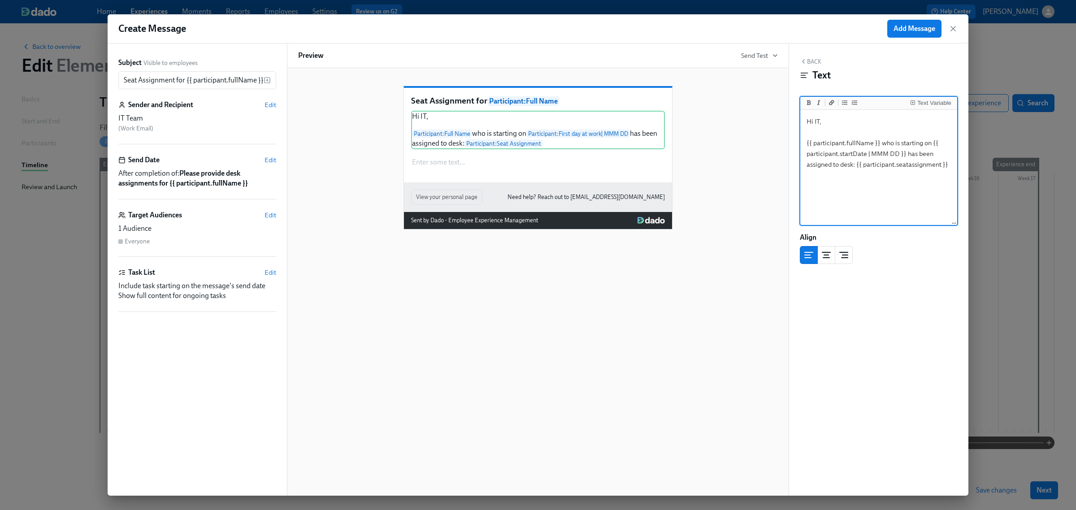
type textarea "Hi IT, {{ participant.fullName }} who is starting on {{ participant.startDate |…"
click at [812, 62] on button "Back" at bounding box center [811, 61] width 22 height 7
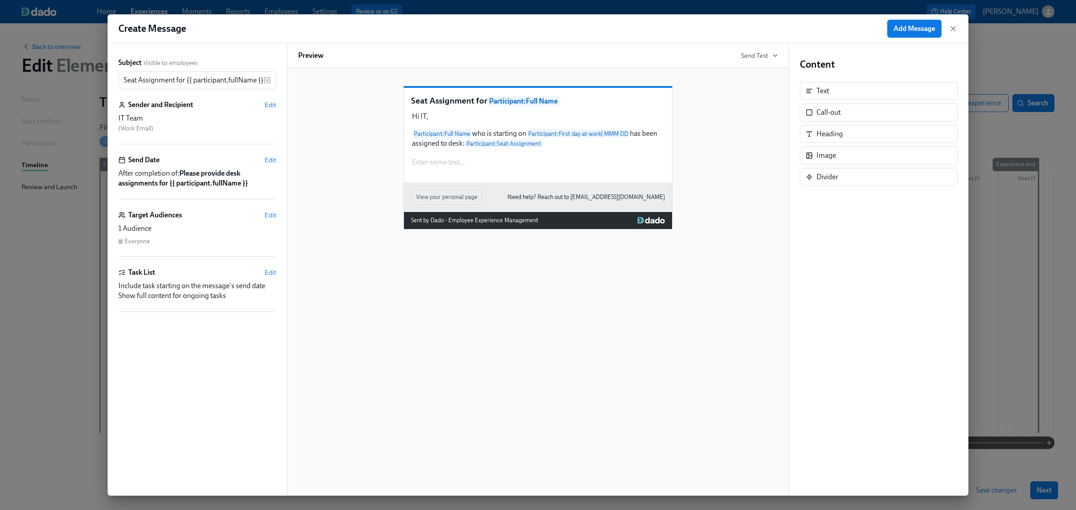
click at [909, 23] on button "Add Message" at bounding box center [915, 29] width 54 height 18
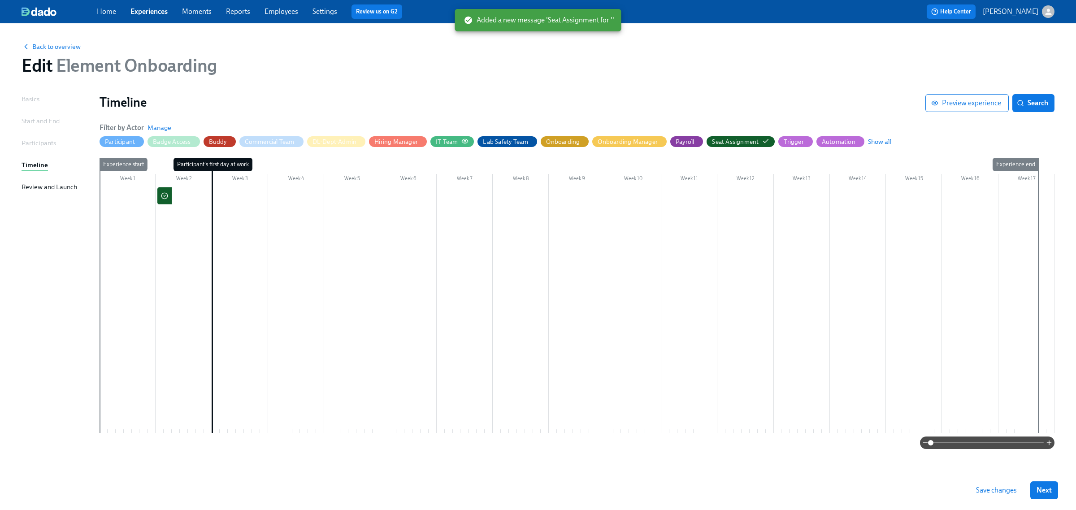
click at [468, 141] on icon "button" at bounding box center [464, 141] width 7 height 7
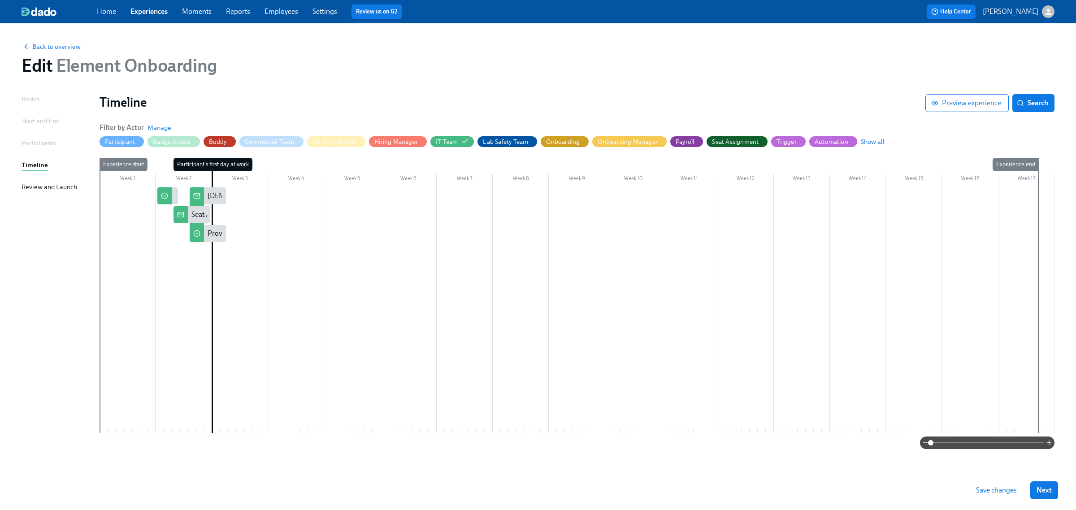
click at [0, 0] on icon "button" at bounding box center [0, 0] width 0 height 0
click at [1012, 493] on span "Save changes" at bounding box center [996, 490] width 41 height 9
click at [1045, 489] on span "Next" at bounding box center [1044, 490] width 15 height 9
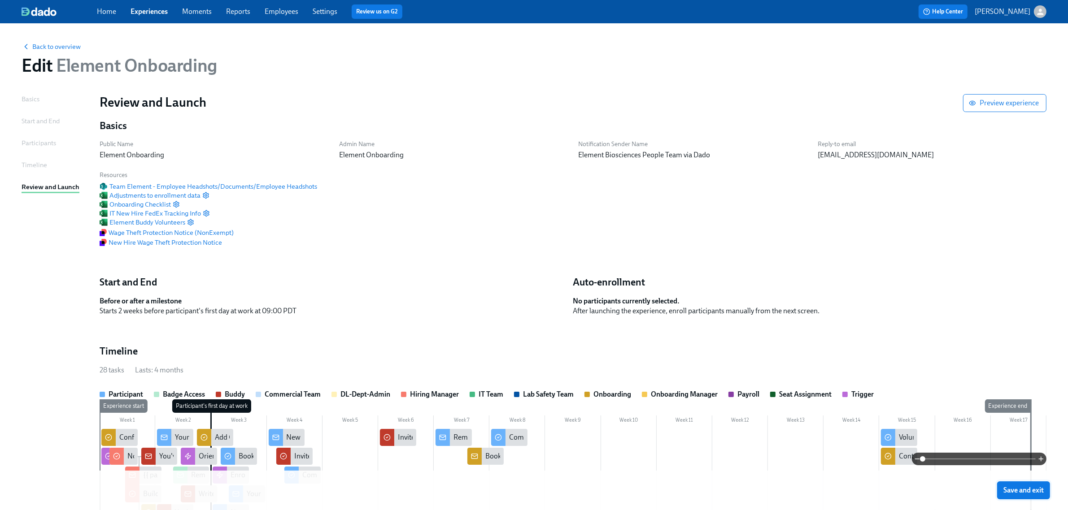
click at [1026, 494] on span "Save and exit" at bounding box center [1023, 490] width 40 height 9
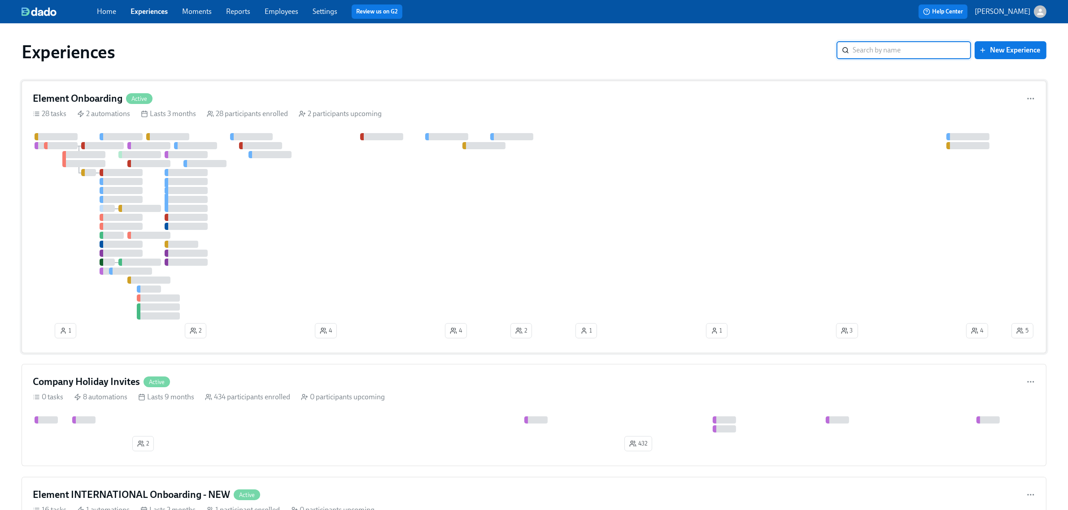
click at [314, 90] on div "Element Onboarding Active 28 tasks 2 automations Lasts 3 months 28 participants…" at bounding box center [534, 217] width 1025 height 273
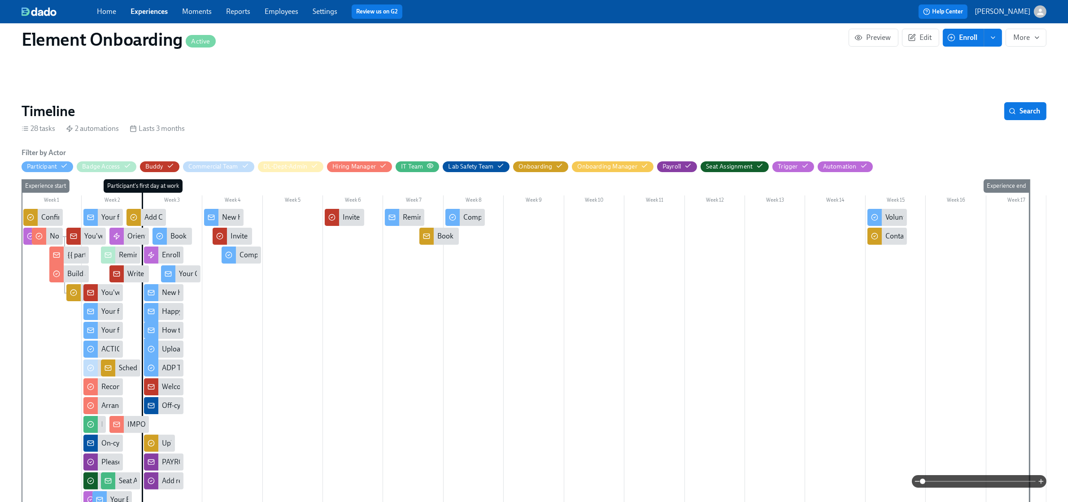
scroll to position [0, 10909]
click at [431, 167] on icon "button" at bounding box center [430, 165] width 7 height 7
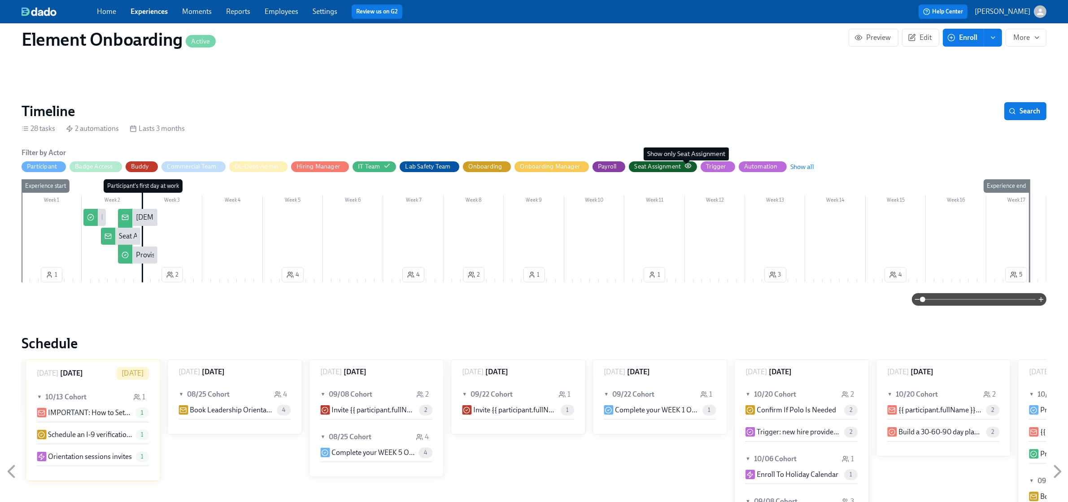
click at [686, 164] on icon "button" at bounding box center [688, 166] width 6 height 4
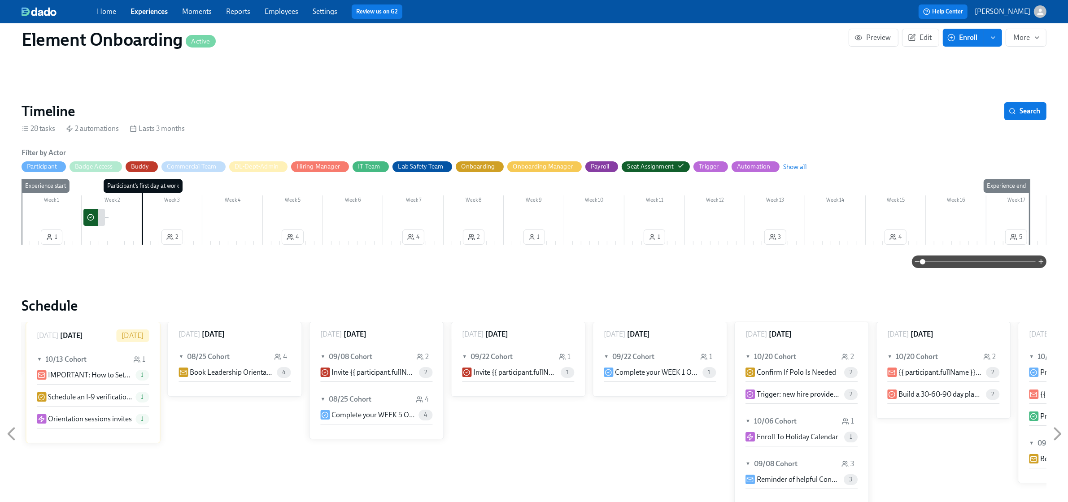
click at [386, 165] on icon "button" at bounding box center [386, 165] width 7 height 7
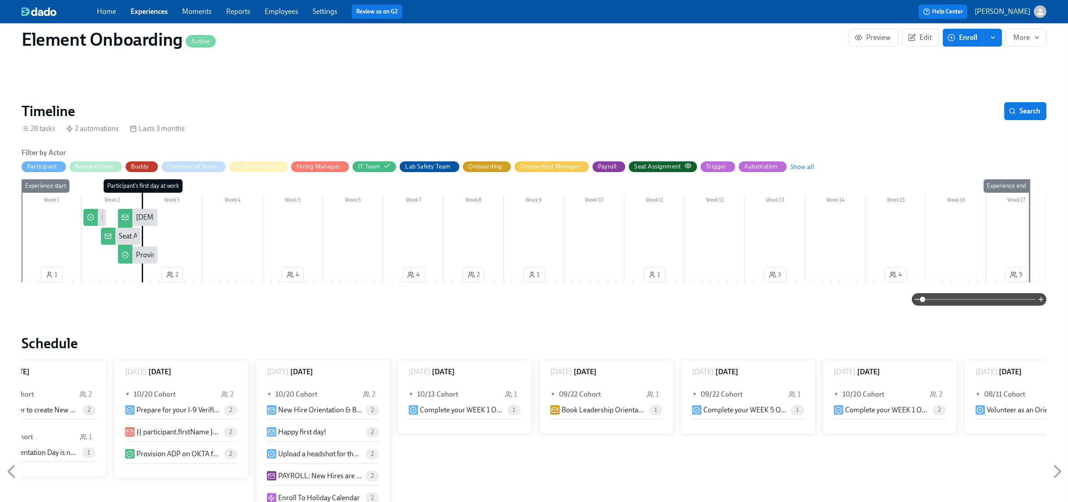
click at [649, 168] on div "Seat Assignment" at bounding box center [657, 166] width 47 height 9
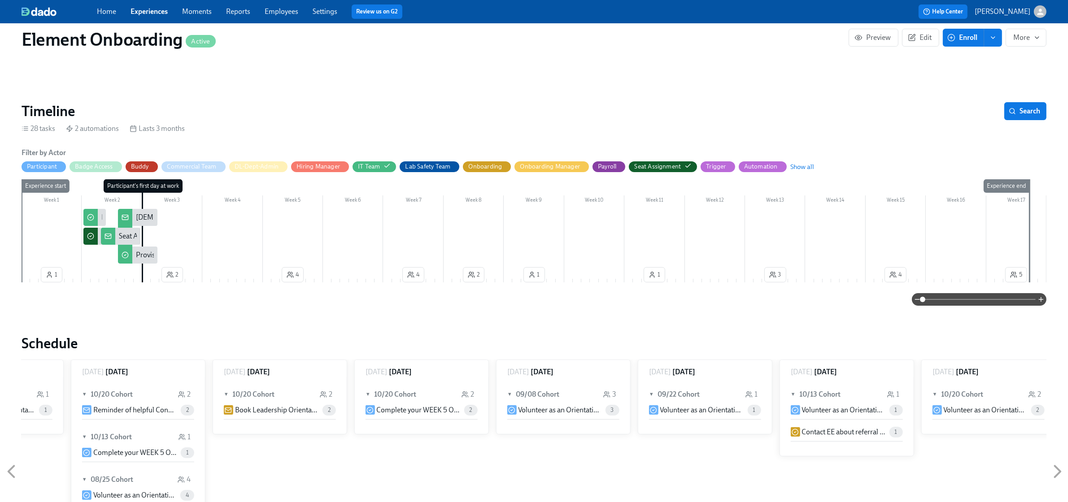
scroll to position [0, 13707]
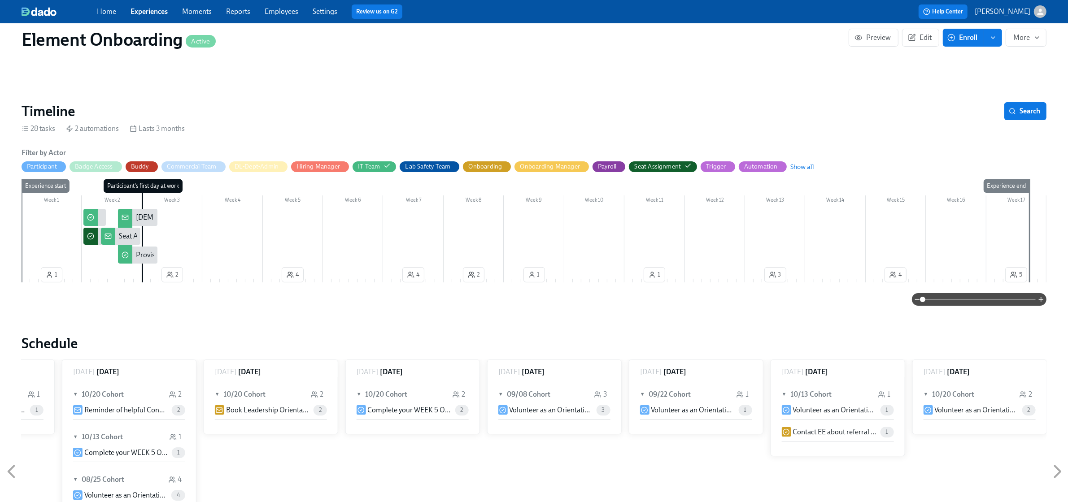
click at [938, 300] on span at bounding box center [979, 299] width 113 height 13
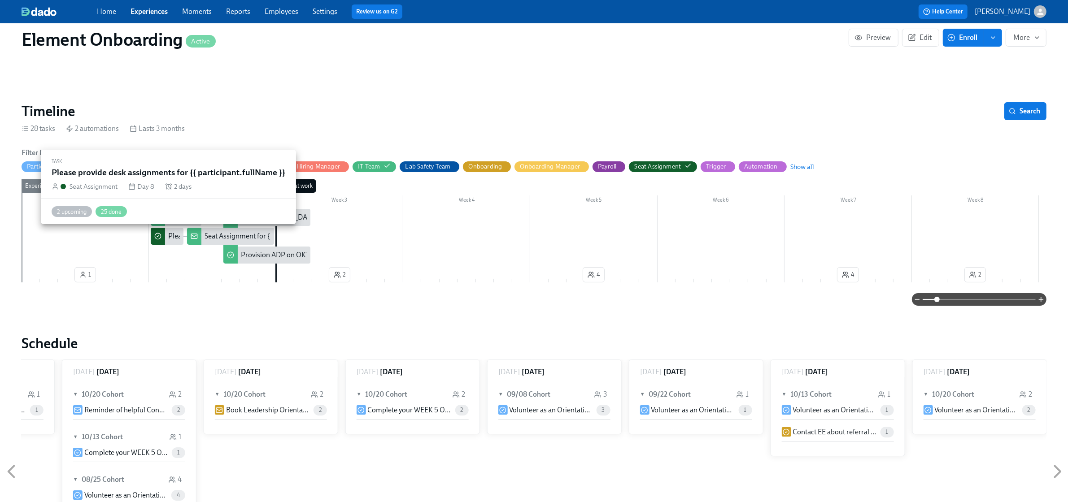
click at [170, 240] on div "Please provide desk assignments for {{ participant.fullName }}" at bounding box center [264, 236] width 190 height 10
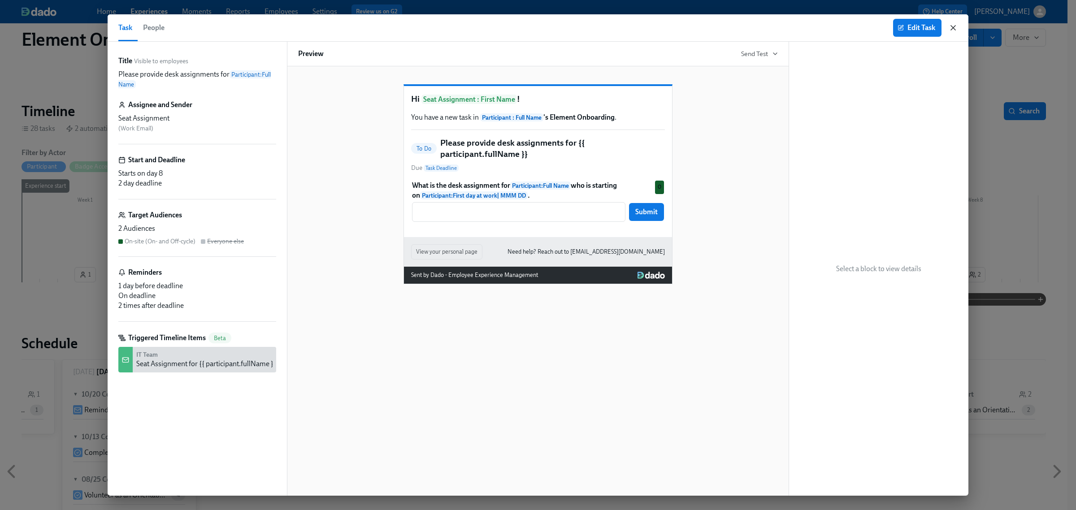
click at [954, 29] on icon "button" at bounding box center [953, 28] width 4 height 4
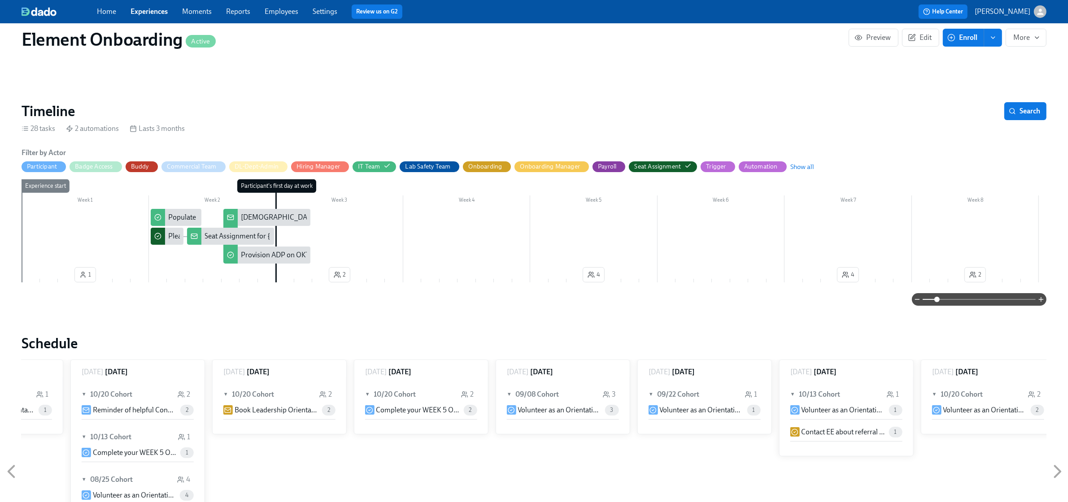
click at [222, 239] on div "Seat Assignment for {{ participant.fullName }}" at bounding box center [275, 236] width 140 height 10
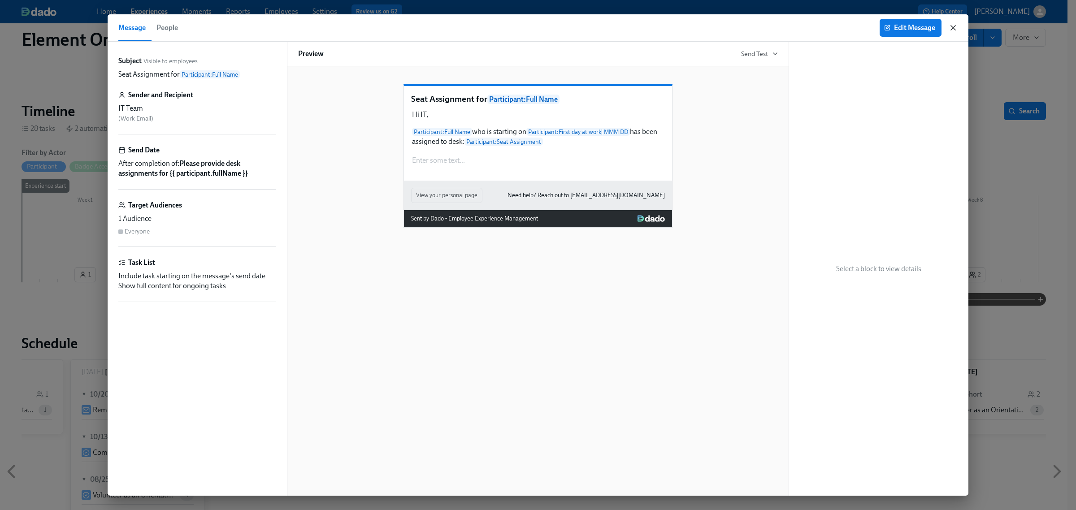
click at [952, 27] on icon "button" at bounding box center [953, 27] width 9 height 9
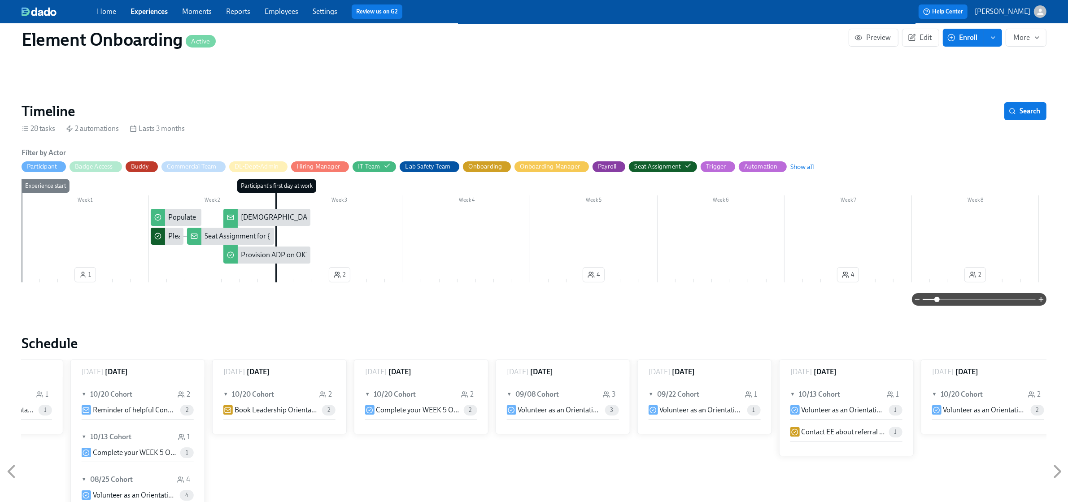
click at [268, 216] on div "[DEMOGRAPHIC_DATA] Worker Conversion: {{ participant.fullName }}, starting {{ p…" at bounding box center [421, 218] width 361 height 10
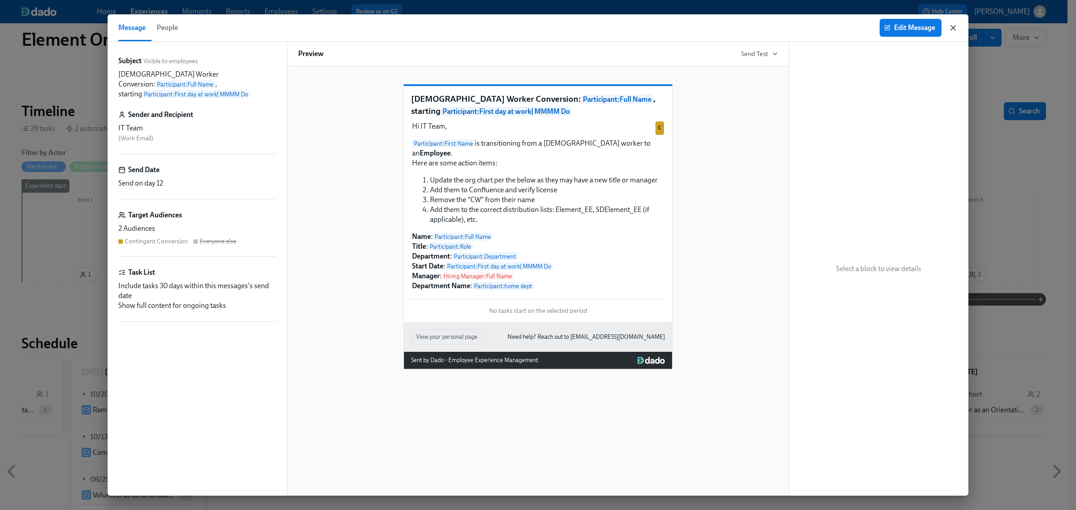
click at [956, 26] on icon "button" at bounding box center [953, 28] width 4 height 4
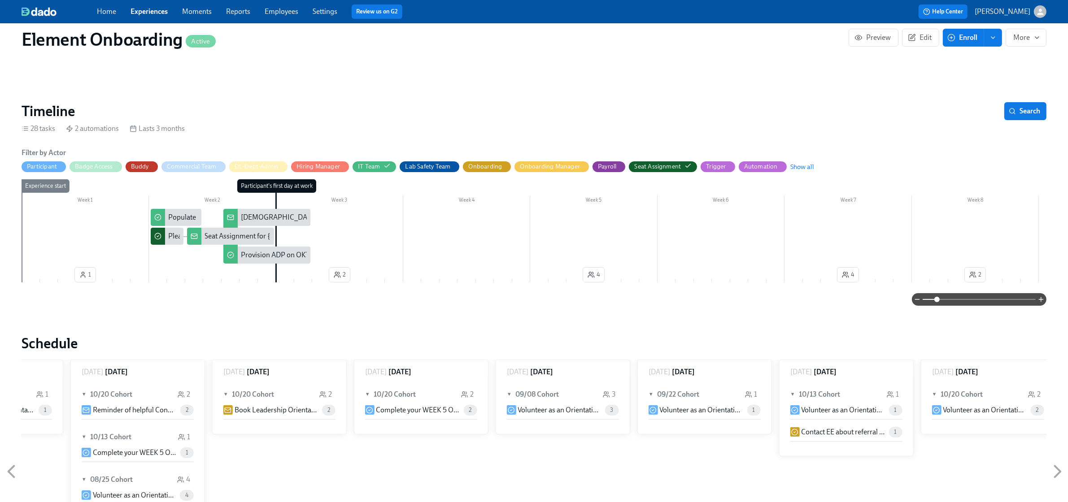
click at [264, 241] on div "Seat Assignment for {{ participant.fullName }}" at bounding box center [275, 236] width 140 height 10
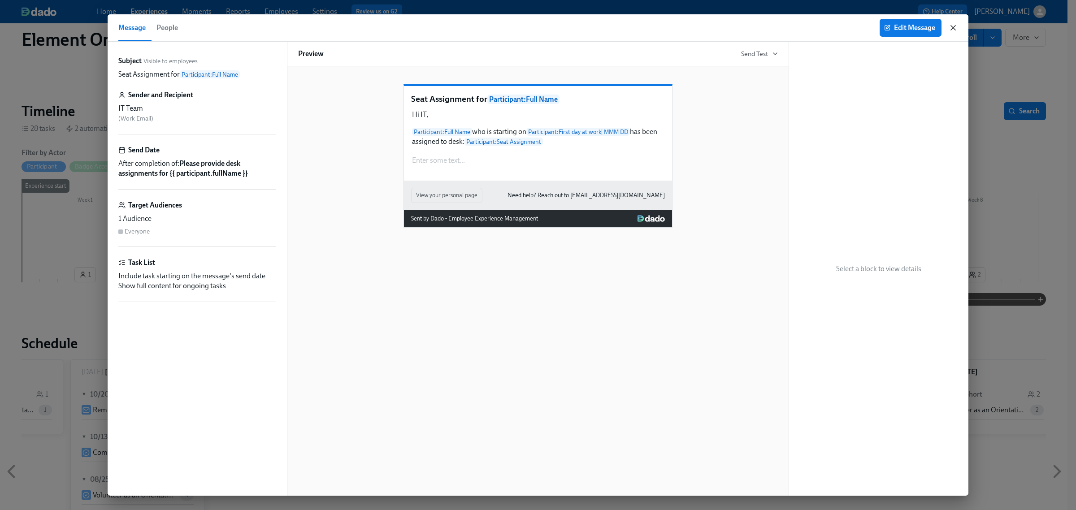
click at [956, 23] on icon "button" at bounding box center [953, 27] width 9 height 9
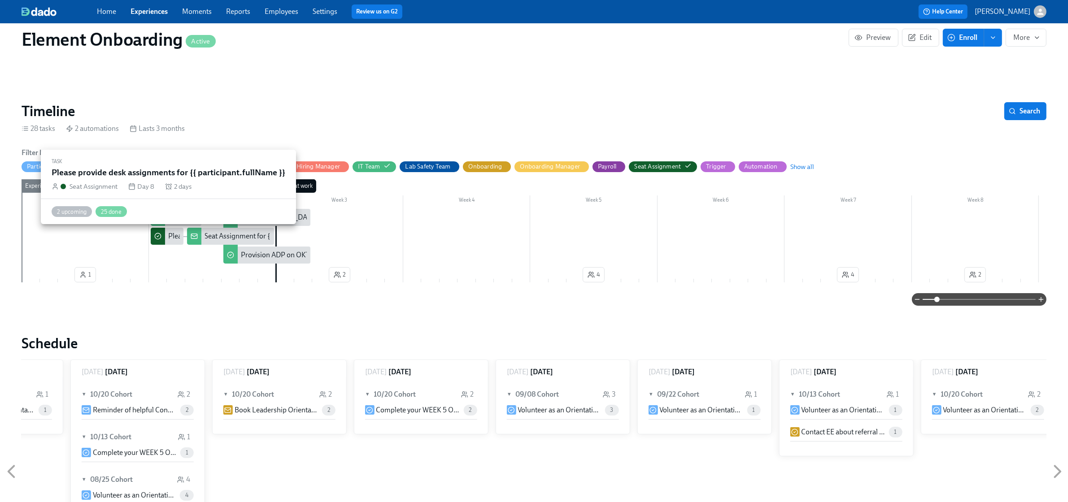
click at [160, 235] on circle at bounding box center [158, 236] width 6 height 6
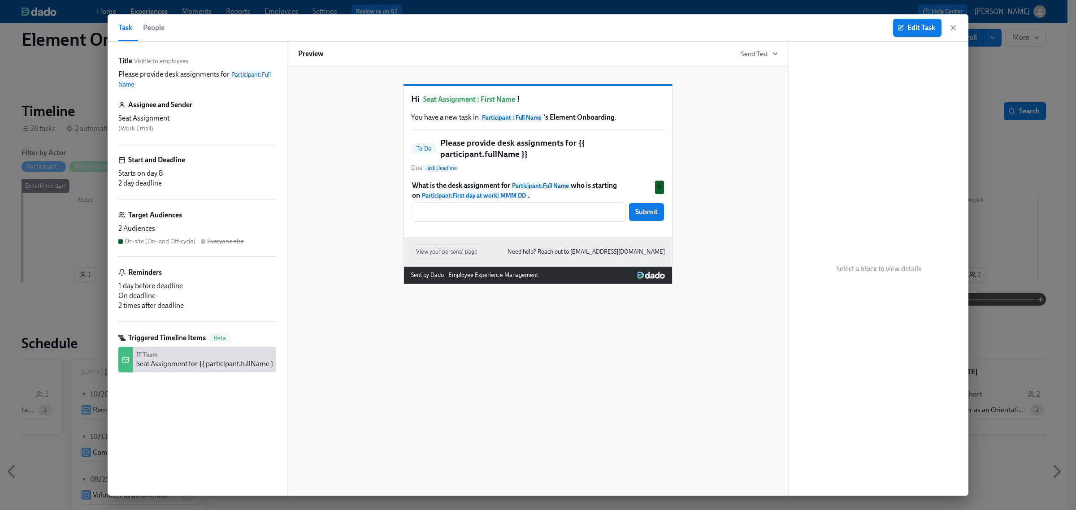
click at [923, 33] on button "Edit Task" at bounding box center [917, 28] width 48 height 18
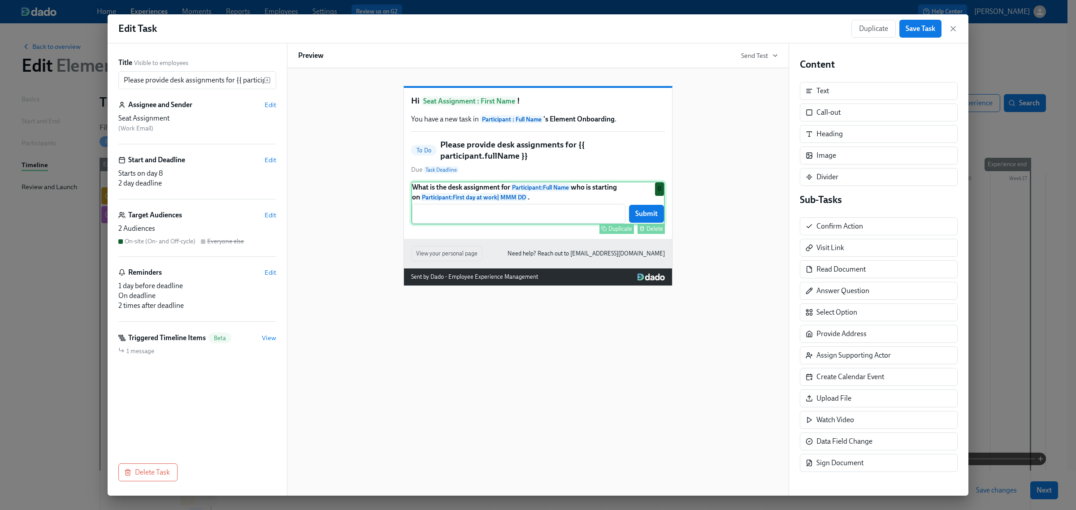
click at [582, 225] on div "What is the desk assignment for Participant : Full Name who is starting on Part…" at bounding box center [538, 203] width 254 height 43
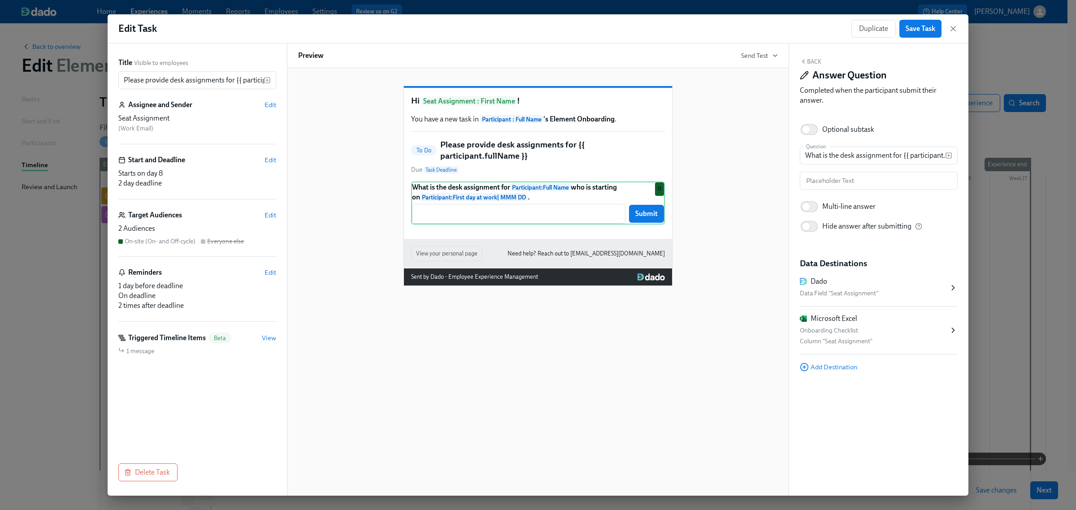
click at [956, 23] on div "Duplicate Save Task" at bounding box center [905, 29] width 106 height 18
click at [954, 28] on icon "button" at bounding box center [953, 28] width 9 height 9
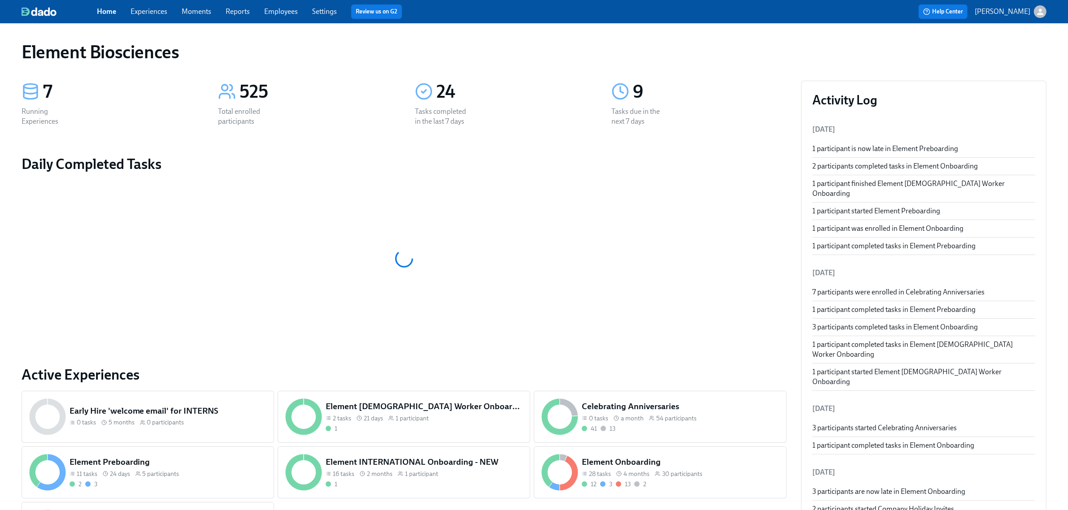
click at [277, 9] on link "Employees" at bounding box center [281, 11] width 34 height 9
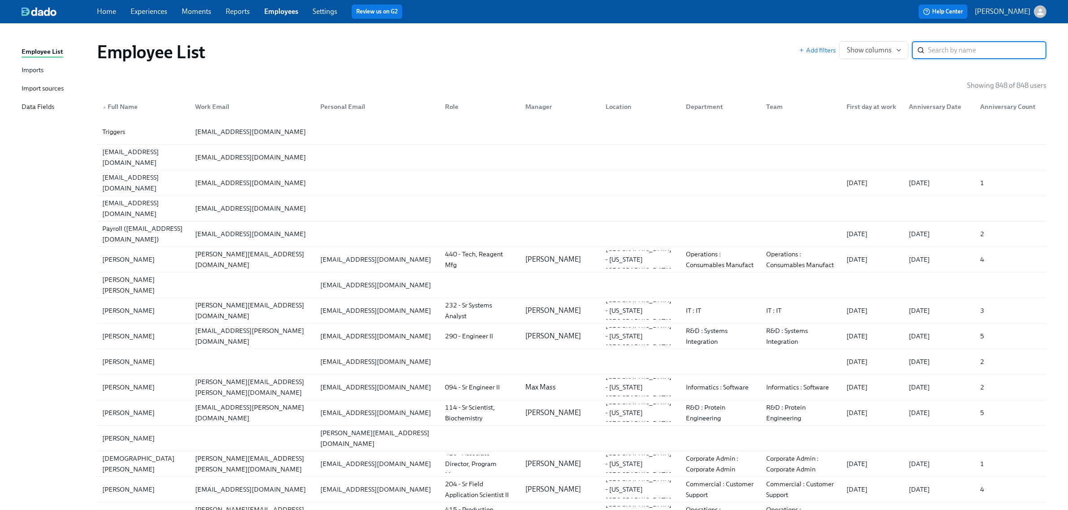
click at [23, 107] on div "Data Fields" at bounding box center [38, 107] width 33 height 11
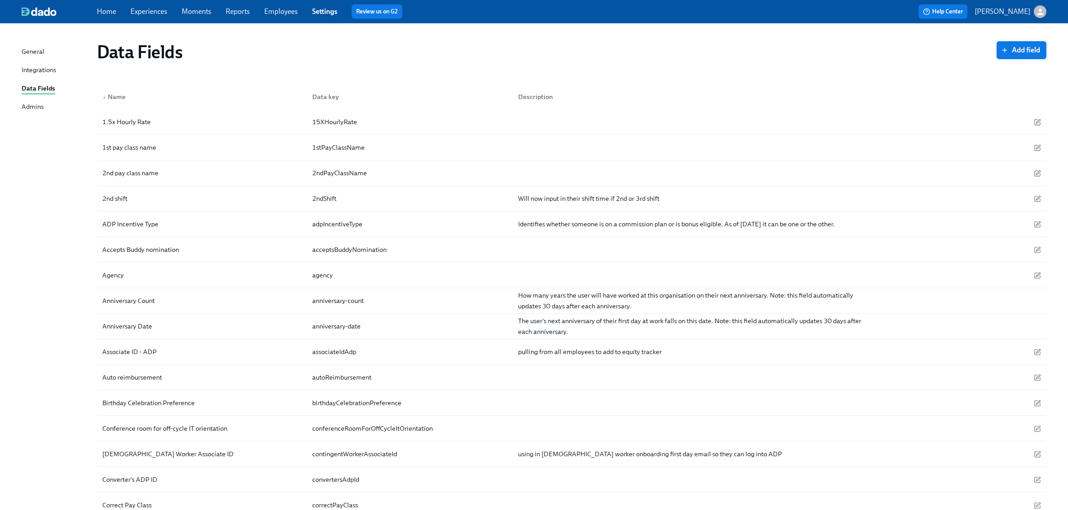
click at [1032, 48] on span "Add field" at bounding box center [1021, 50] width 37 height 9
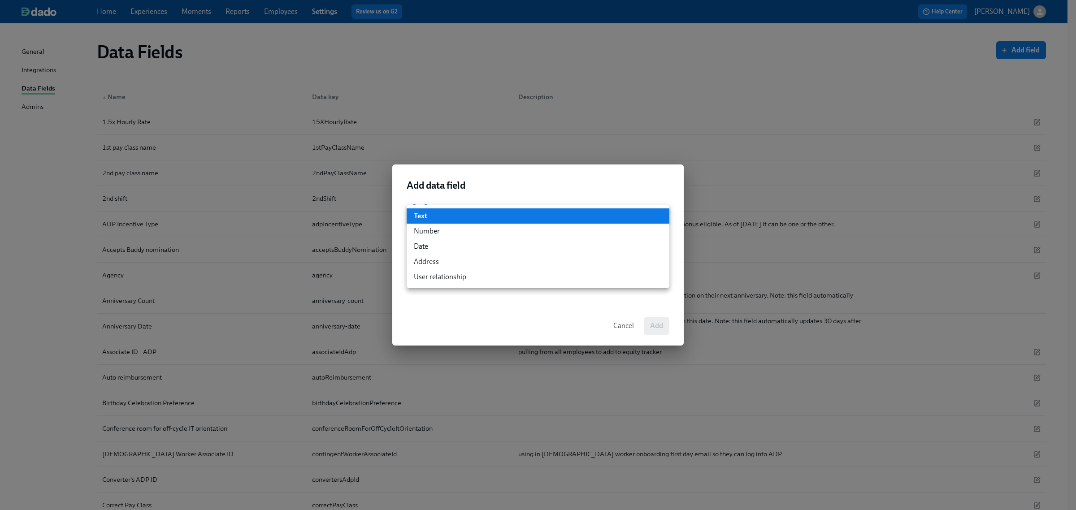
click at [470, 220] on li "Text" at bounding box center [538, 216] width 263 height 15
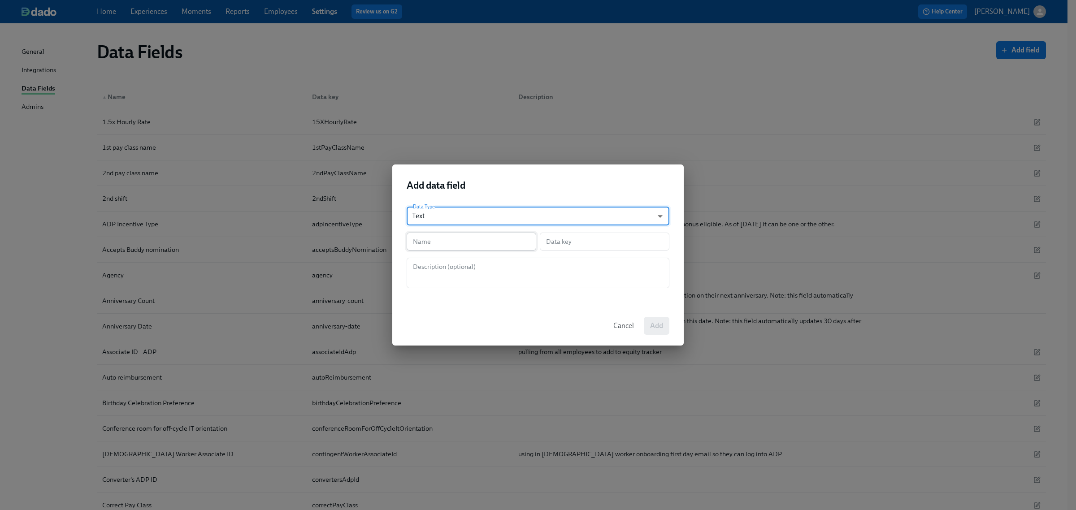
click at [448, 235] on input "text" at bounding box center [472, 242] width 130 height 18
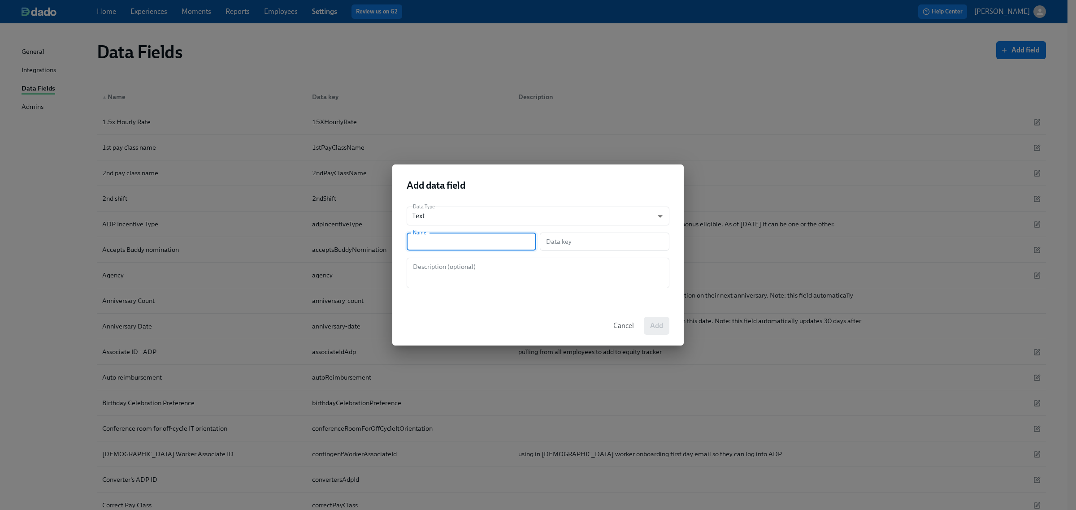
type input "S"
type input "s"
type input "Se"
type input "se"
type input "Set"
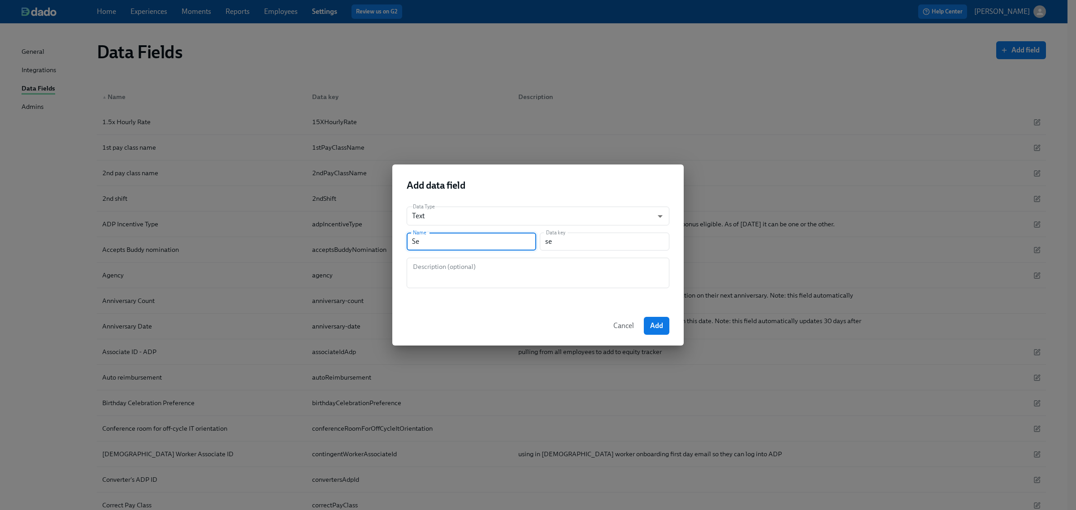
type input "set"
type input "Se"
type input "se"
type input "Sea"
type input "sea"
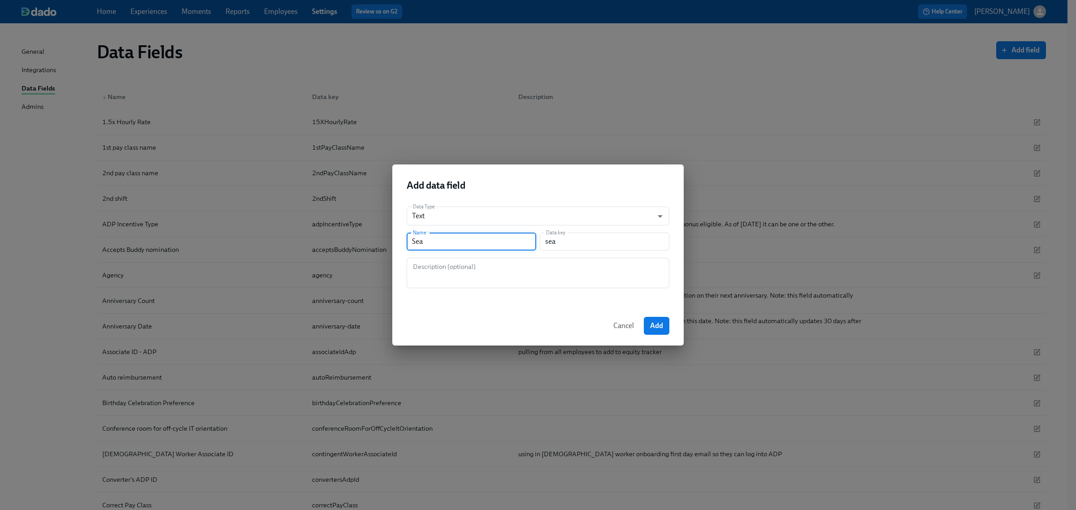
type input "Seat"
type input "seat"
type input "Seat A"
type input "seatA"
type input "Seat As"
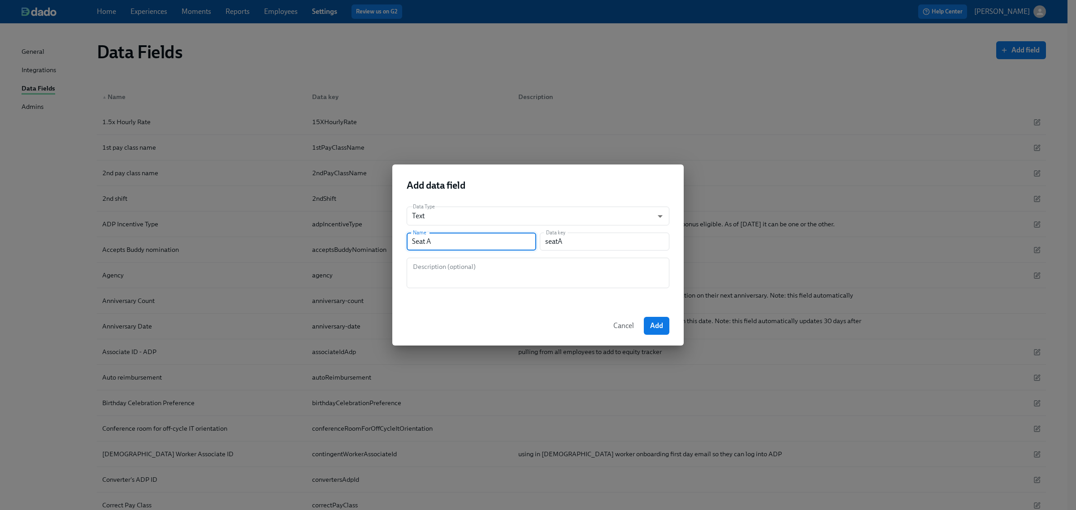
type input "seatAs"
type input "Seat Ass"
type input "seatAss"
type input "Seat Assi"
type input "seatAssi"
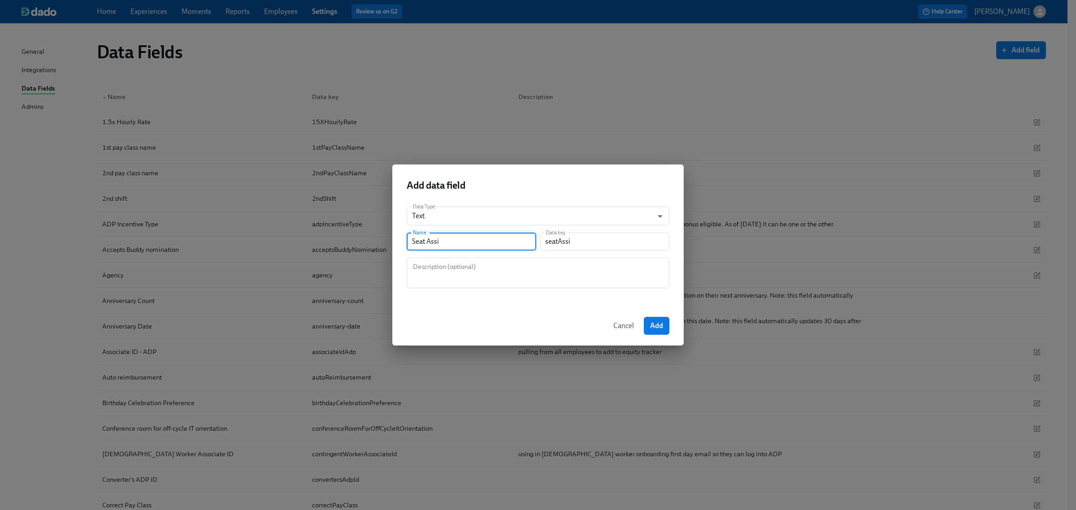
type input "Seat Assig"
type input "seatAssig"
type input "Seat Assign"
type input "seatAssign"
type input "Seat Assignm"
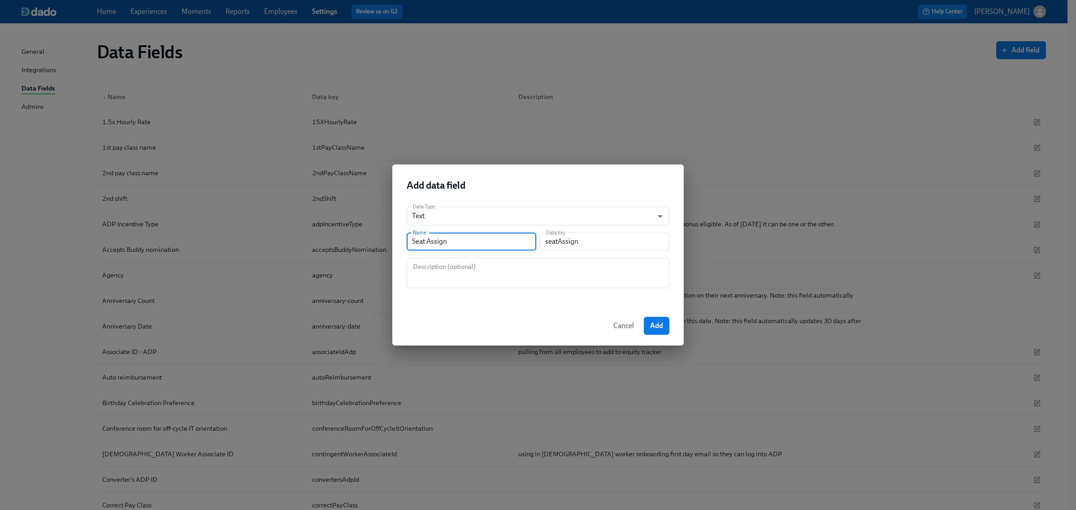
type input "seatAssignm"
type input "Seat Assignme"
type input "seatAssignme"
type input "Seat Assignmen"
type input "seatAssignmen"
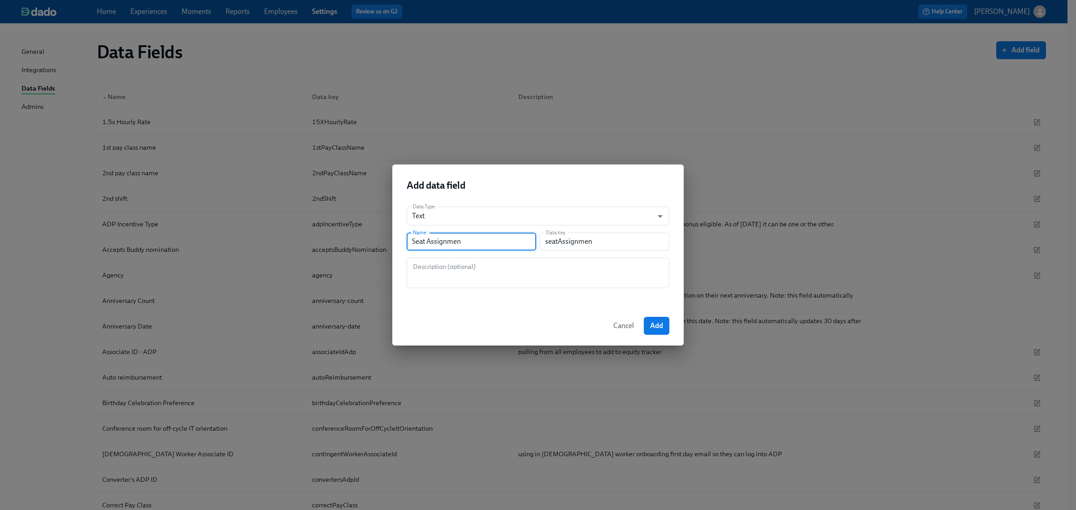
type input "Seat Assignment"
type input "seatAssignment"
type input "Seat Assignment"
click at [562, 240] on input "seatAssignment" at bounding box center [605, 242] width 130 height 18
type input "seatassignment"
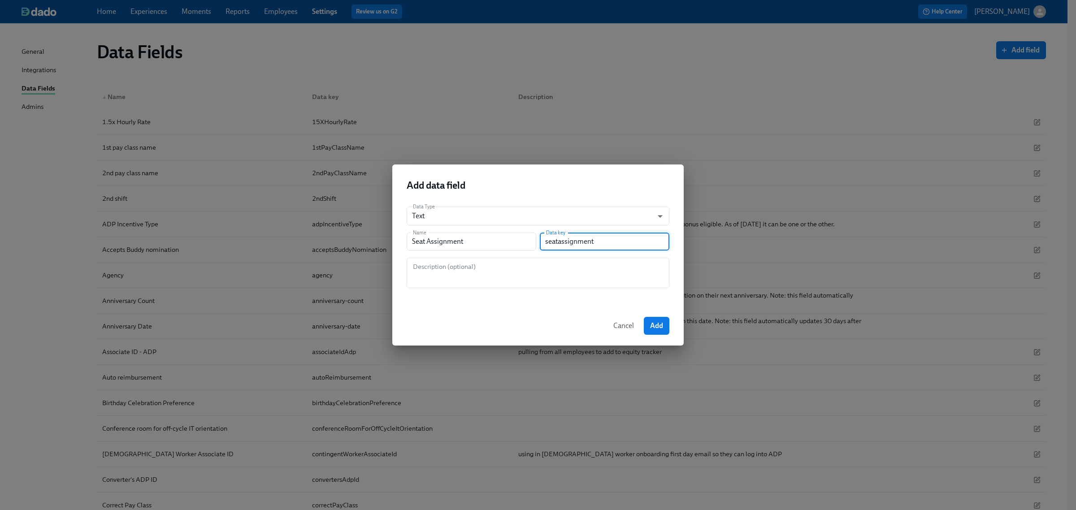
click at [559, 178] on div "Add data field" at bounding box center [538, 182] width 292 height 35
click at [660, 320] on button "Add" at bounding box center [657, 326] width 26 height 18
